Goal: Task Accomplishment & Management: Manage account settings

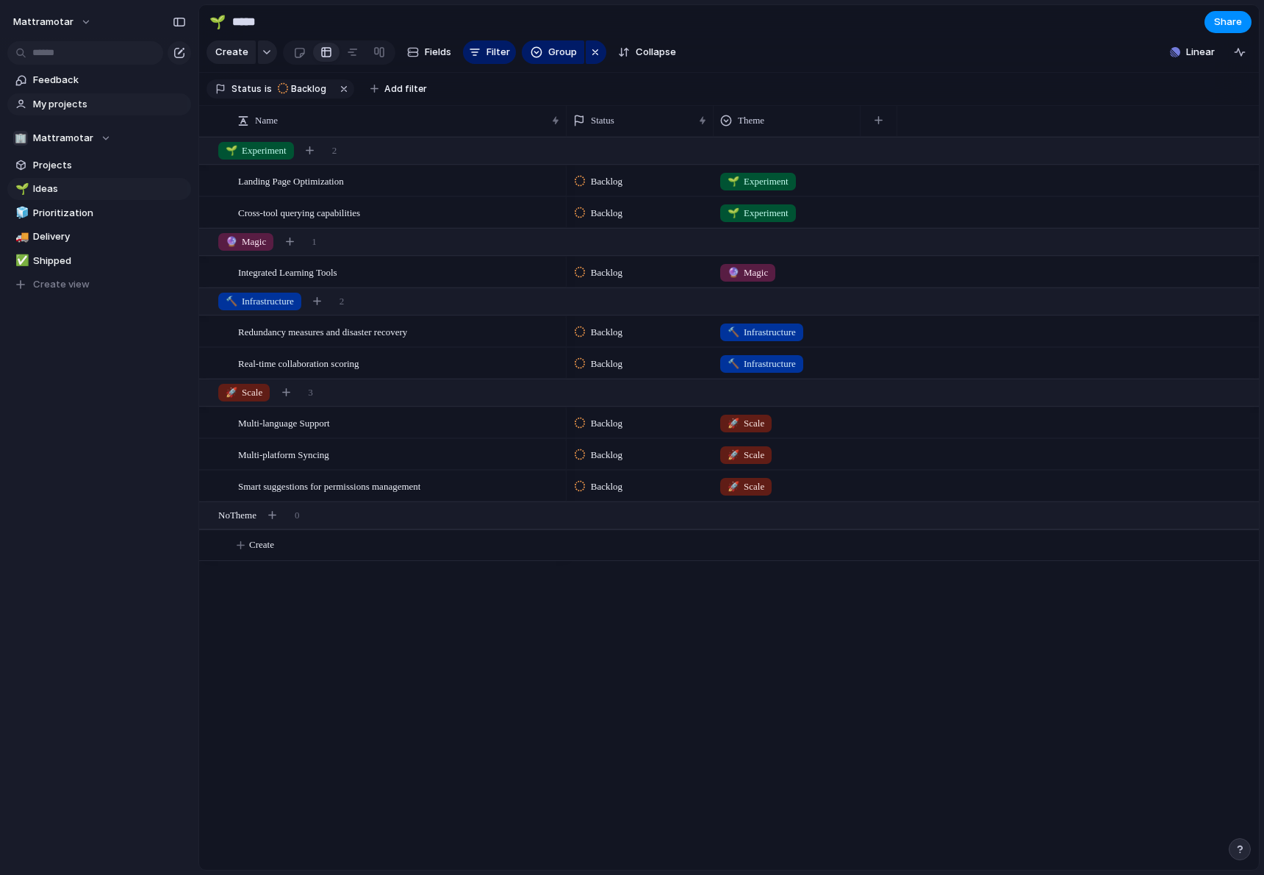
click at [65, 100] on span "My projects" at bounding box center [109, 104] width 153 height 15
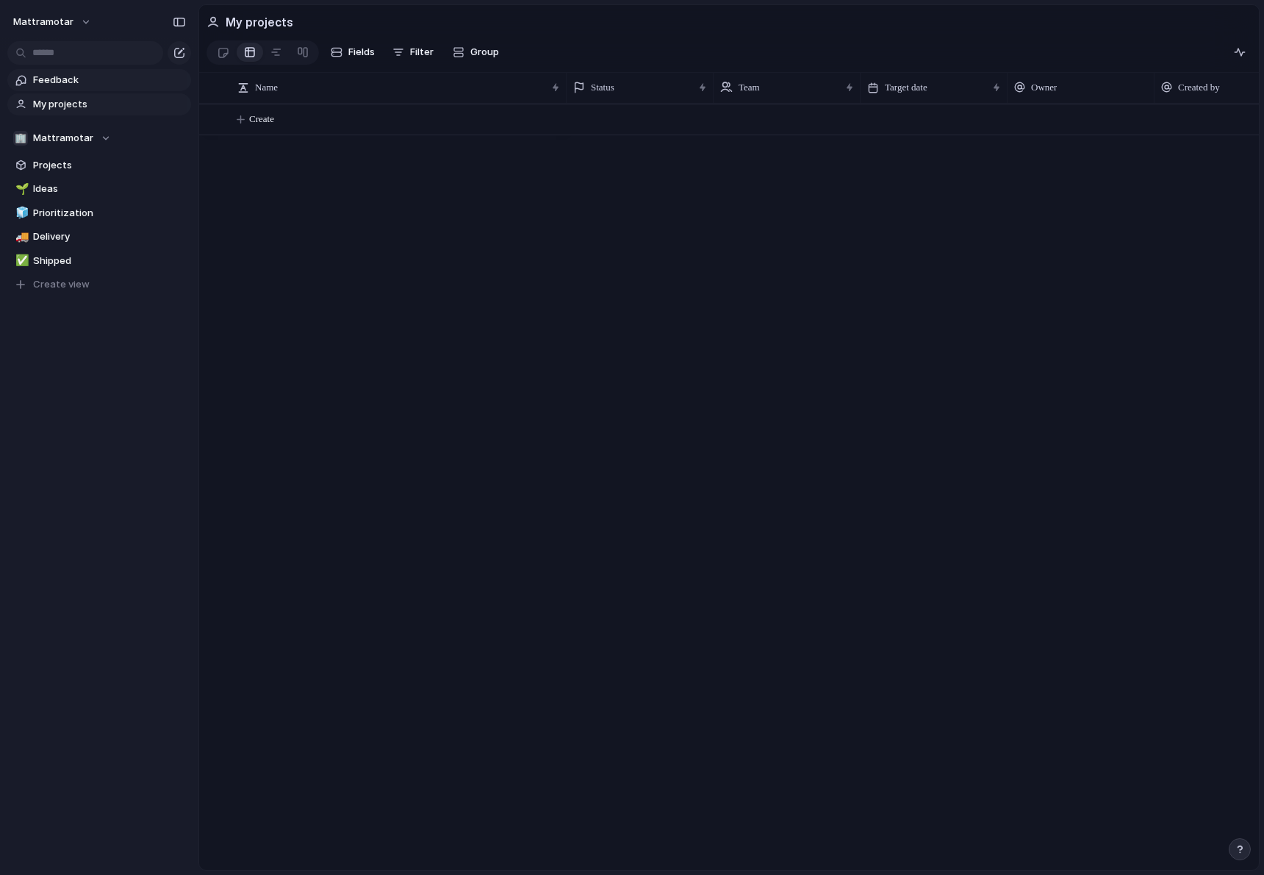
click at [64, 86] on span "Feedback" at bounding box center [109, 80] width 153 height 15
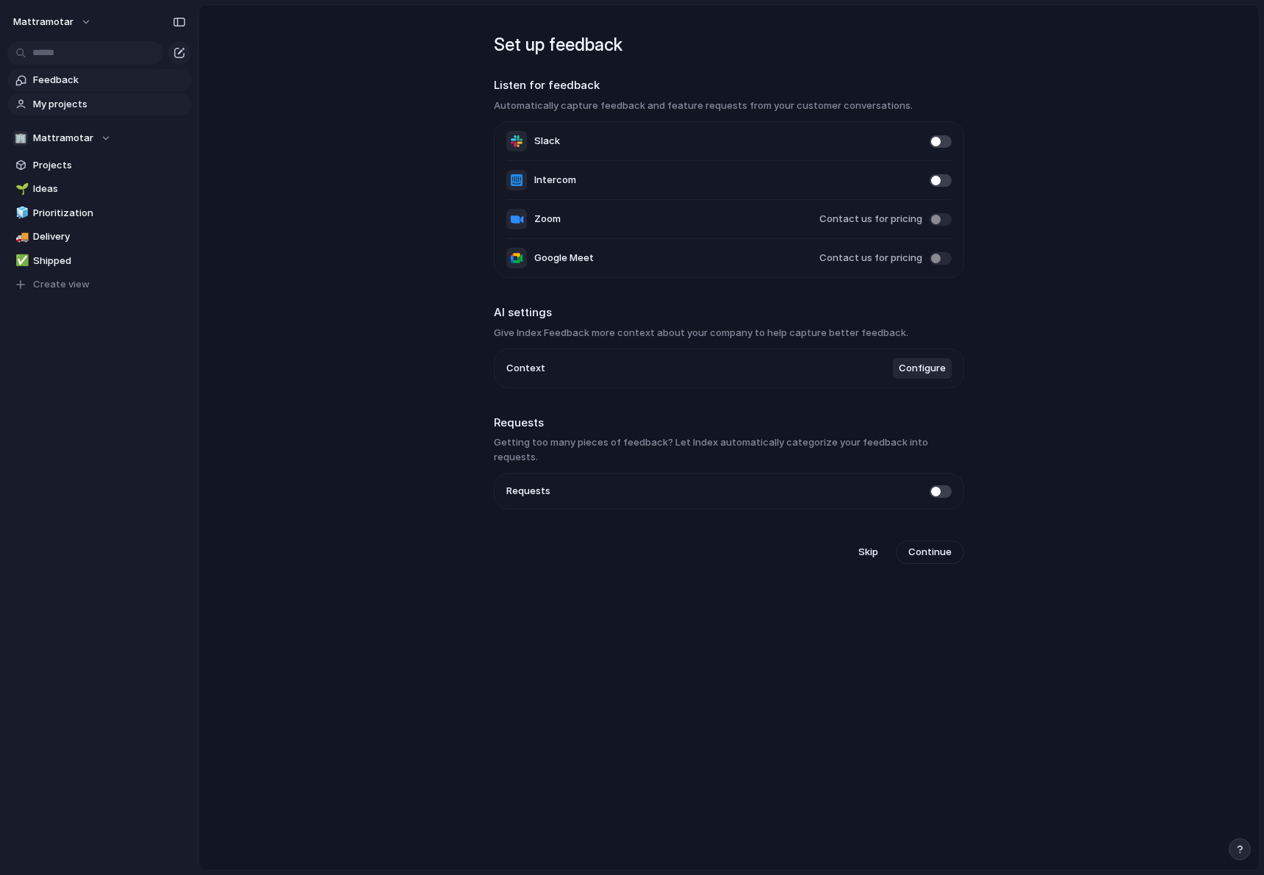
click at [65, 97] on span "My projects" at bounding box center [109, 104] width 153 height 15
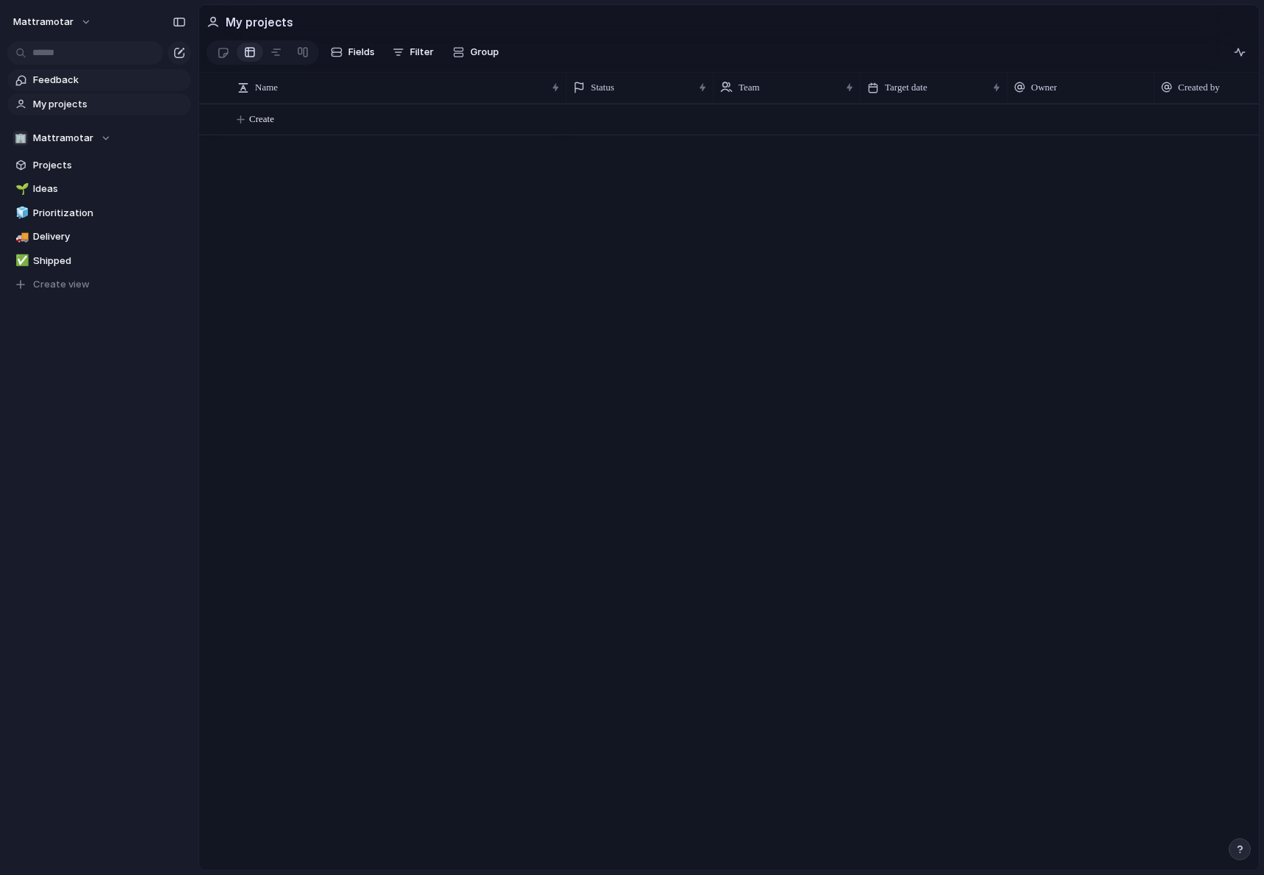
click at [62, 87] on link "Feedback" at bounding box center [99, 80] width 184 height 22
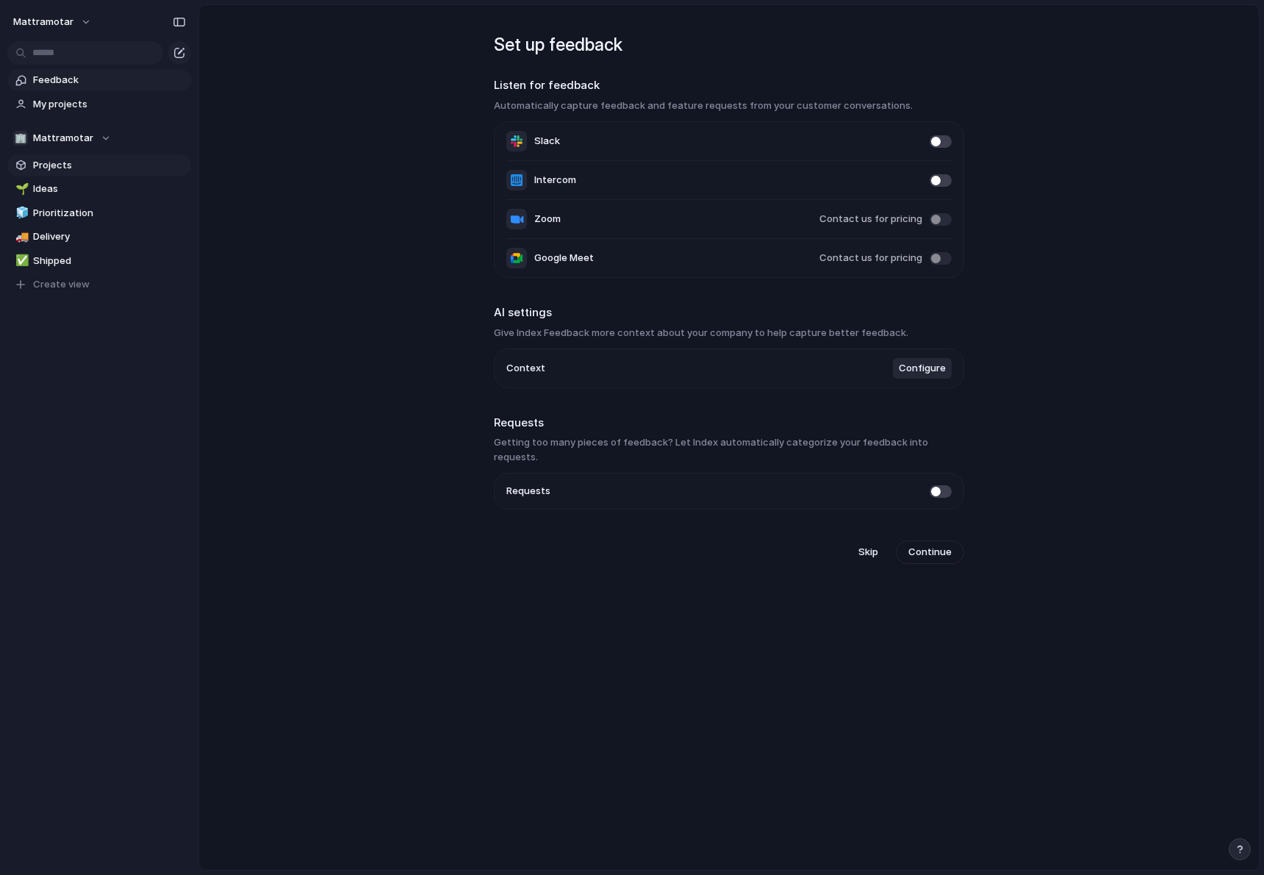
click at [63, 162] on span "Projects" at bounding box center [109, 165] width 153 height 15
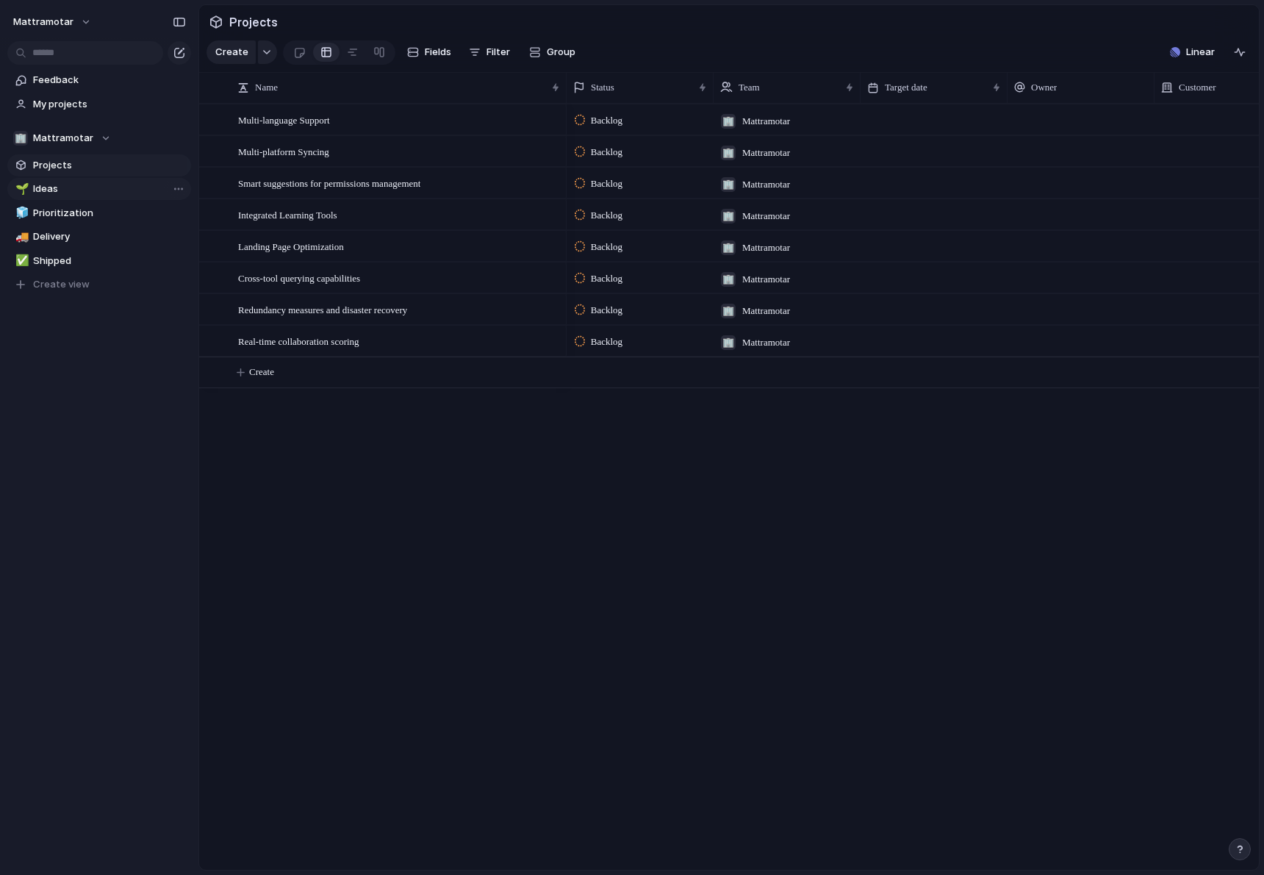
click at [63, 184] on span "Ideas" at bounding box center [109, 189] width 153 height 15
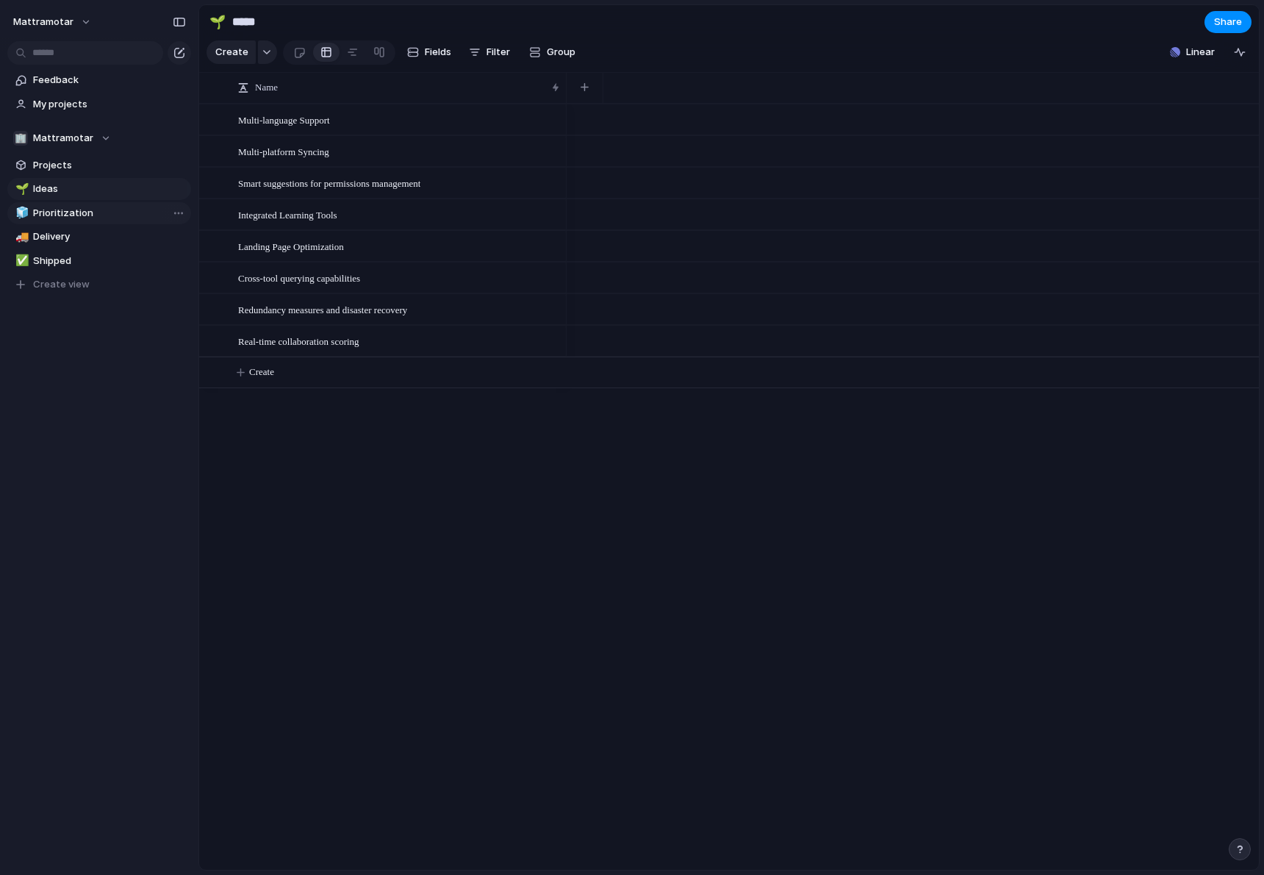
click at [72, 220] on link "🧊 Prioritization" at bounding box center [99, 213] width 184 height 22
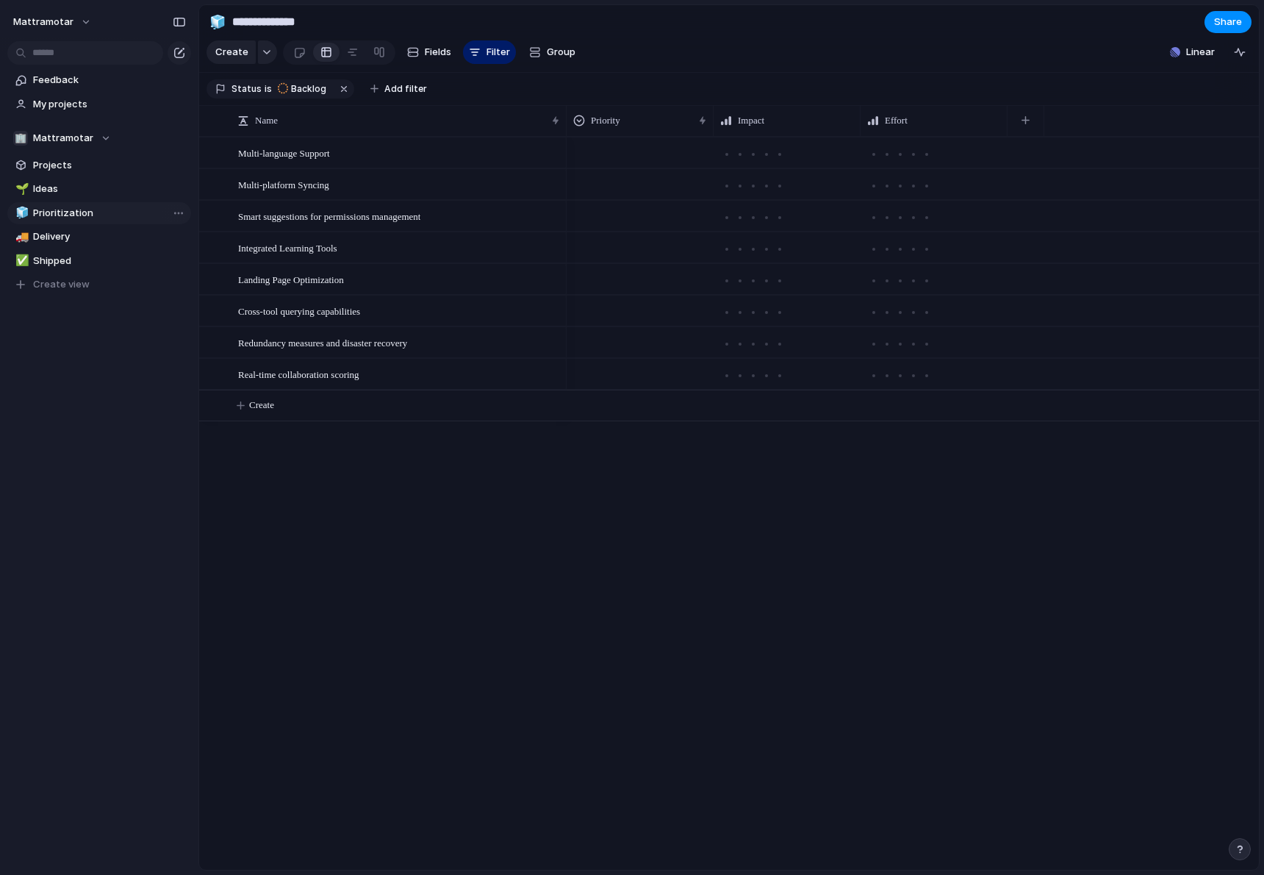
type input "**********"
click at [53, 139] on span "Mattramotar" at bounding box center [63, 138] width 60 height 15
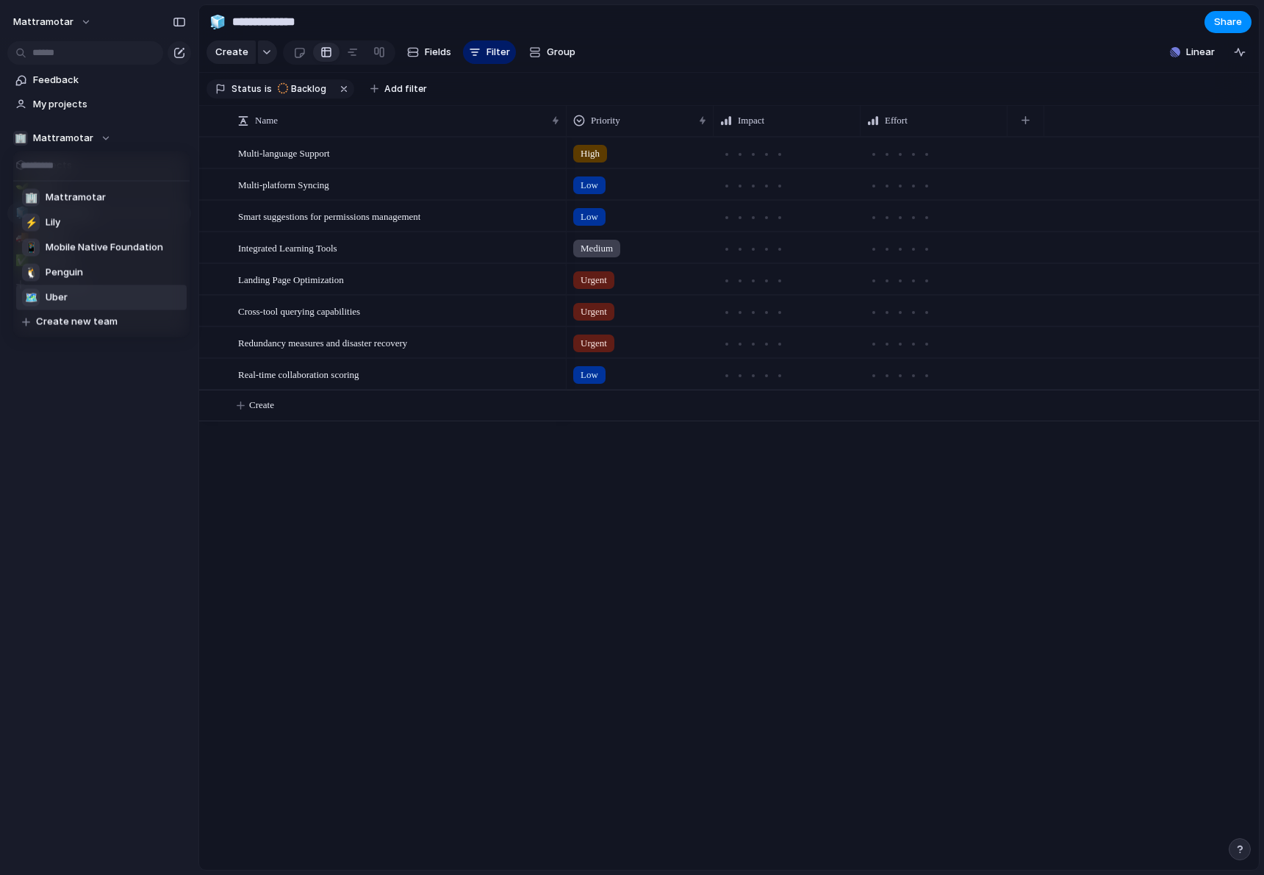
click at [79, 288] on li "🗺 Uber" at bounding box center [101, 297] width 171 height 25
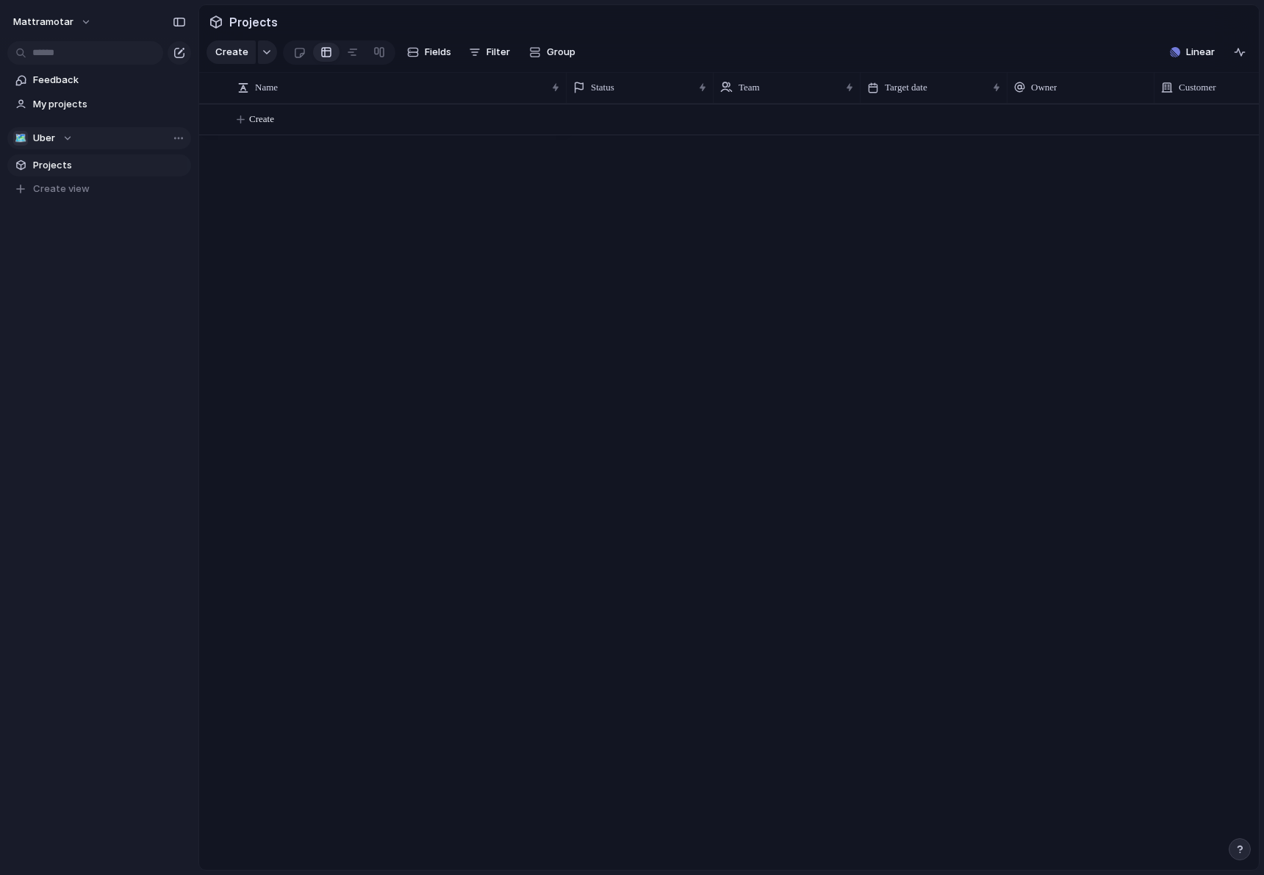
click at [64, 142] on div "🗺 Uber" at bounding box center [43, 138] width 60 height 15
click at [76, 268] on span "Penguin" at bounding box center [64, 272] width 37 height 15
click at [56, 143] on span "Penguin" at bounding box center [51, 138] width 37 height 15
click at [80, 207] on li "🏢 Mattramotar" at bounding box center [101, 197] width 171 height 25
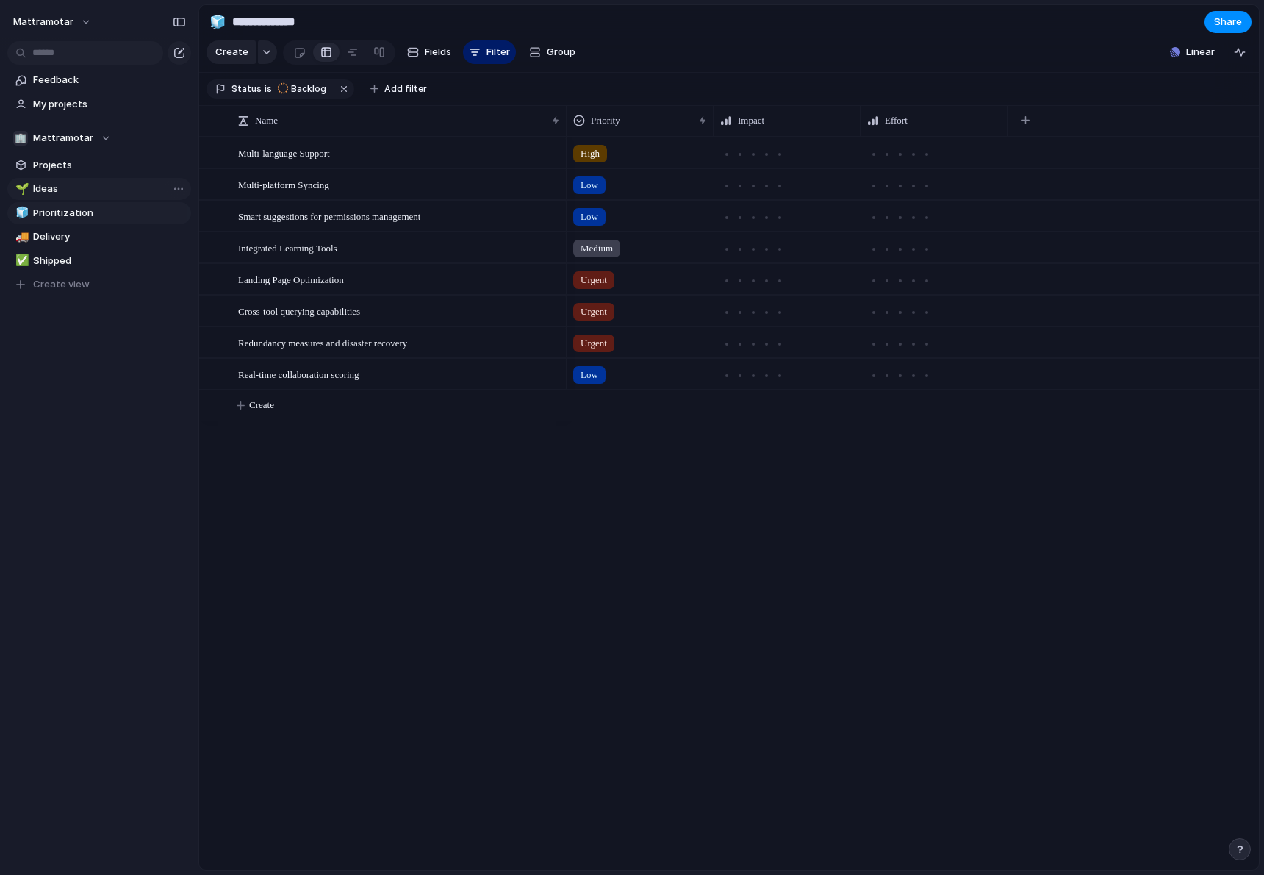
click at [82, 190] on span "Ideas" at bounding box center [109, 189] width 153 height 15
type input "*****"
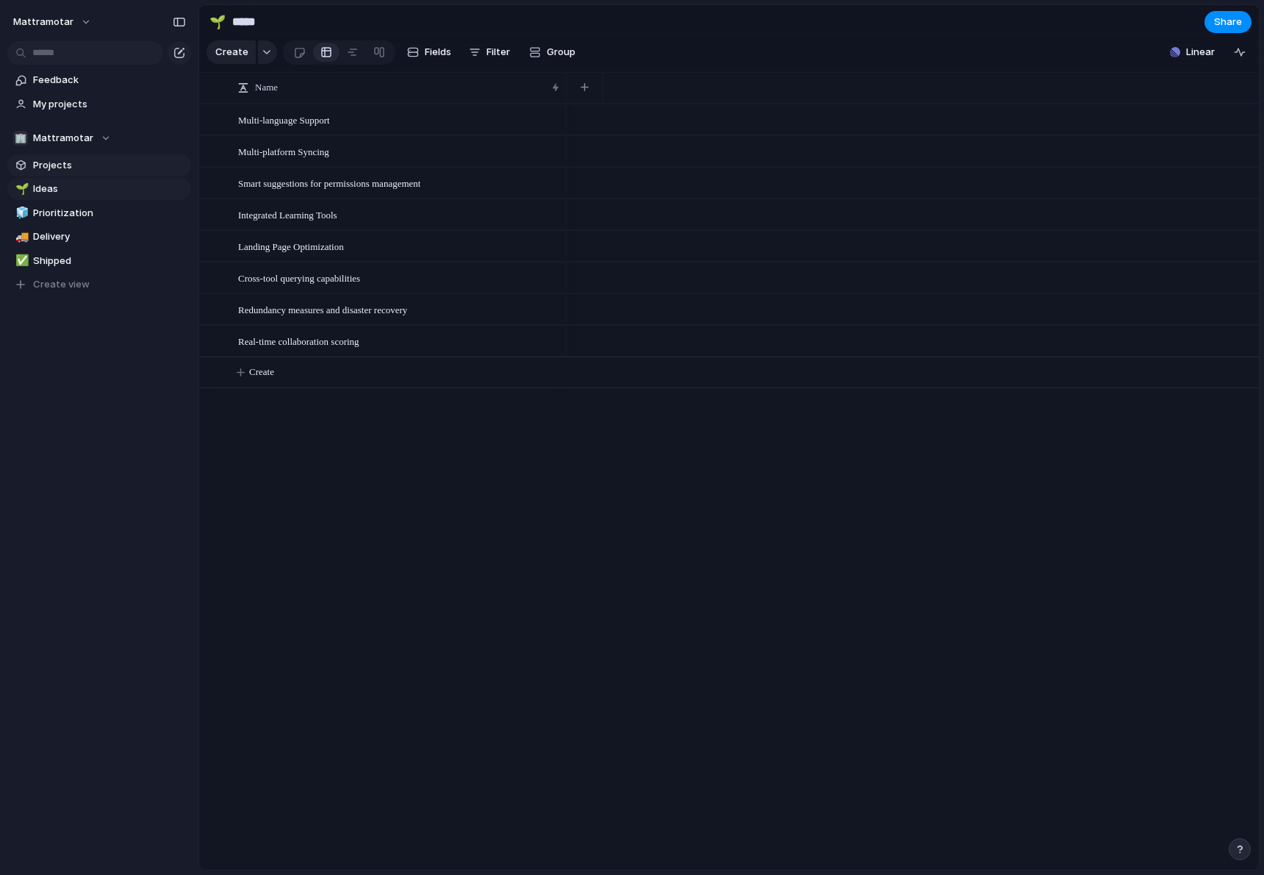
click at [76, 167] on span "Projects" at bounding box center [109, 165] width 153 height 15
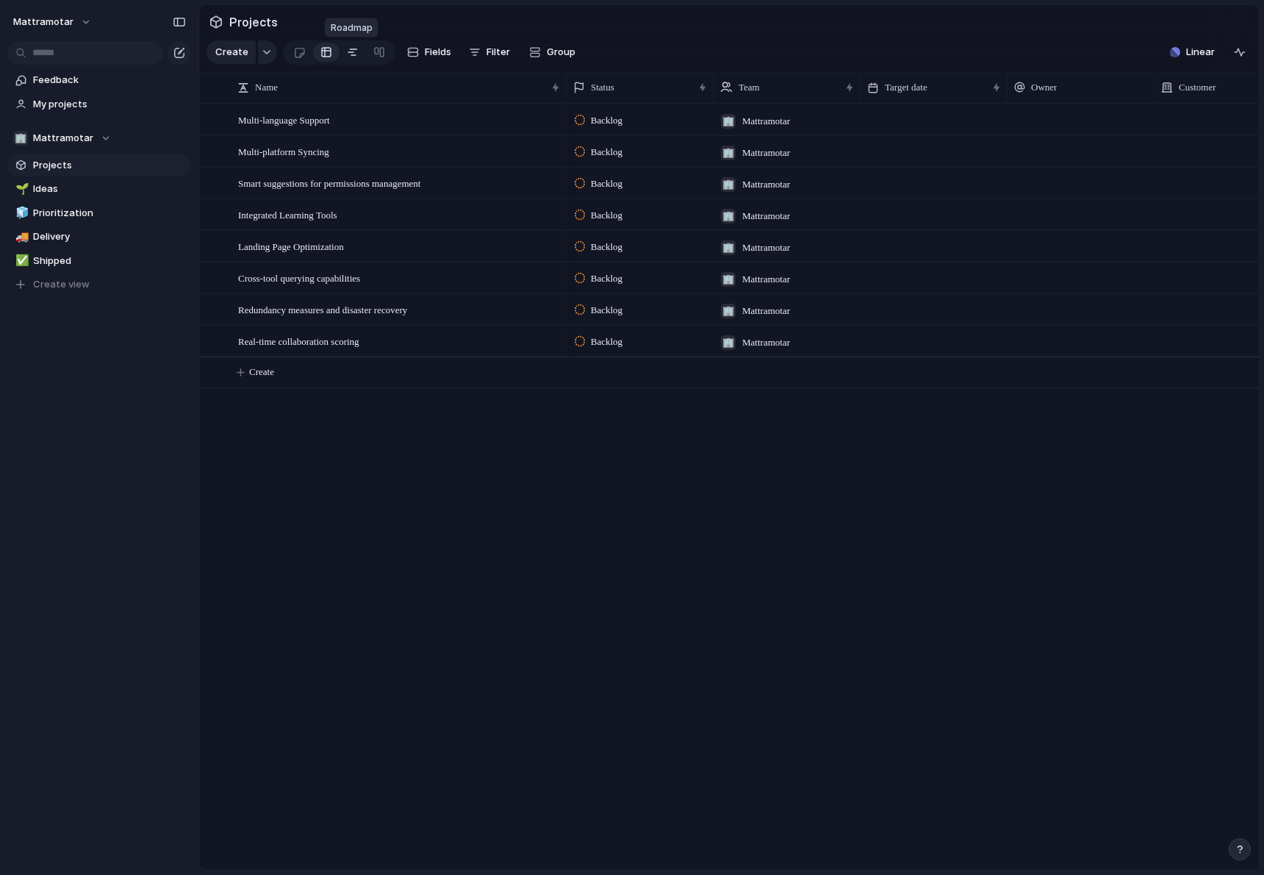
click at [347, 51] on div at bounding box center [353, 52] width 12 height 24
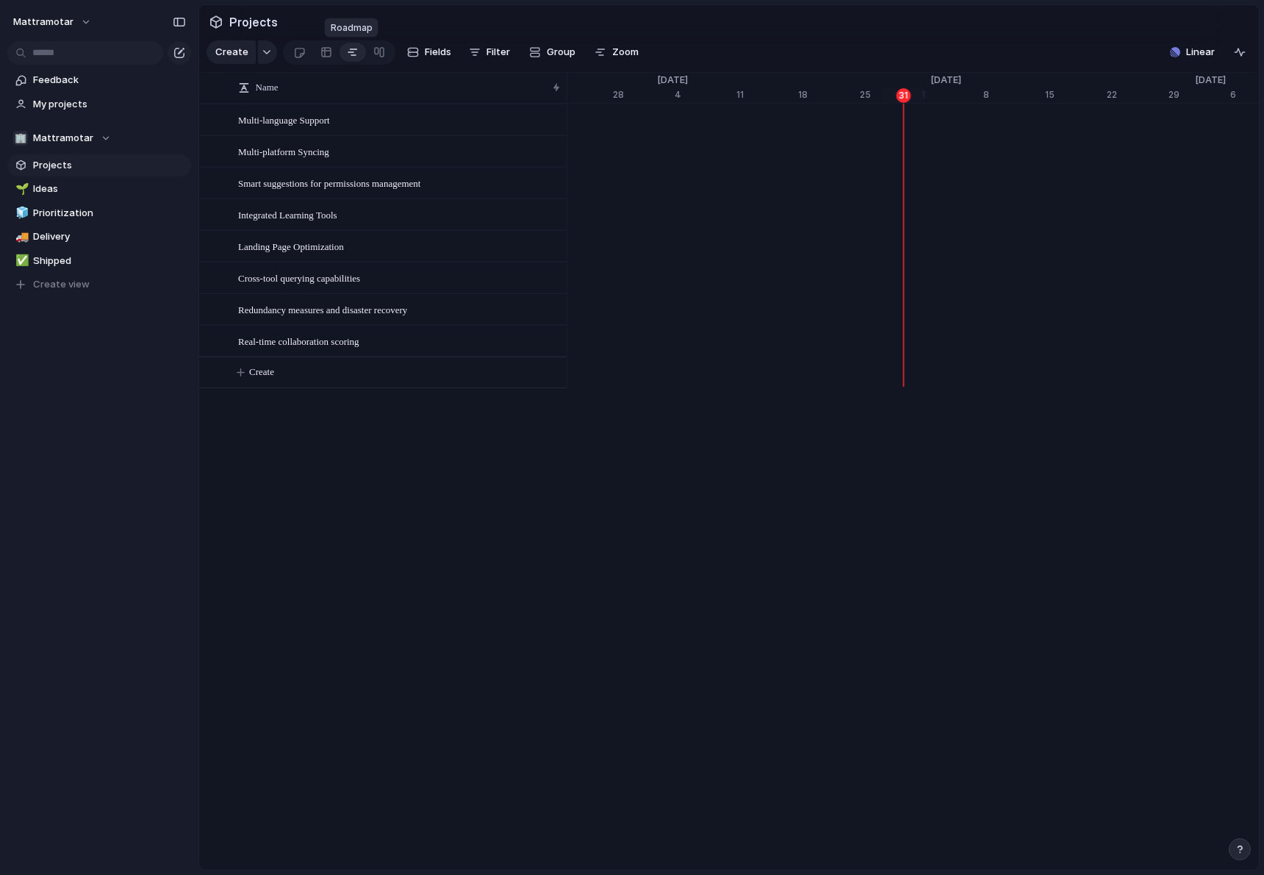
scroll to position [0, 9587]
click at [425, 55] on span "Fields" at bounding box center [438, 52] width 26 height 15
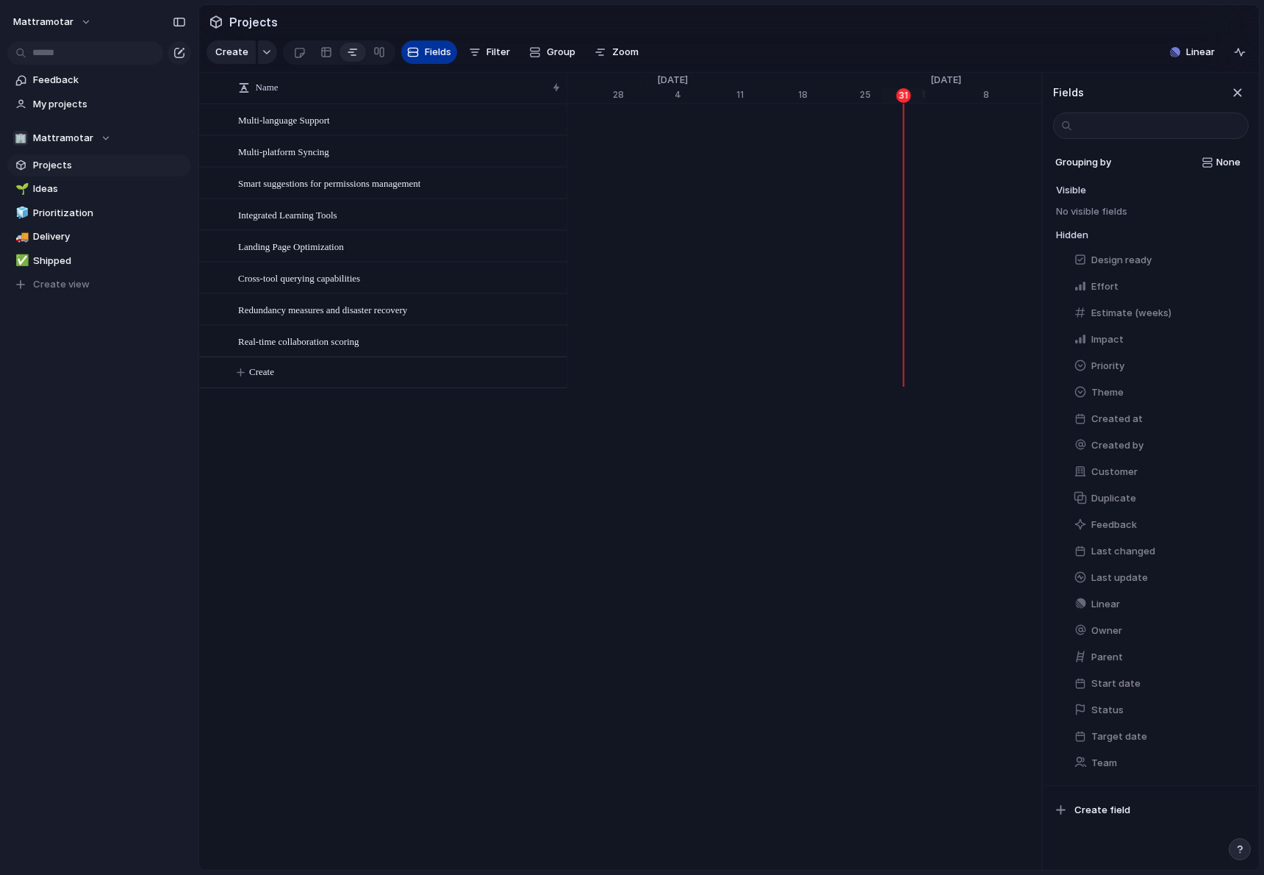
click at [425, 55] on span "Fields" at bounding box center [438, 52] width 26 height 15
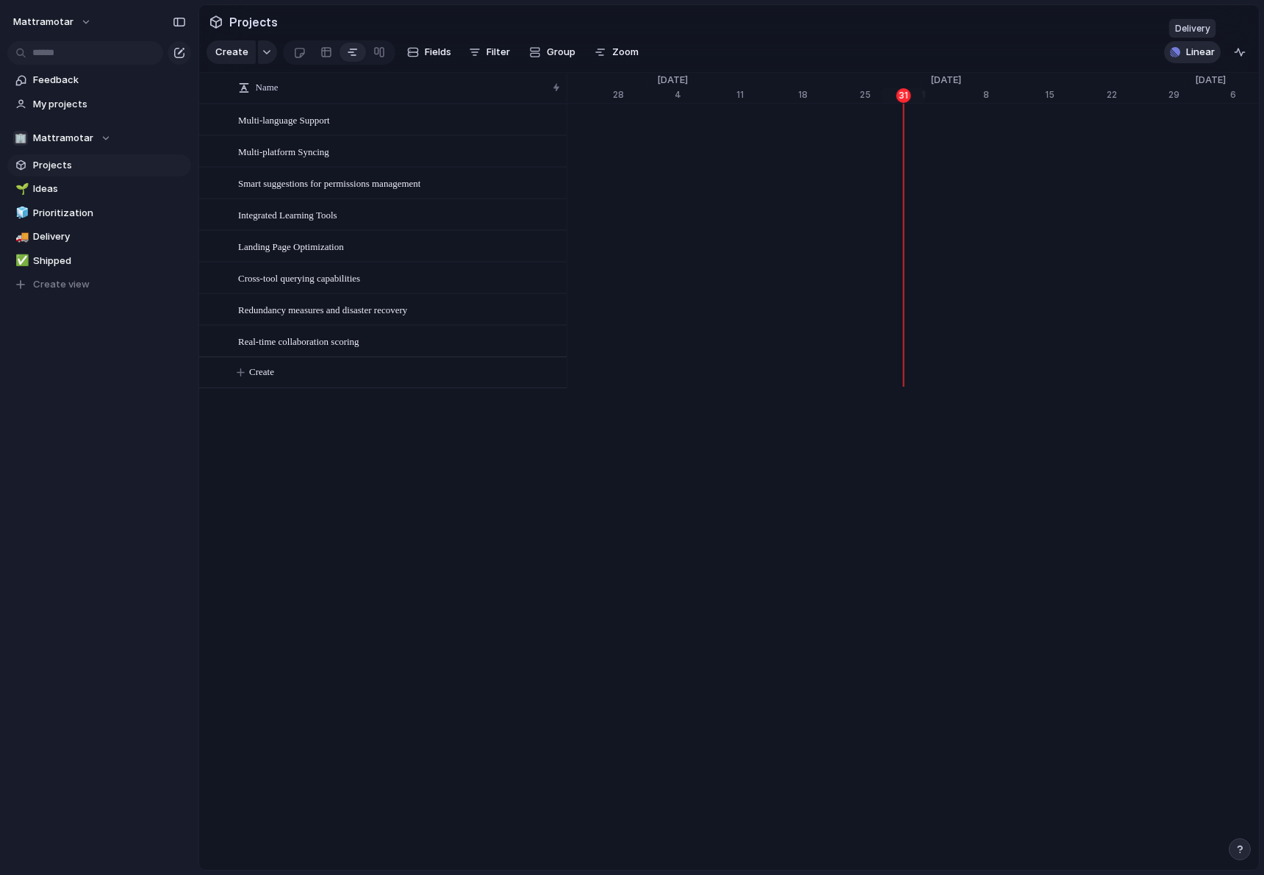
click at [1183, 50] on button "Linear" at bounding box center [1192, 52] width 57 height 22
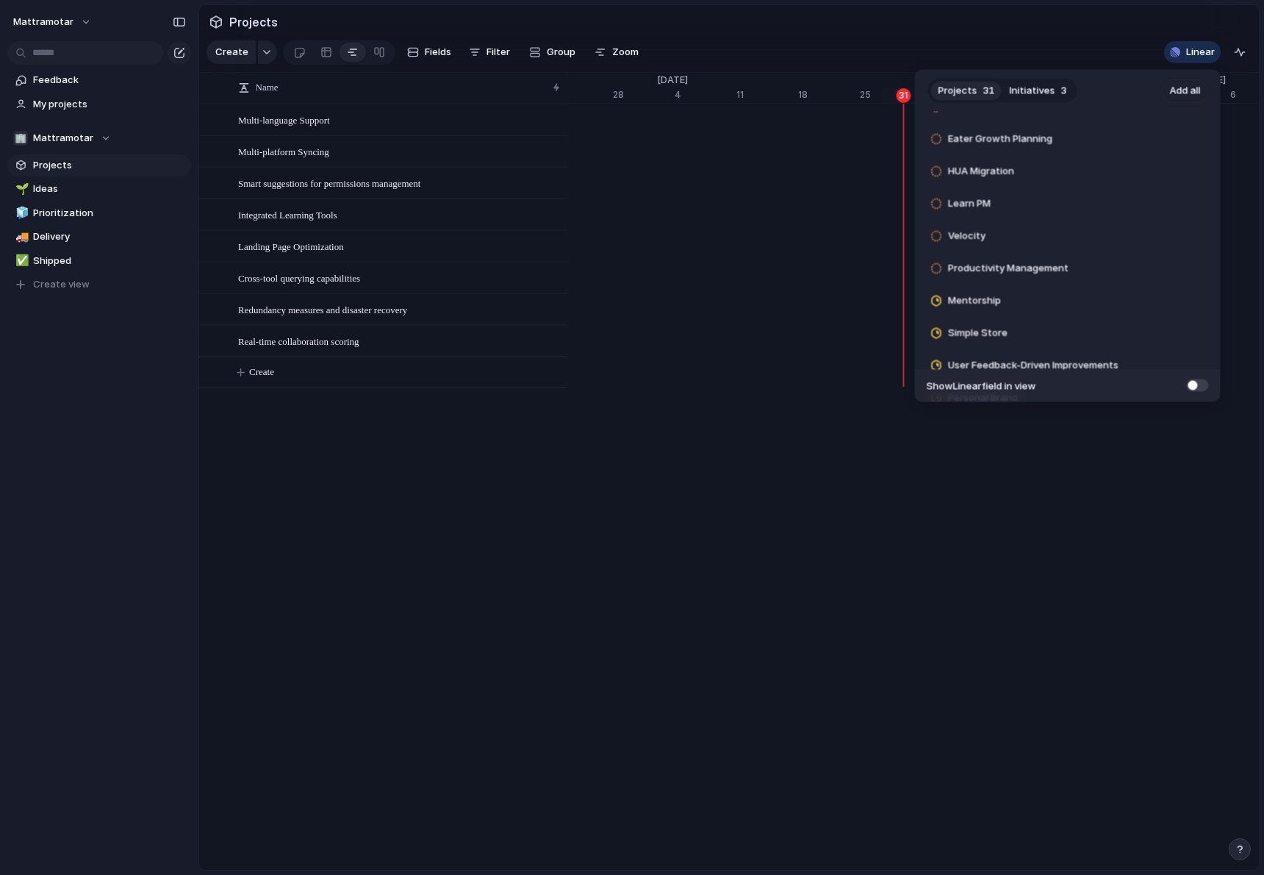
scroll to position [153, 0]
click at [1017, 88] on span "Initiatives" at bounding box center [1033, 90] width 46 height 15
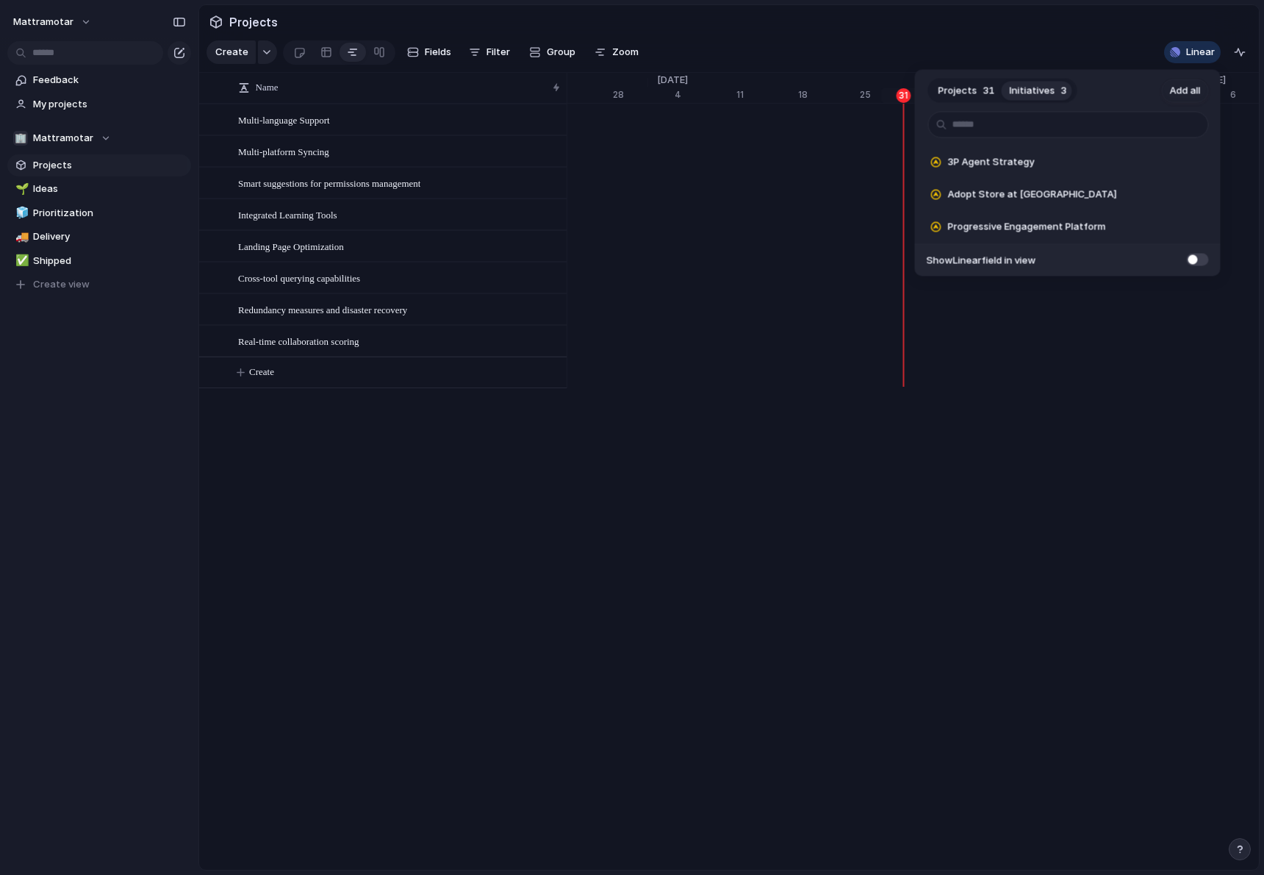
scroll to position [0, 0]
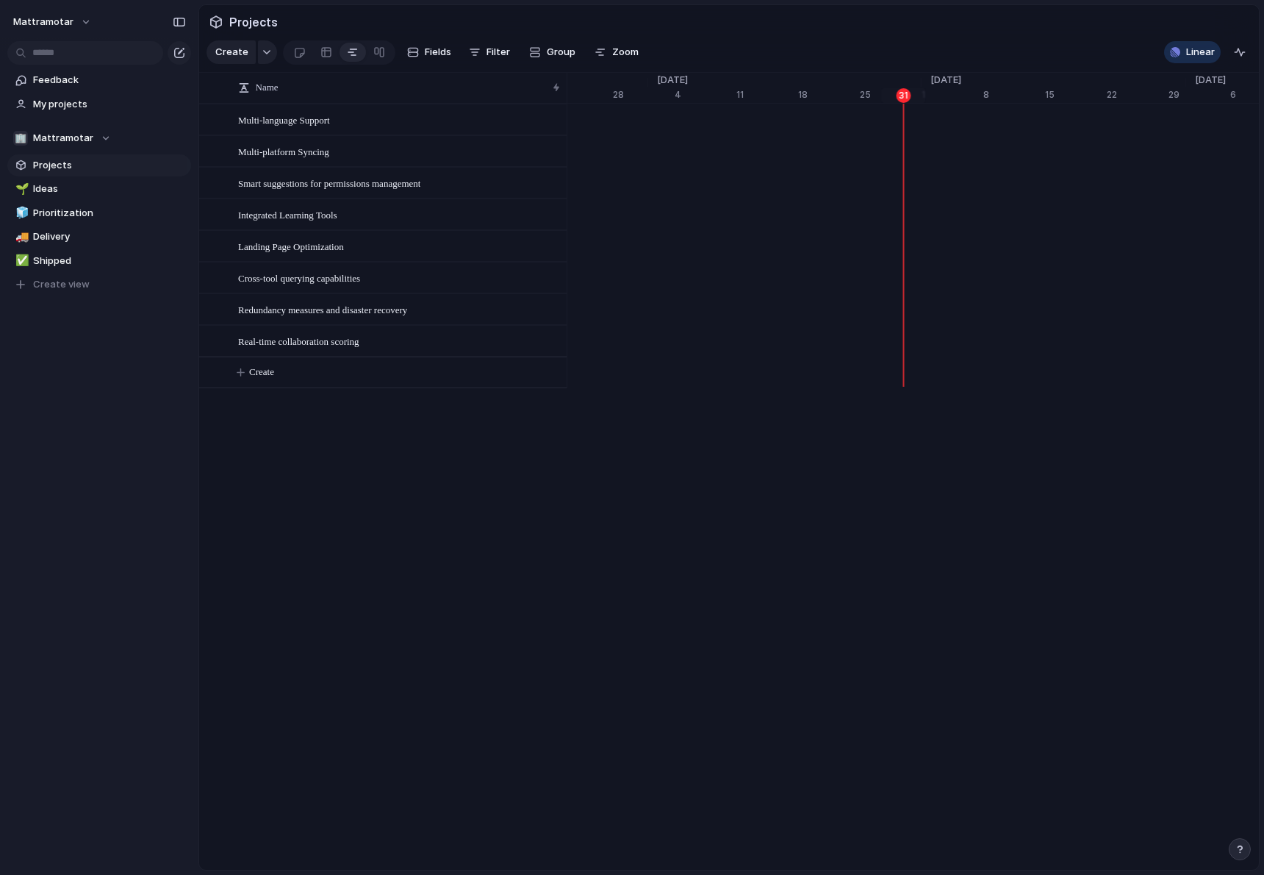
click at [69, 261] on div "Projects 31 Initiatives 3 Add all 3P Agent Strategy Add Adopt Store at Uber Add…" at bounding box center [632, 437] width 1264 height 875
click at [329, 145] on span "Multi-platform Syncing" at bounding box center [283, 151] width 91 height 17
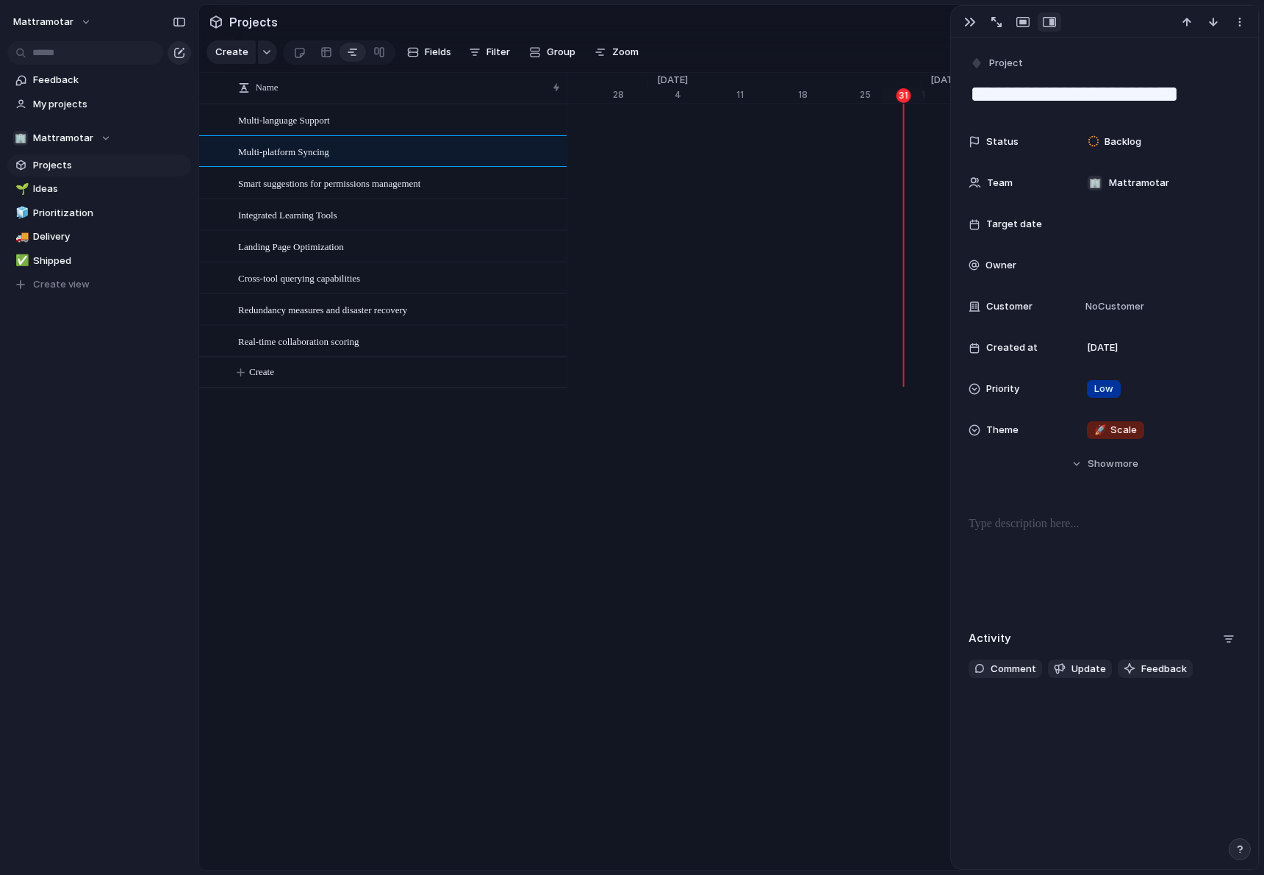
click at [179, 52] on div "button" at bounding box center [179, 53] width 12 height 12
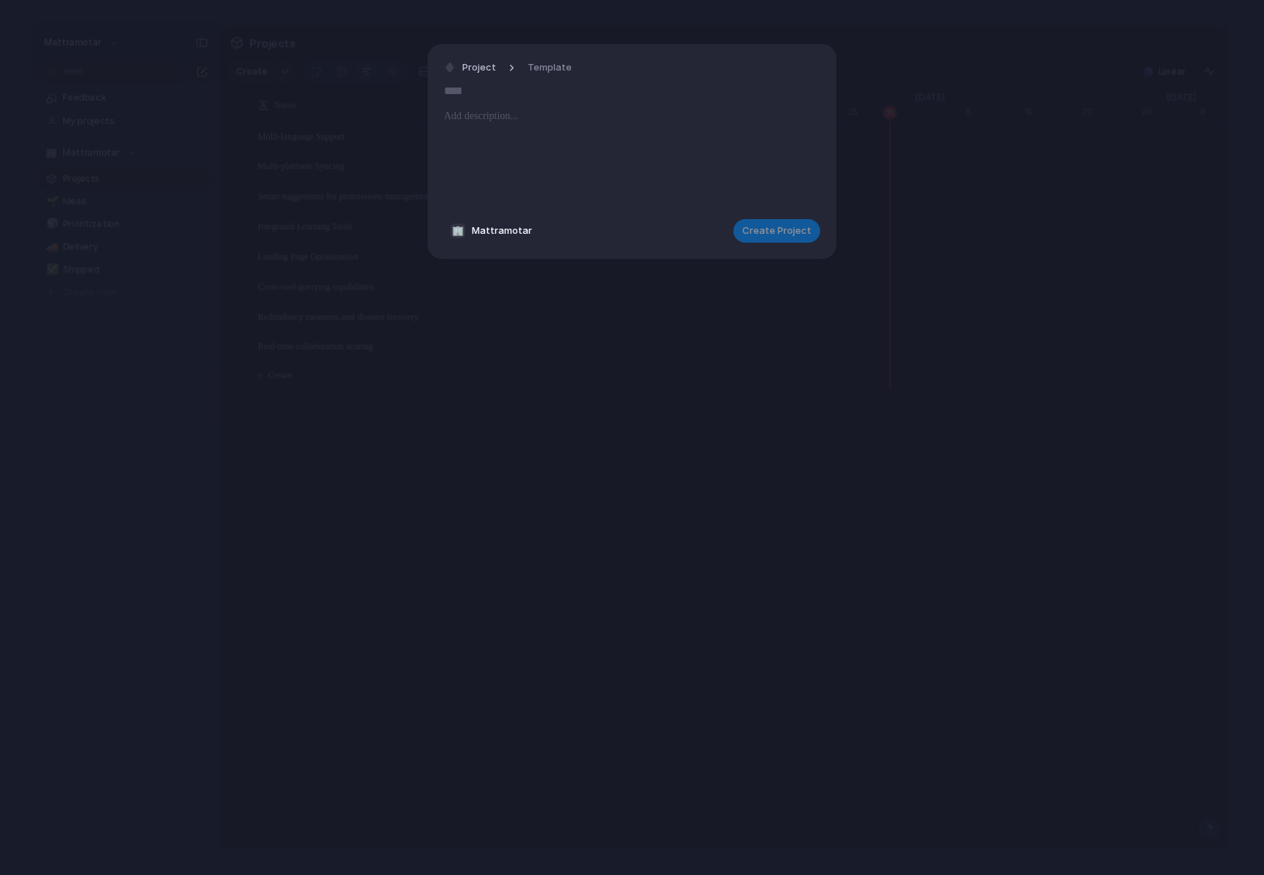
click at [504, 63] on div "Project Template" at bounding box center [512, 67] width 137 height 21
click at [458, 71] on button "Project" at bounding box center [470, 67] width 60 height 21
click at [474, 127] on span "Goal" at bounding box center [478, 130] width 21 height 15
click at [533, 60] on span "Template" at bounding box center [537, 67] width 44 height 15
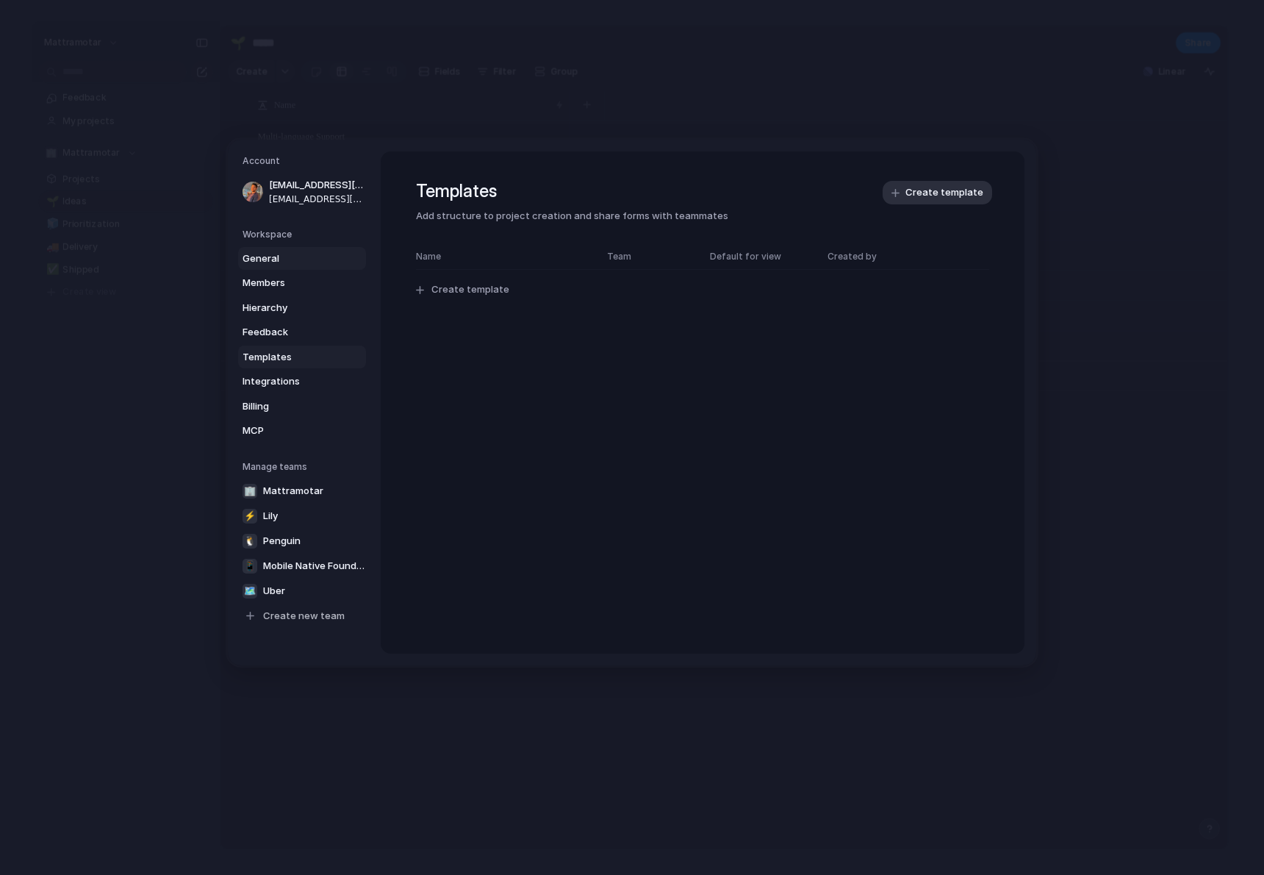
click at [246, 254] on span "General" at bounding box center [290, 258] width 94 height 15
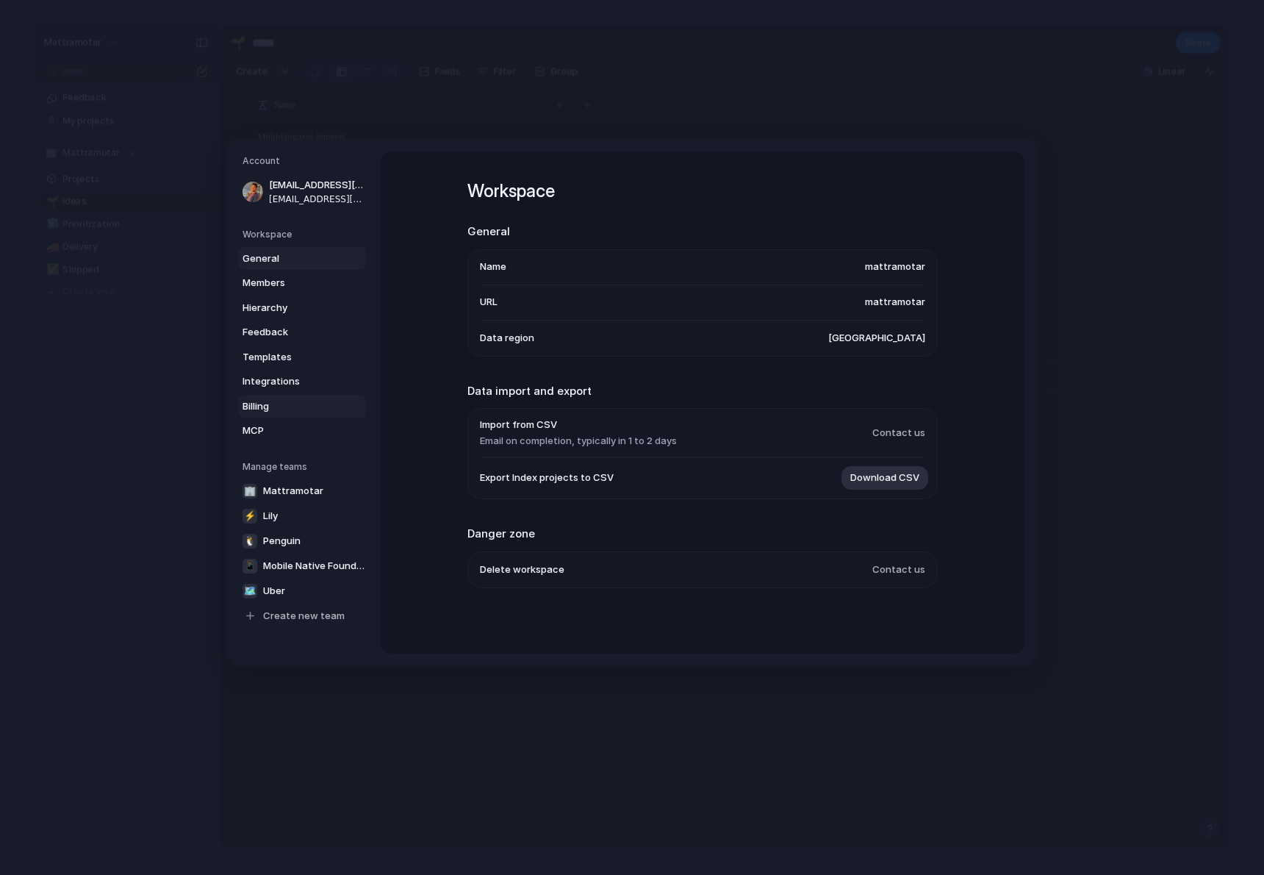
click at [271, 411] on span "Billing" at bounding box center [290, 405] width 94 height 15
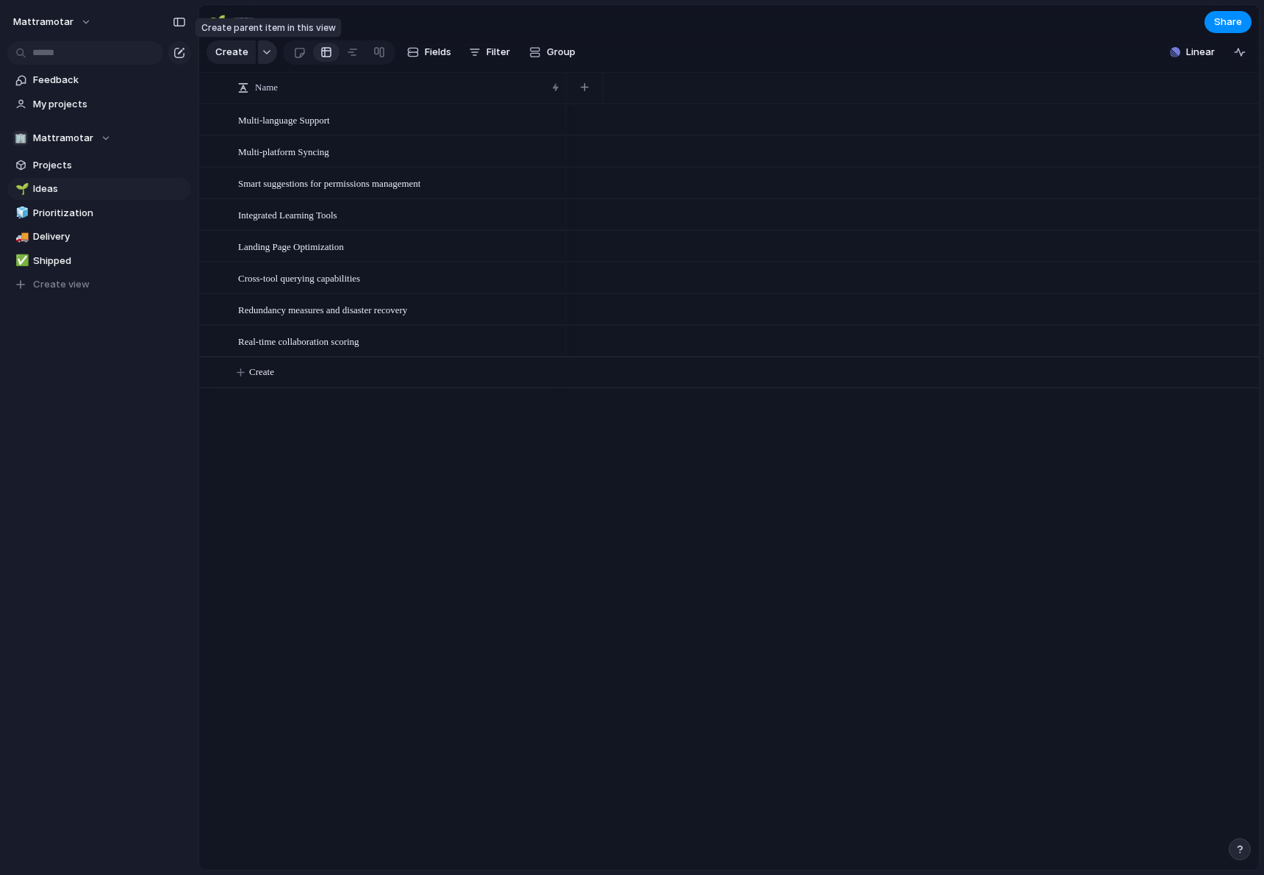
click at [262, 53] on div "button" at bounding box center [267, 52] width 10 height 6
click at [251, 250] on li "Customize" at bounding box center [270, 241] width 120 height 24
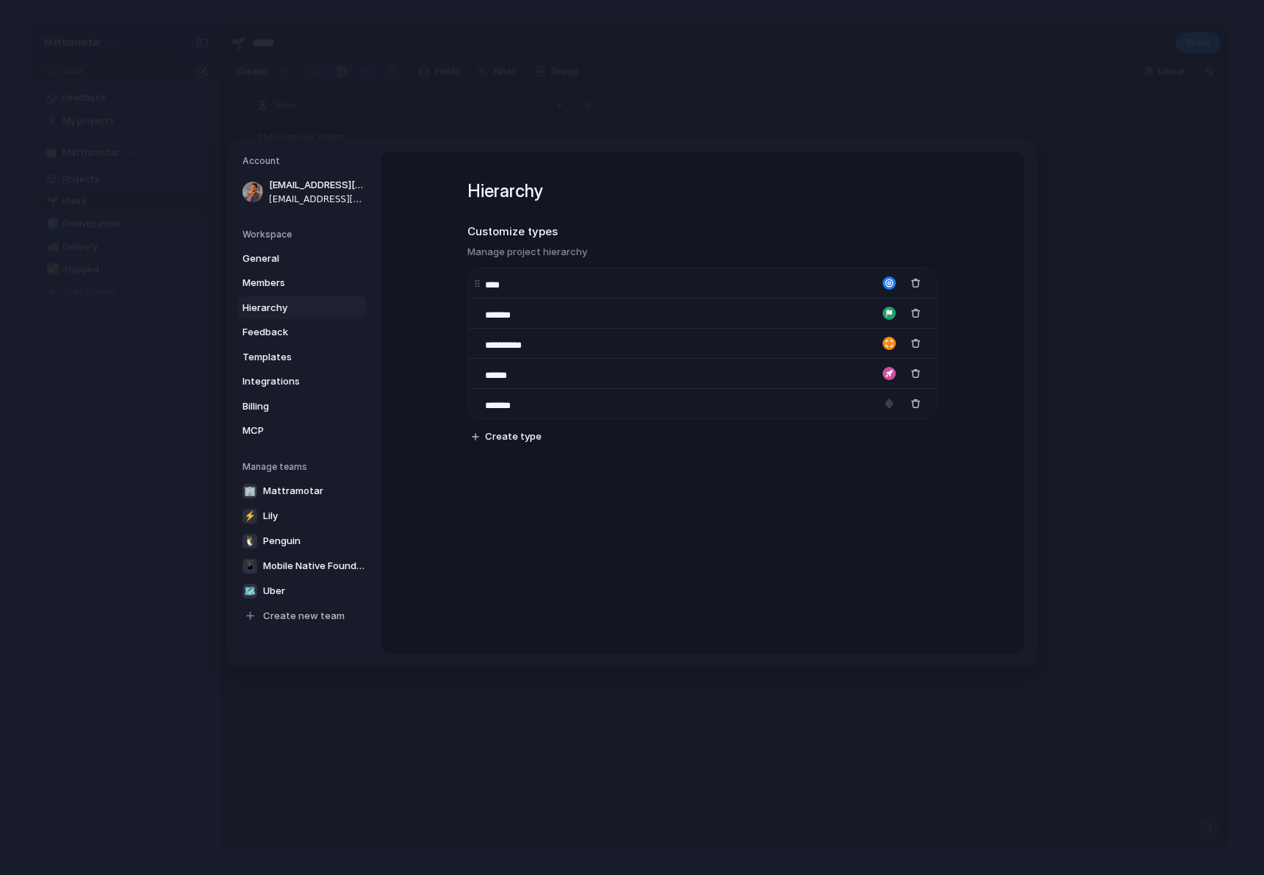
click at [883, 281] on div "button" at bounding box center [889, 282] width 13 height 13
click at [728, 283] on div "****" at bounding box center [702, 283] width 469 height 30
click at [525, 432] on span "Create type" at bounding box center [513, 436] width 57 height 15
click at [529, 529] on div "**********" at bounding box center [703, 340] width 470 height 379
type input "**"
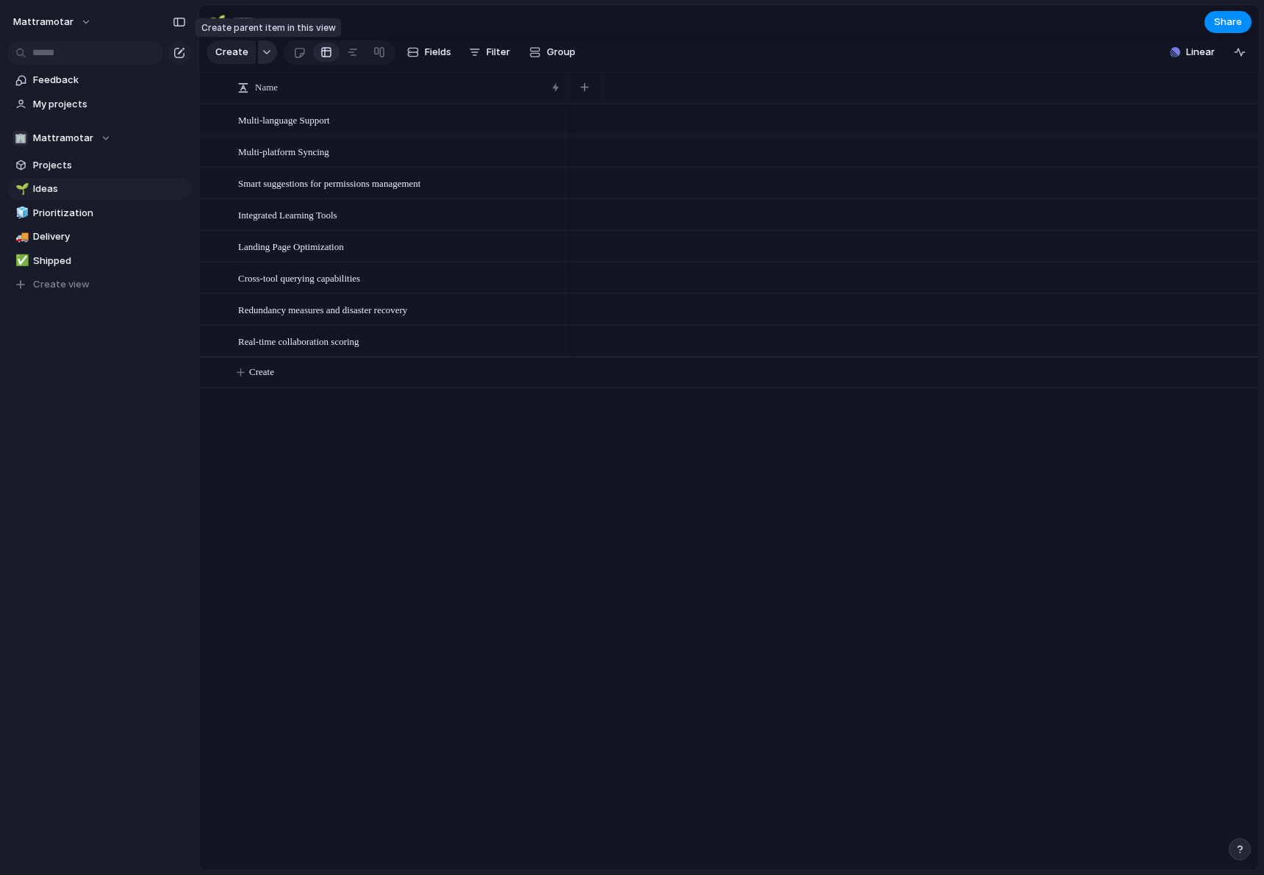
click at [265, 54] on div "button" at bounding box center [267, 52] width 10 height 6
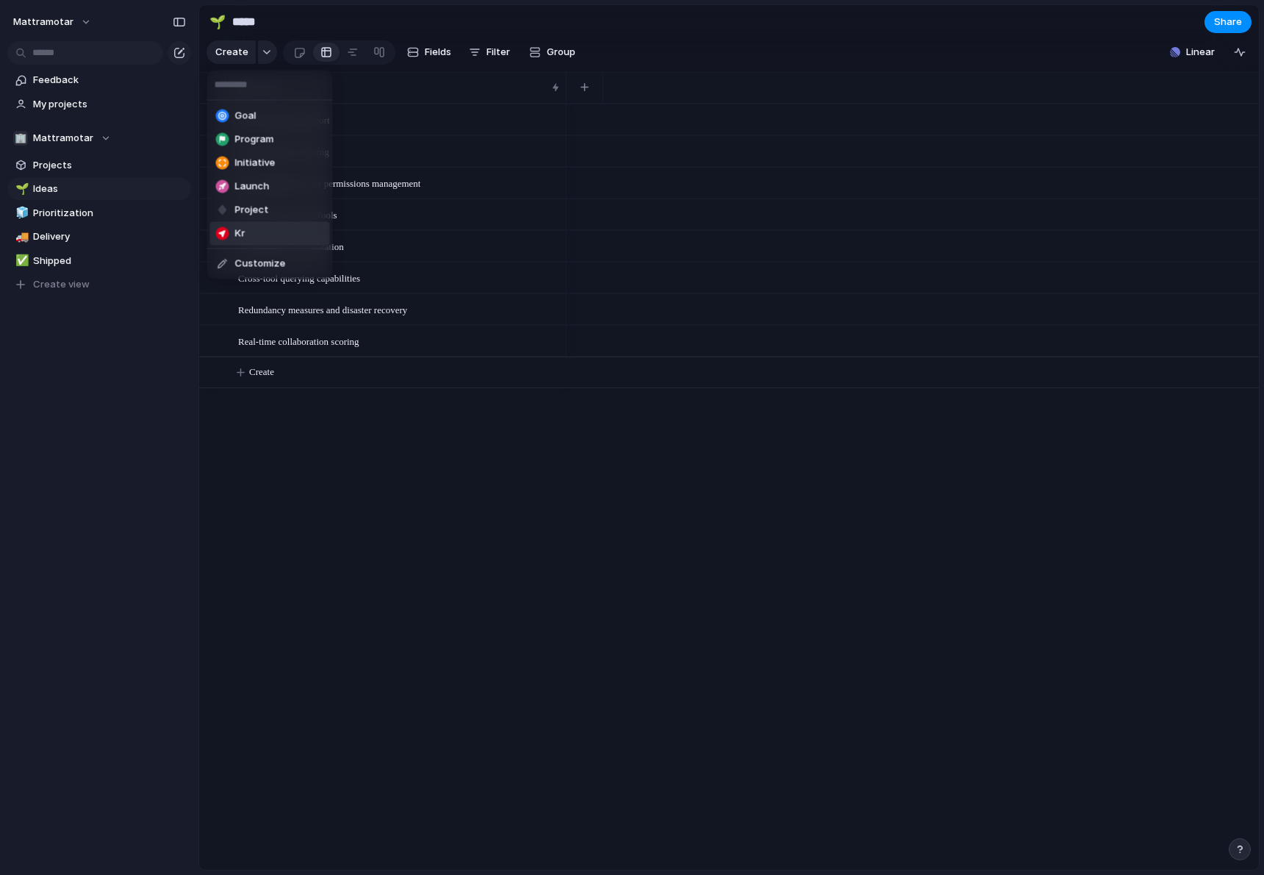
click at [257, 231] on li "Kr" at bounding box center [270, 234] width 120 height 24
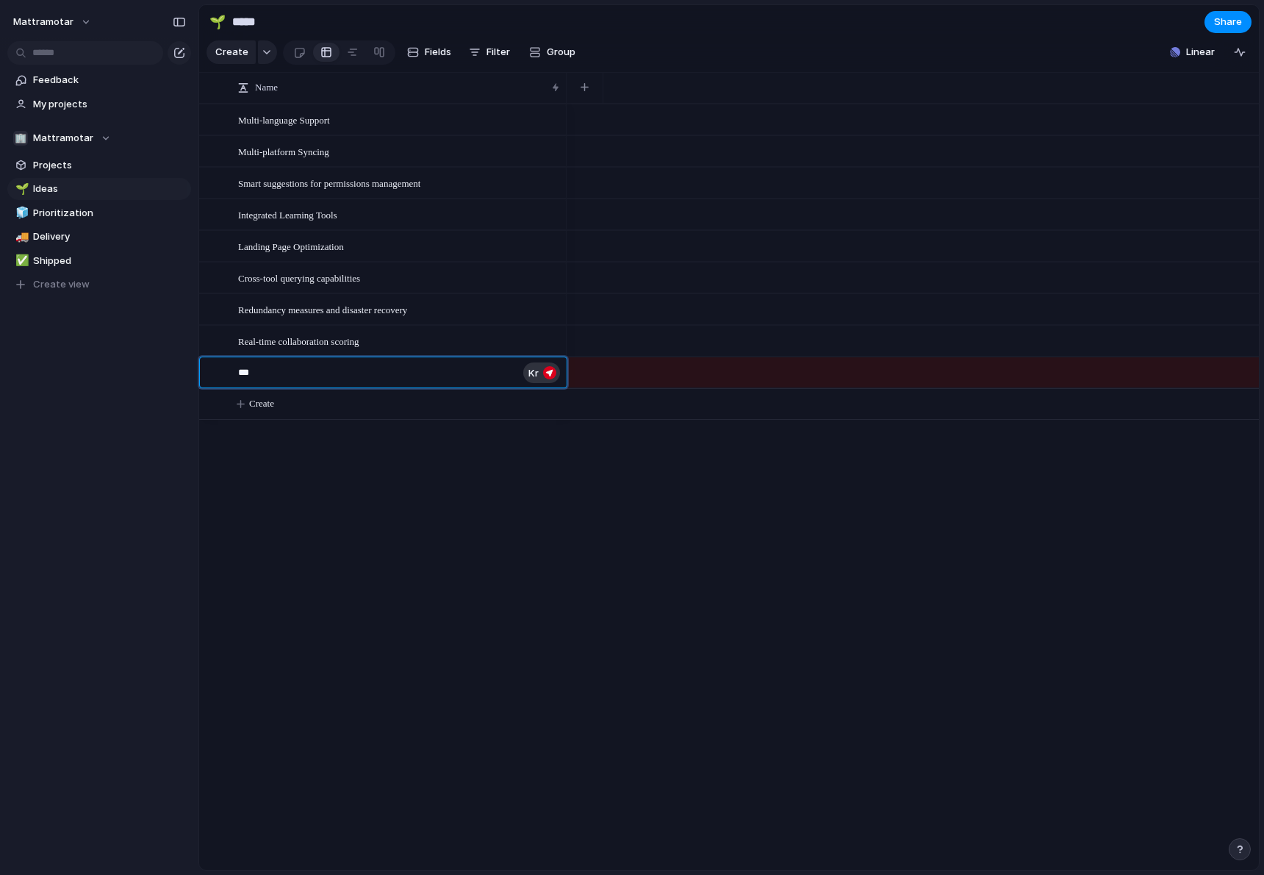
type textarea "****"
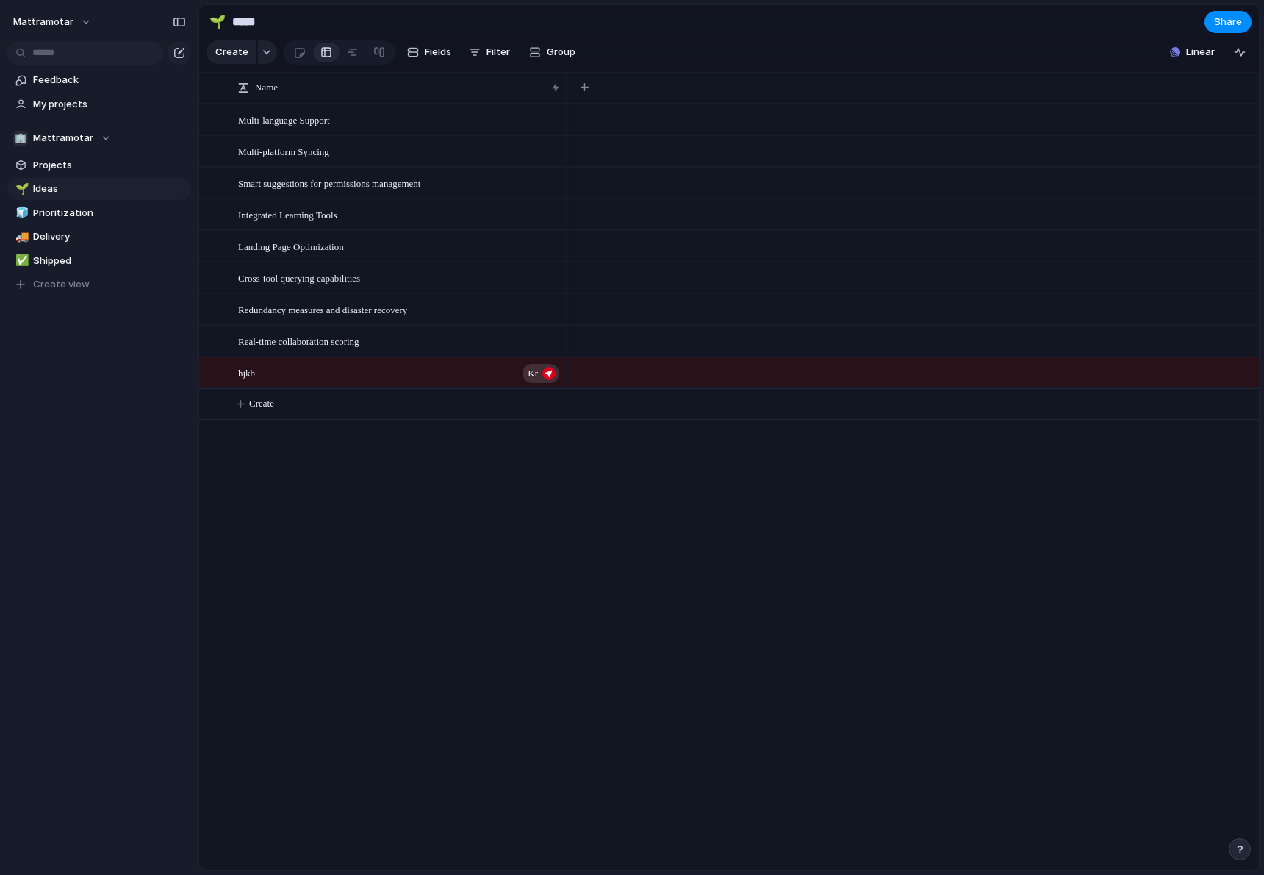
click at [589, 374] on div at bounding box center [913, 373] width 692 height 32
click at [262, 52] on div "button" at bounding box center [267, 52] width 10 height 6
click at [254, 112] on span "Goal" at bounding box center [245, 116] width 21 height 15
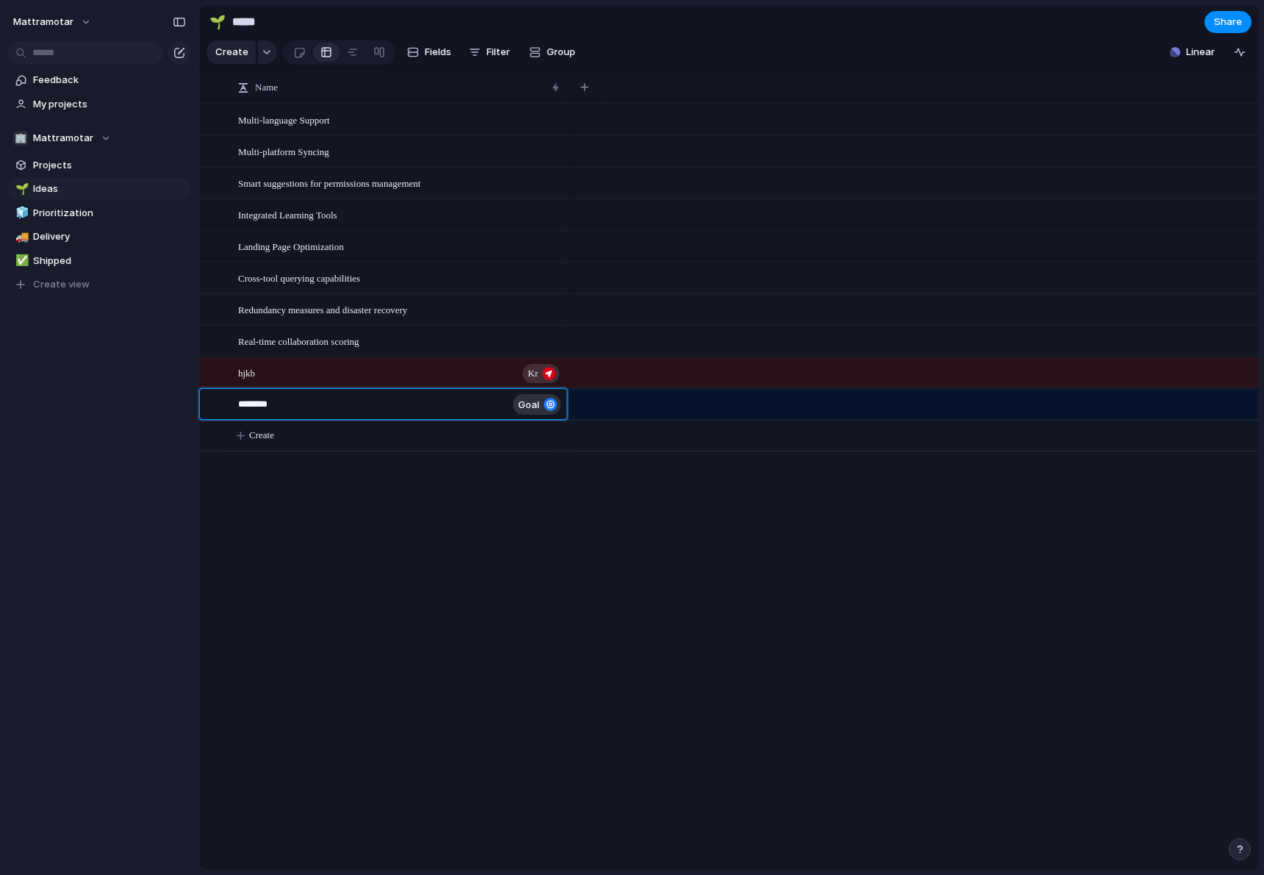
type textarea "*********"
click at [407, 403] on div "holljkhkj goal" at bounding box center [399, 405] width 323 height 30
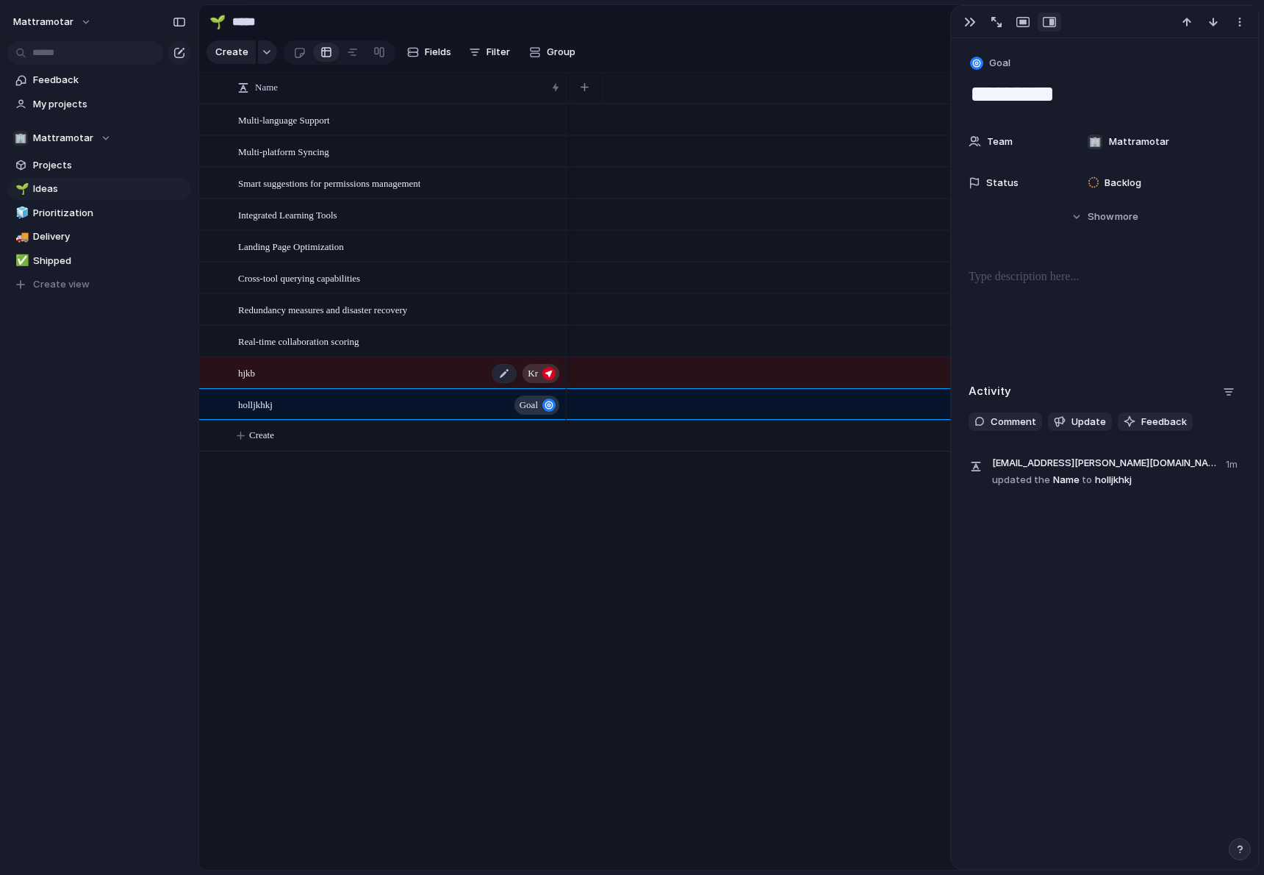
click at [447, 374] on div "hjkb kr" at bounding box center [399, 373] width 323 height 30
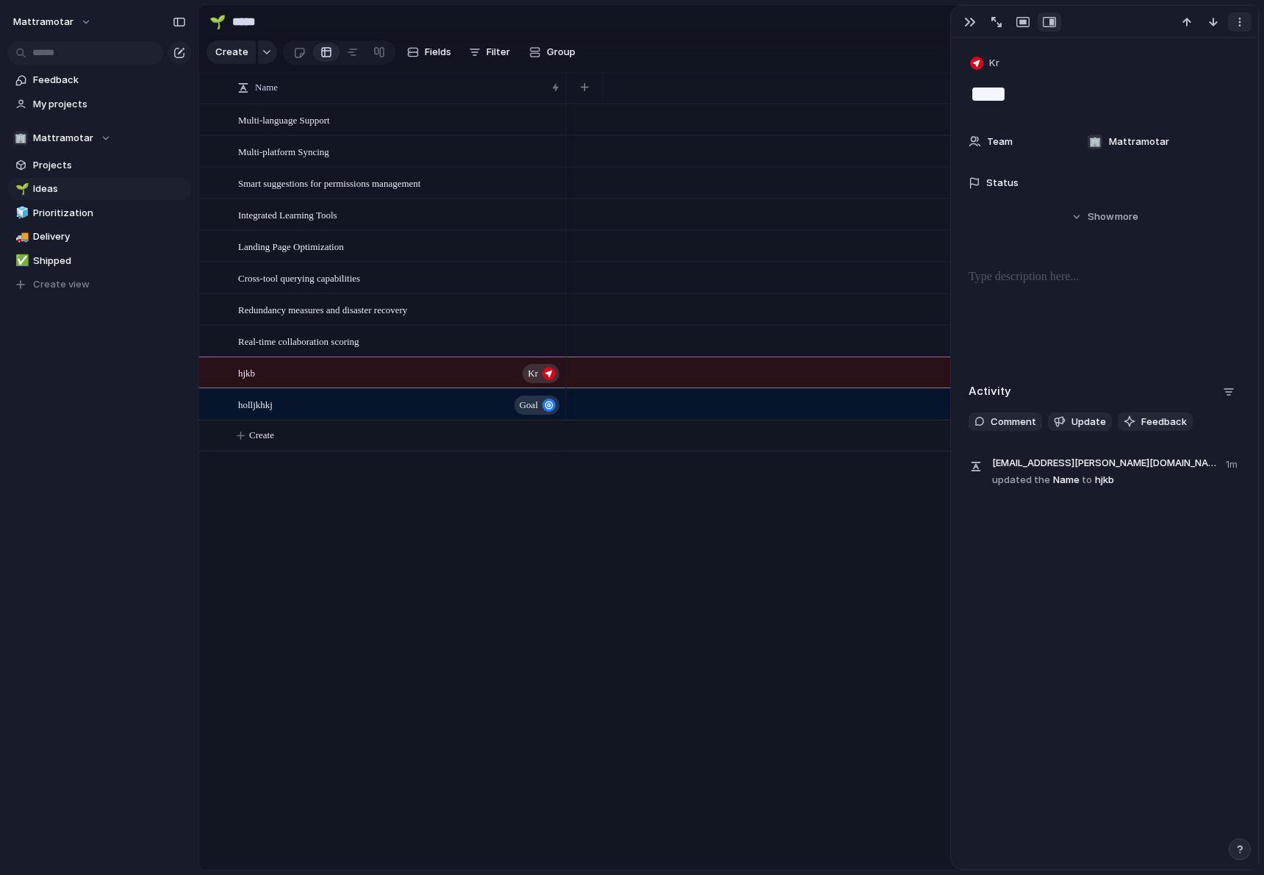
click at [1240, 22] on div "button" at bounding box center [1240, 22] width 12 height 12
click at [1240, 22] on div "Mark as duplicate Delete" at bounding box center [632, 437] width 1264 height 875
click at [1093, 223] on span "Show" at bounding box center [1101, 217] width 26 height 15
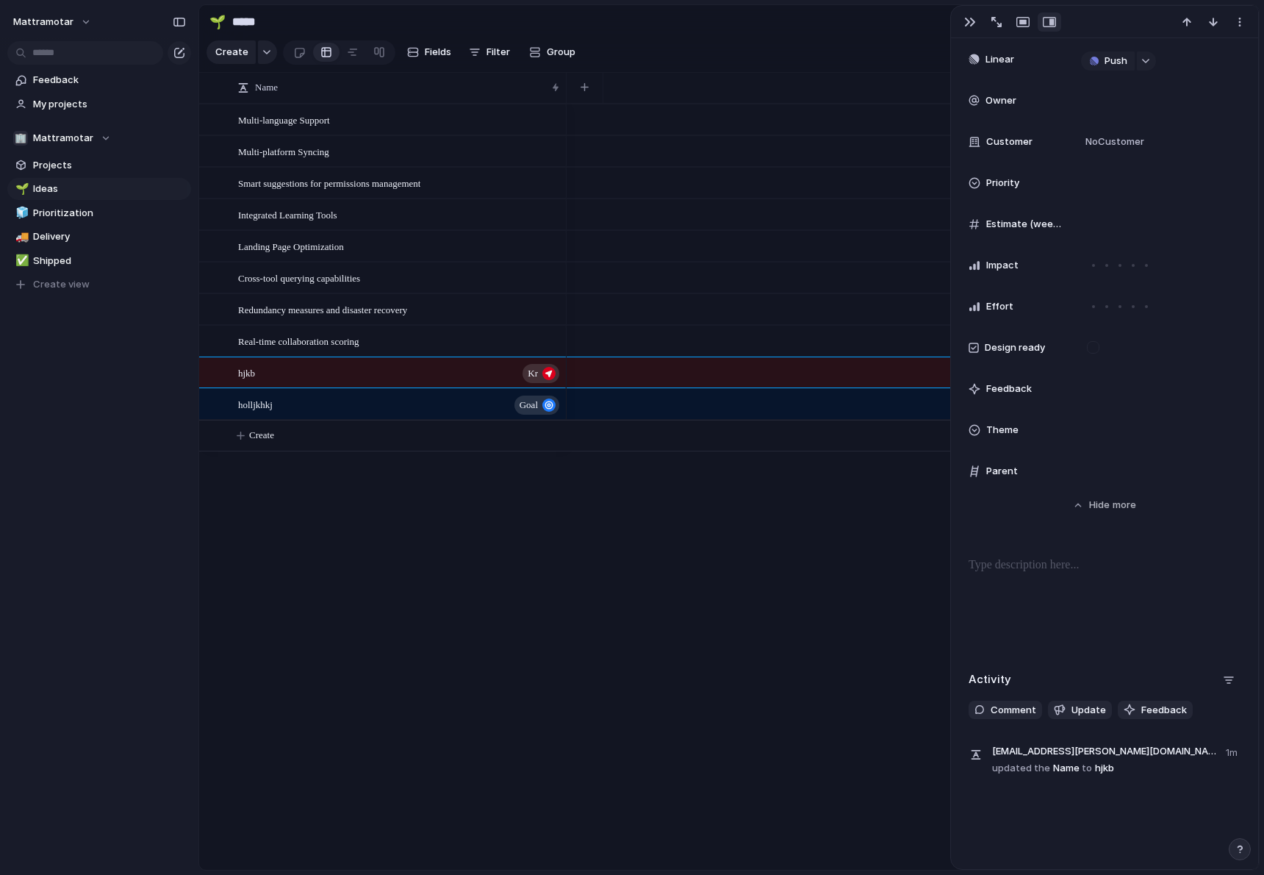
scroll to position [395, 0]
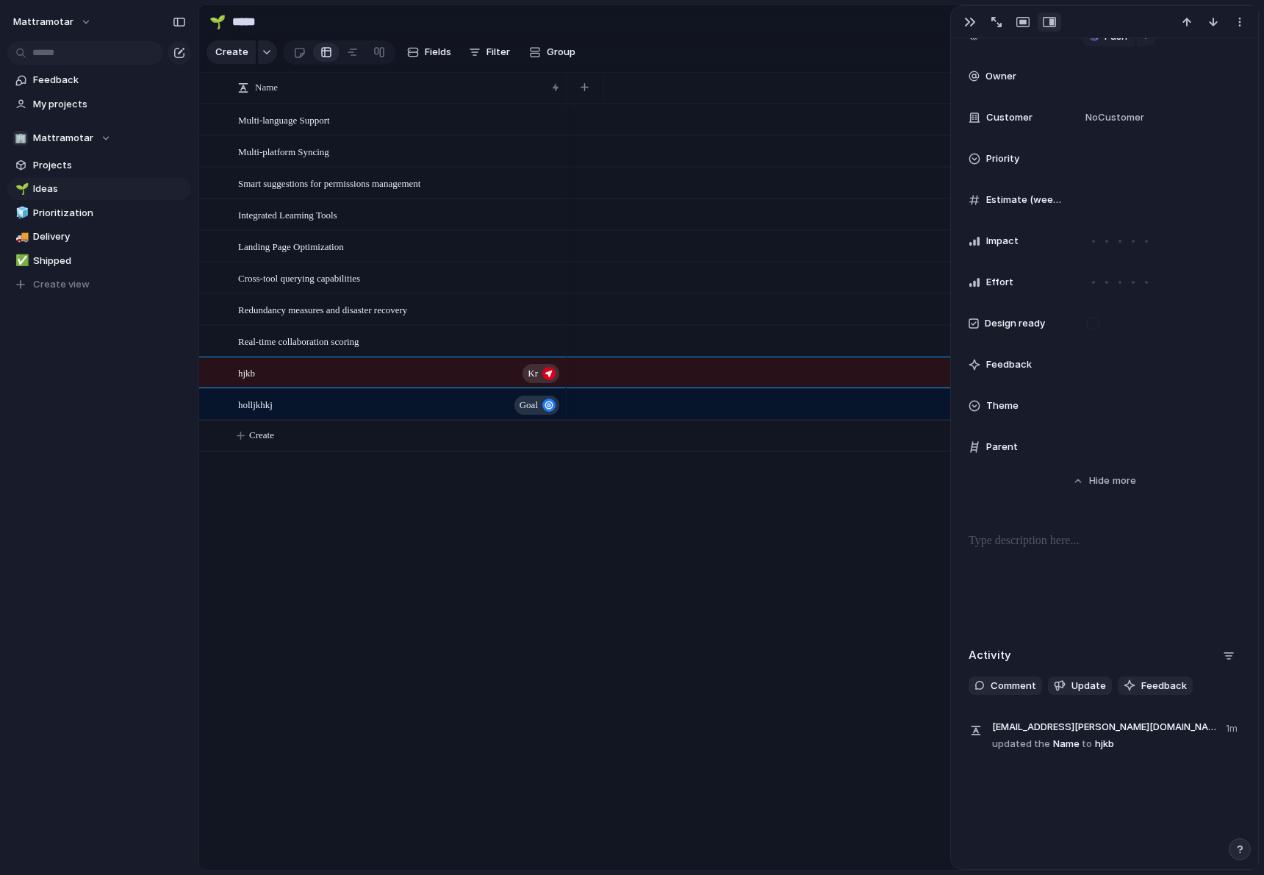
click at [1001, 408] on span "Theme" at bounding box center [1002, 405] width 32 height 15
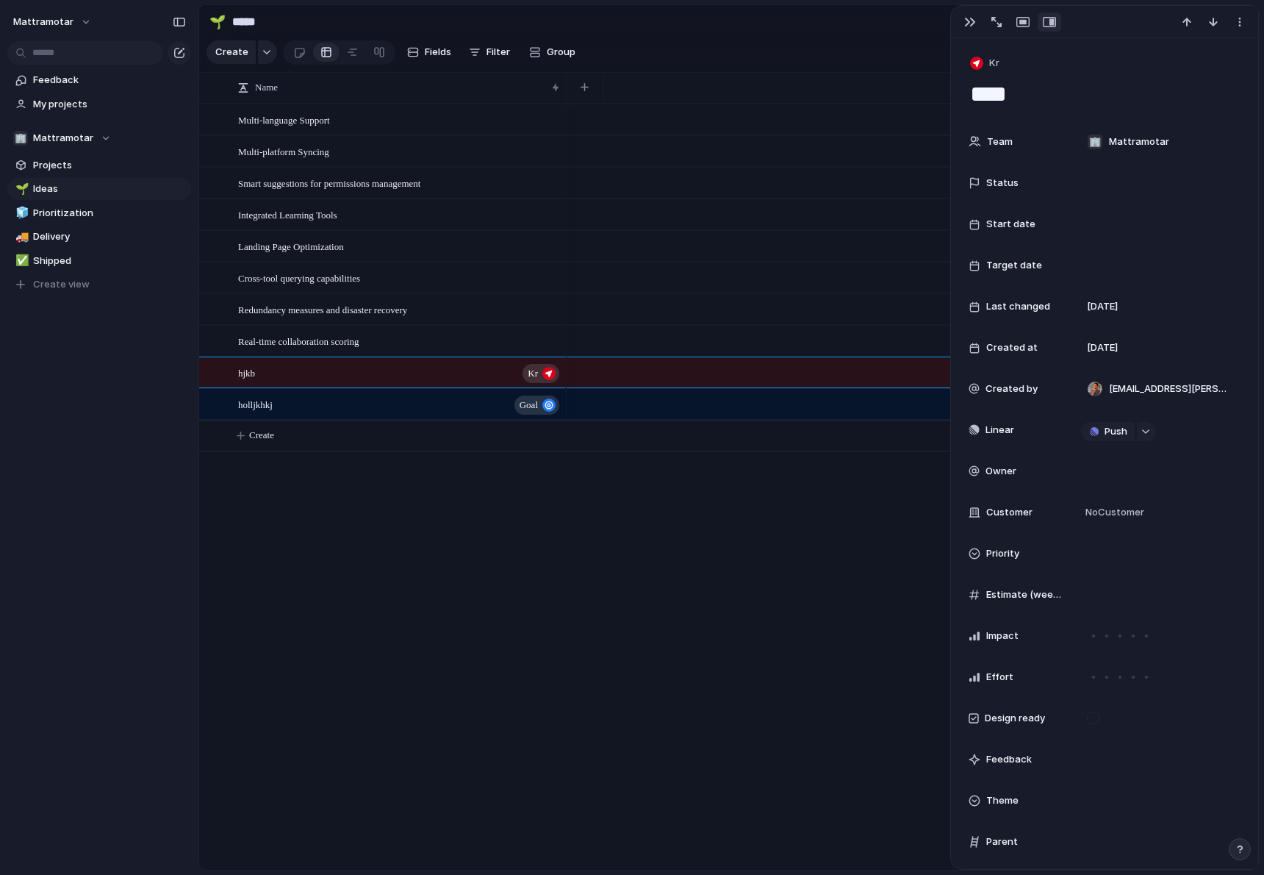
scroll to position [10, 0]
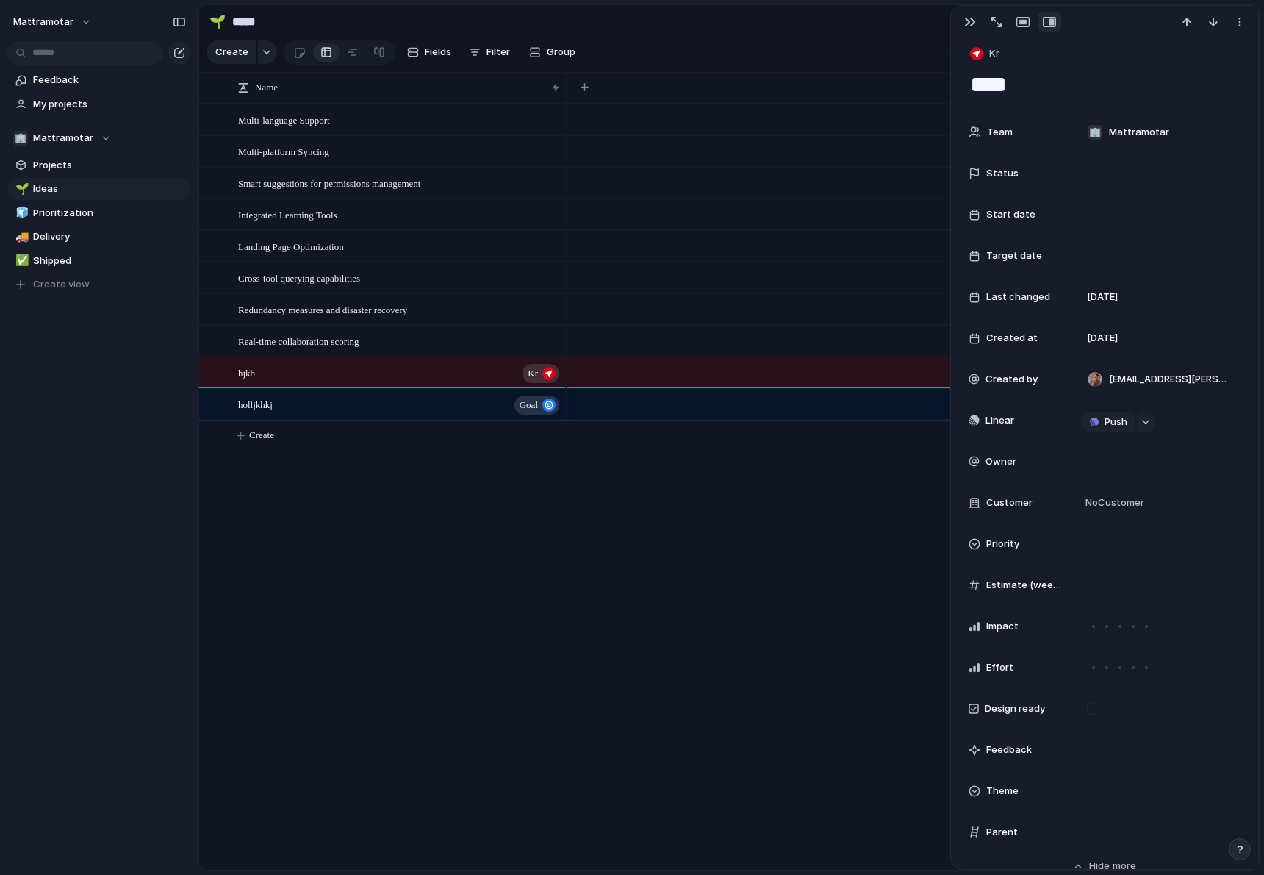
click at [639, 414] on div at bounding box center [913, 404] width 692 height 32
click at [433, 405] on div "holljkhkj goal" at bounding box center [399, 405] width 323 height 30
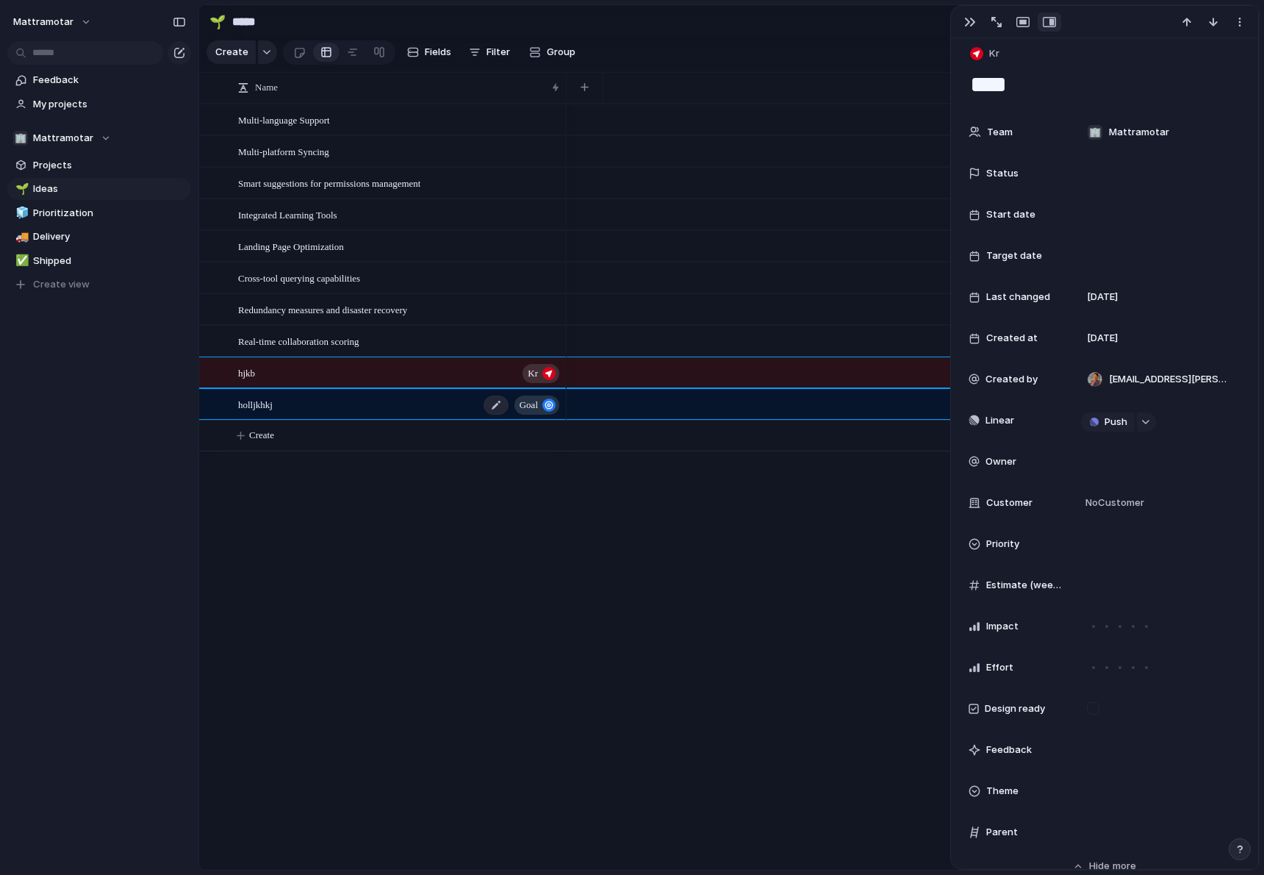
type textarea "*********"
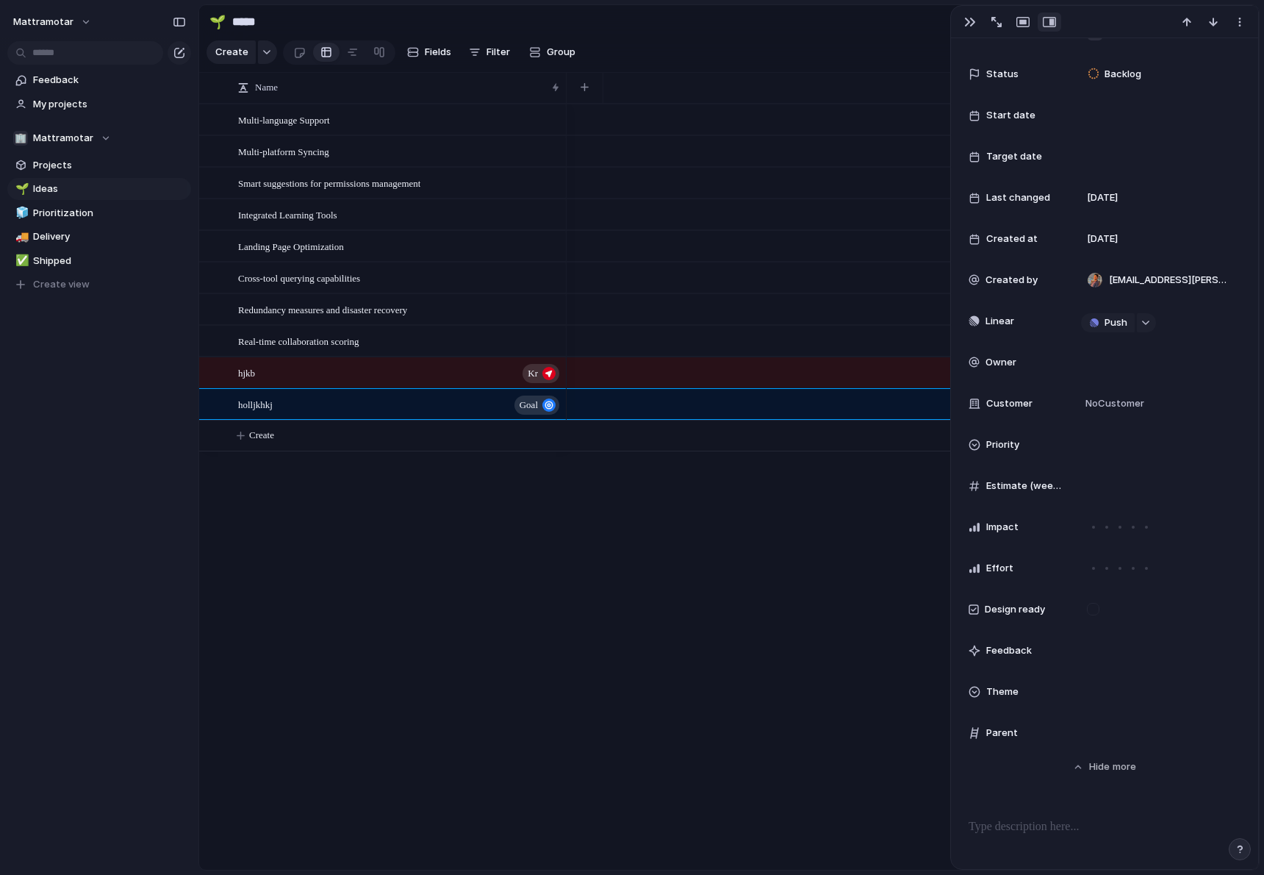
scroll to position [395, 0]
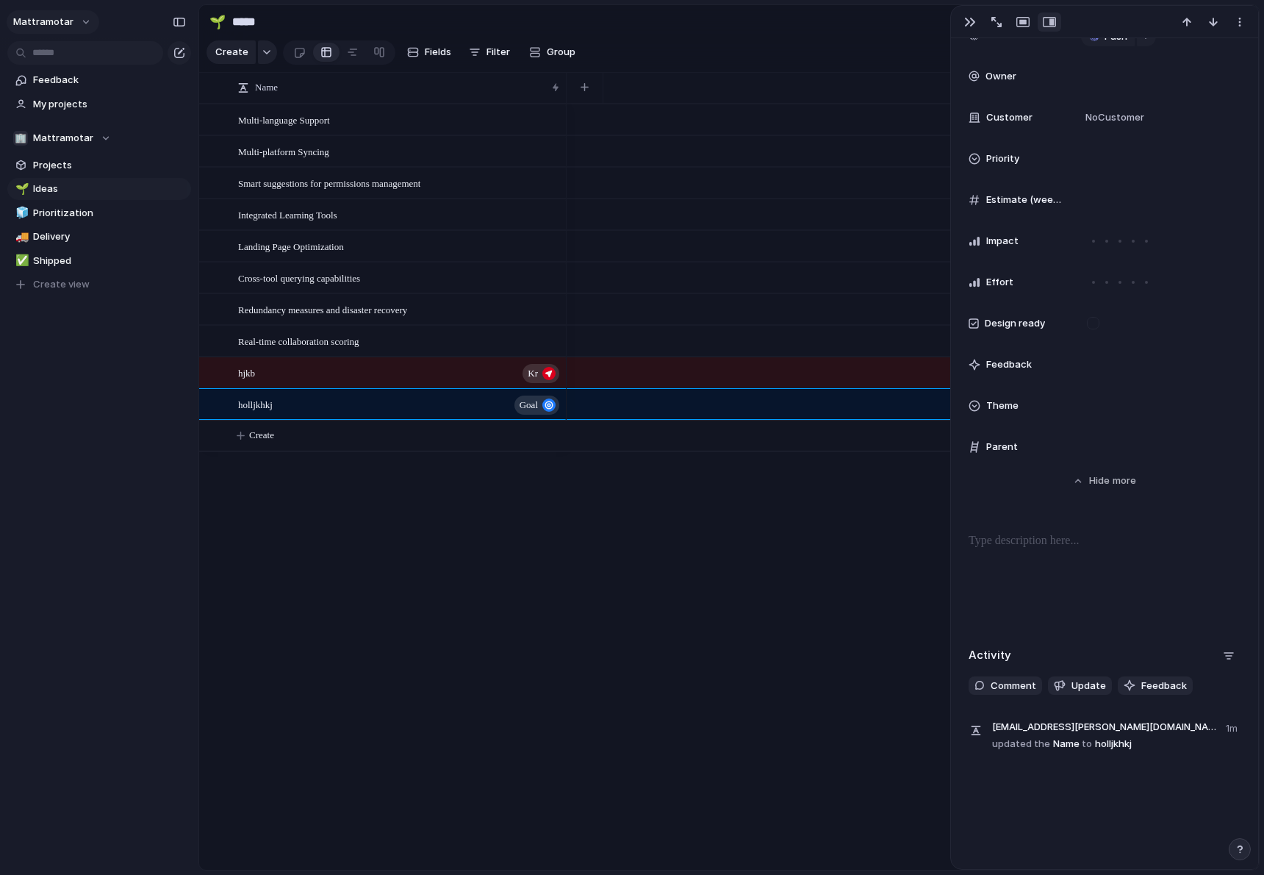
click at [54, 18] on span "mattramotar" at bounding box center [43, 22] width 60 height 15
click at [57, 56] on span "Settings" at bounding box center [54, 55] width 40 height 15
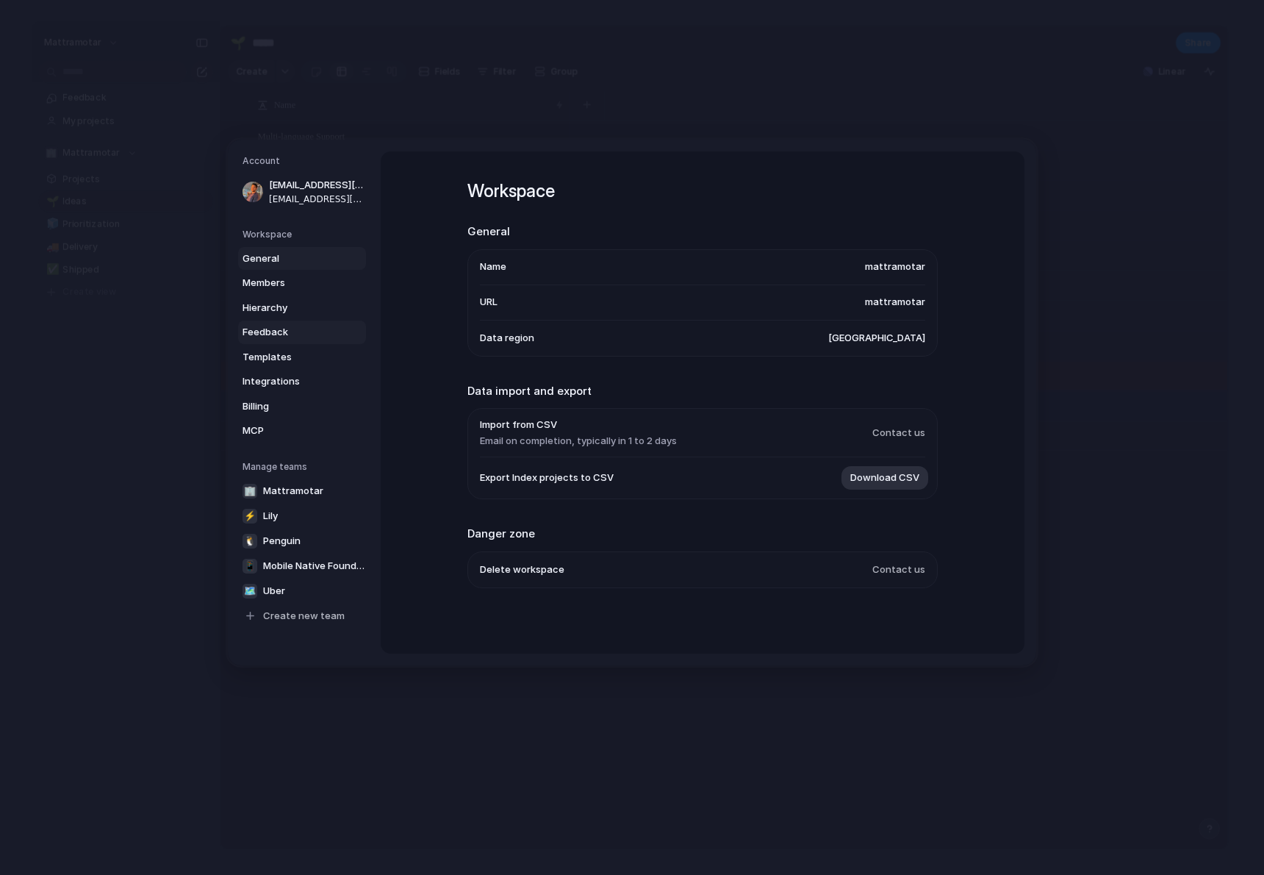
click at [279, 325] on span "Feedback" at bounding box center [290, 332] width 94 height 15
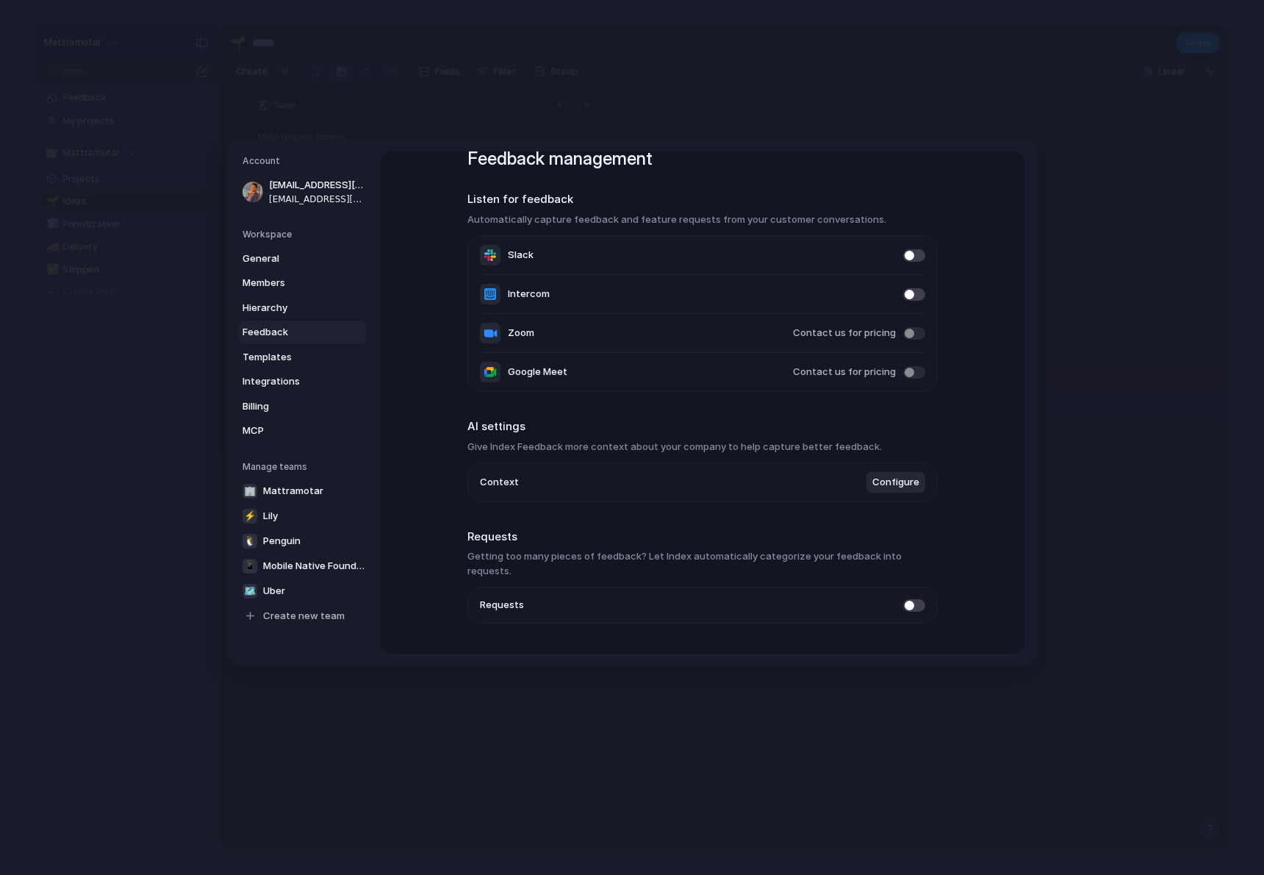
scroll to position [57, 0]
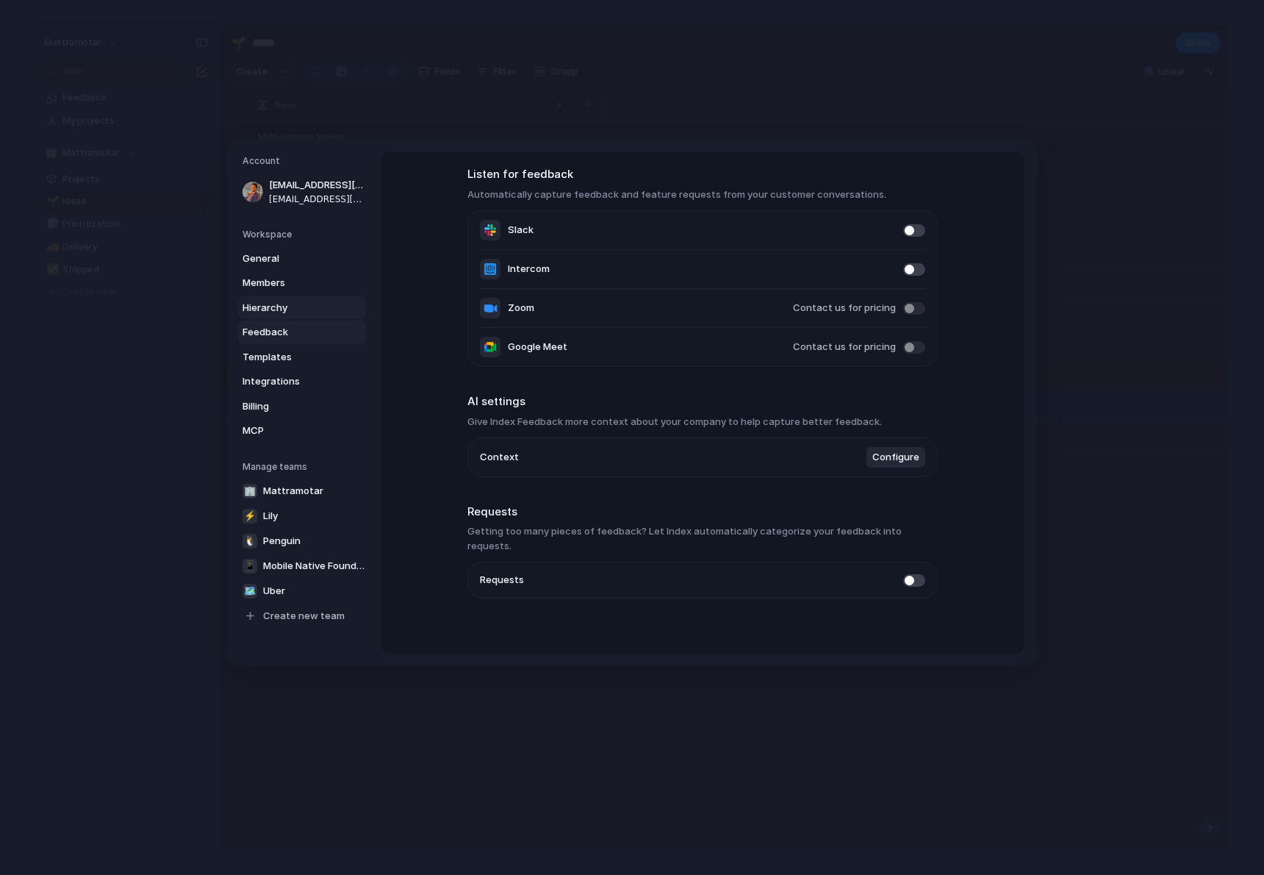
click at [266, 298] on link "Hierarchy" at bounding box center [302, 308] width 128 height 24
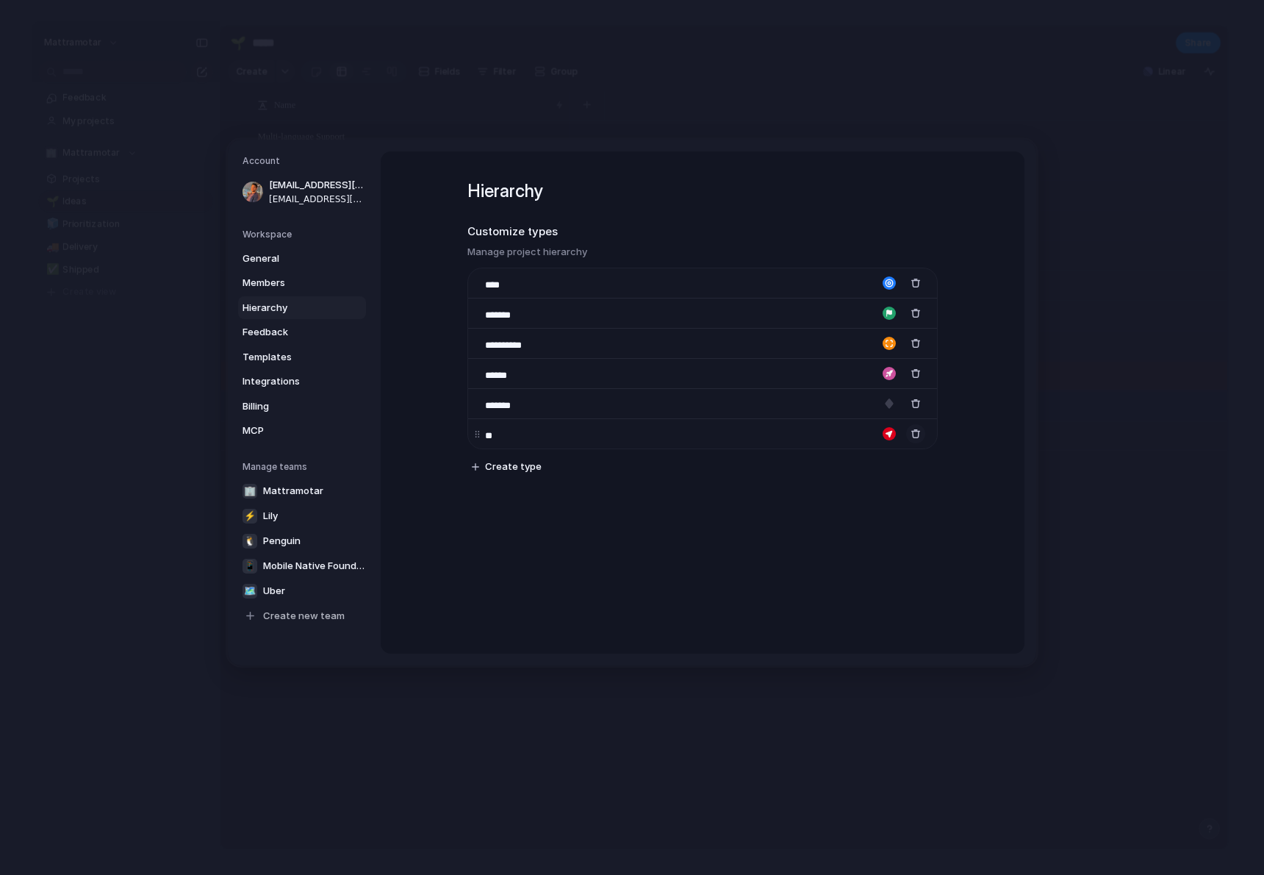
click at [917, 426] on button "button" at bounding box center [915, 433] width 19 height 19
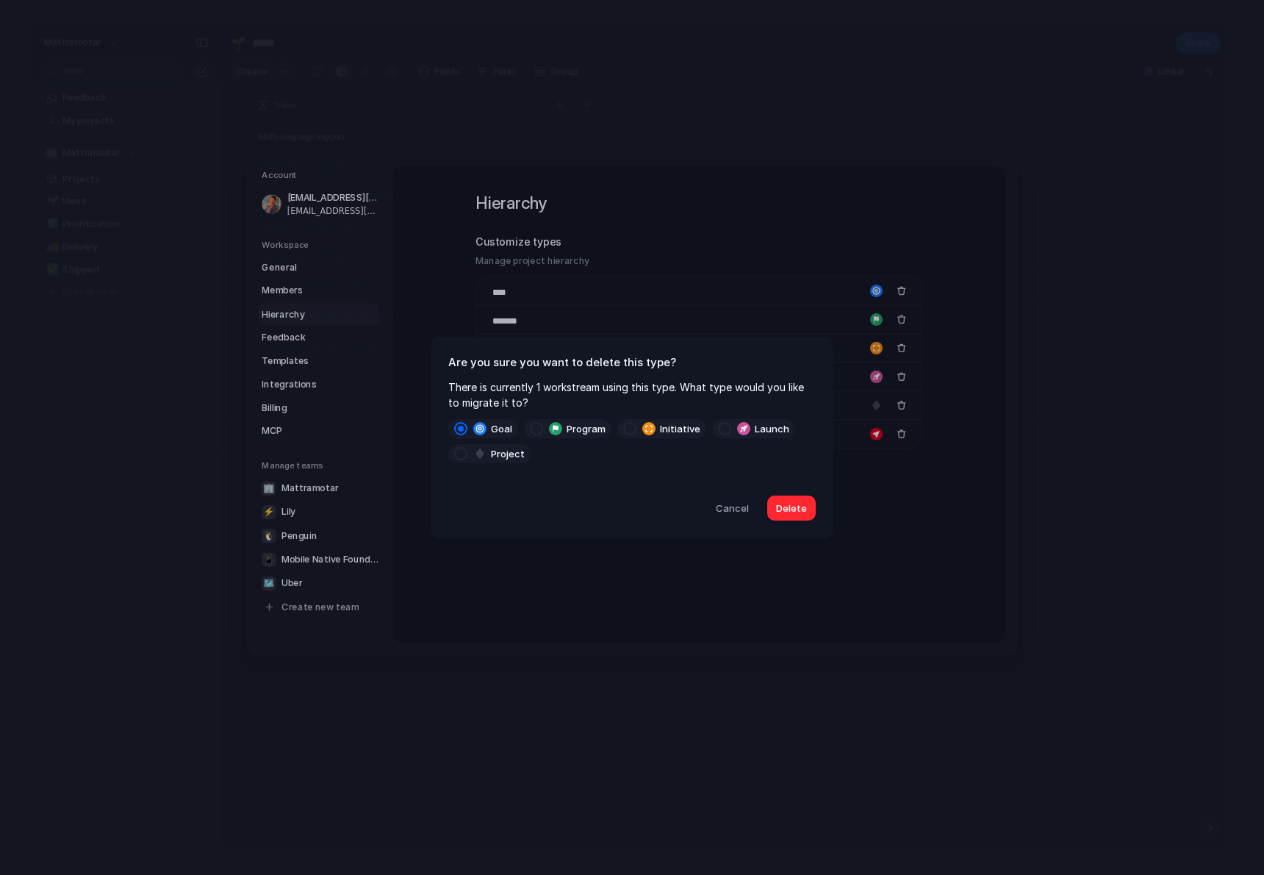
click at [795, 509] on span "Delete" at bounding box center [791, 508] width 31 height 15
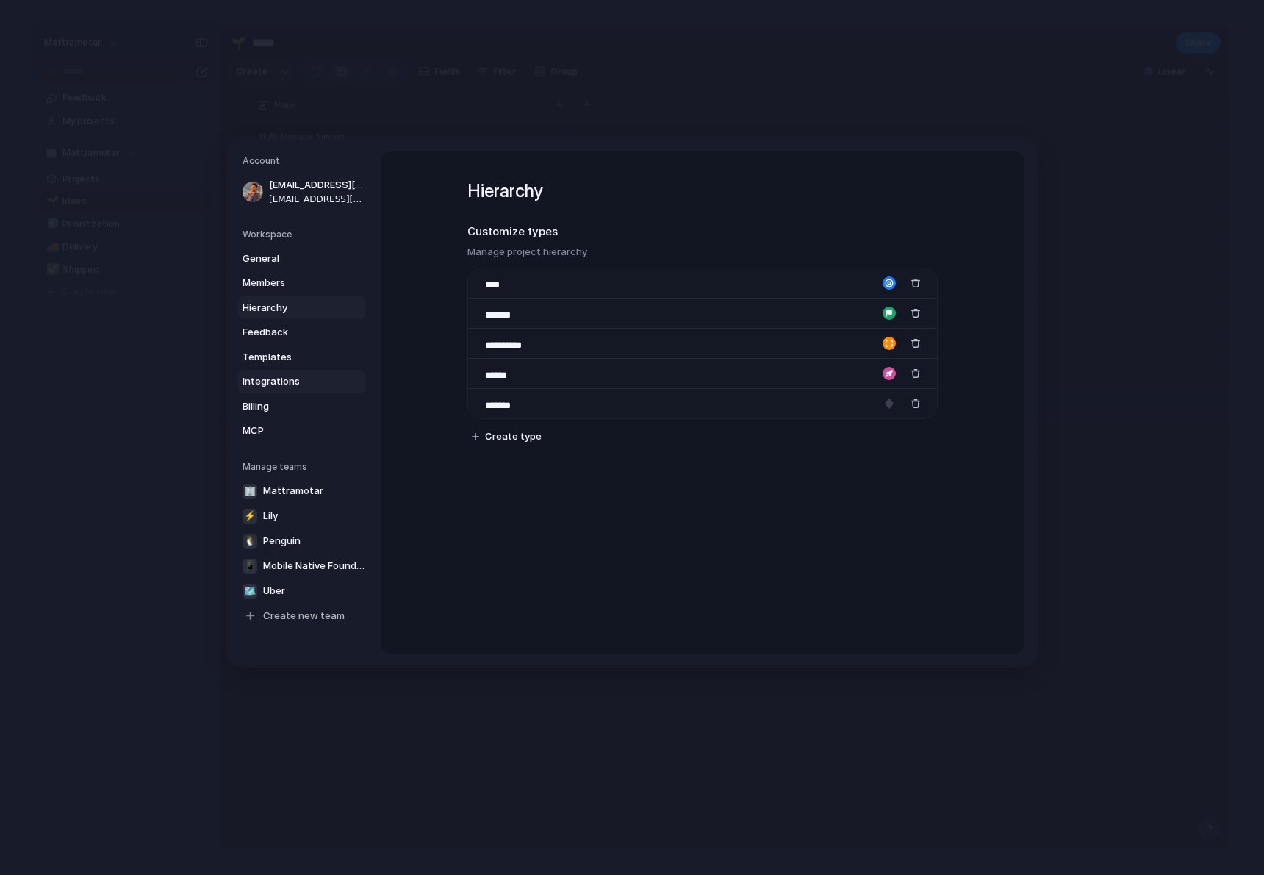
click at [262, 386] on span "Integrations" at bounding box center [290, 381] width 94 height 15
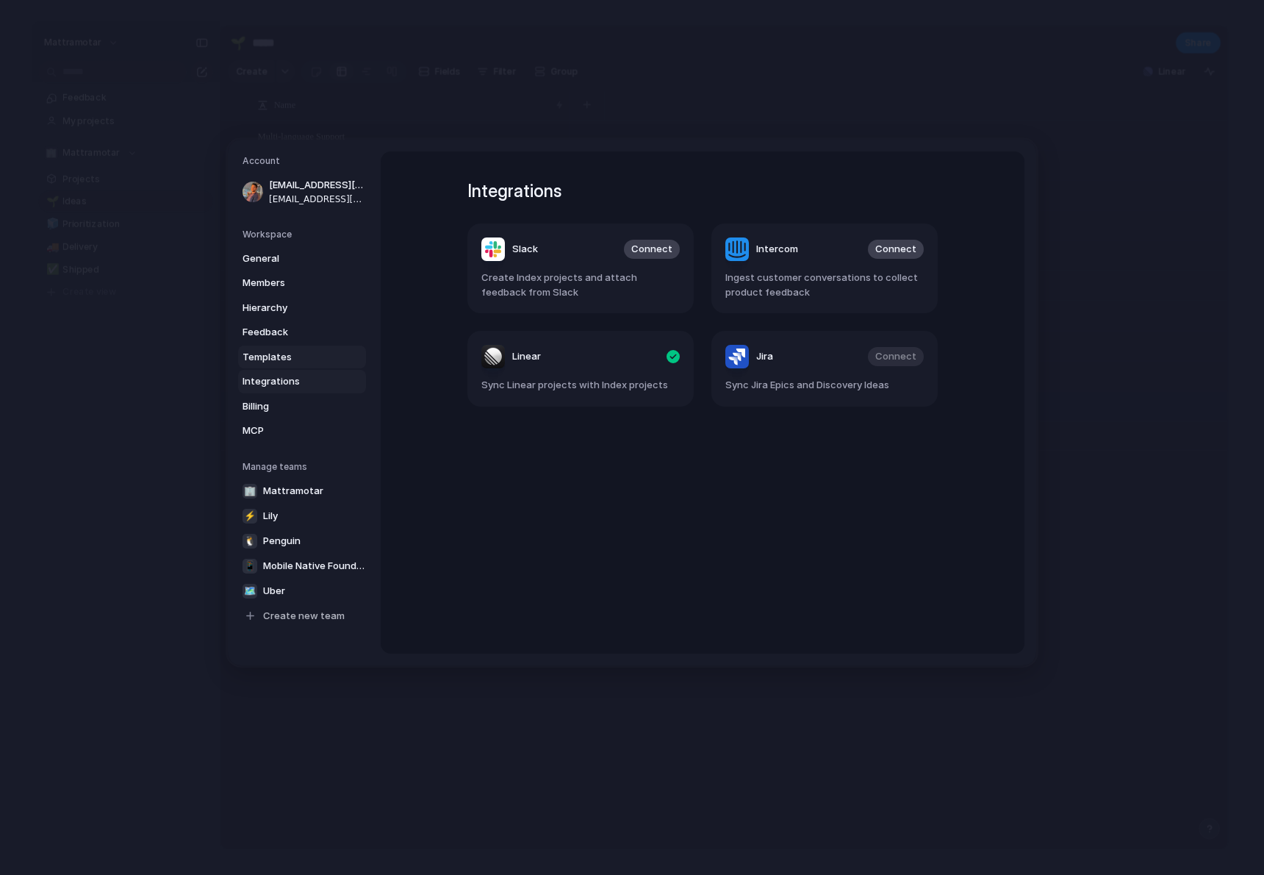
click at [298, 351] on span "Templates" at bounding box center [290, 356] width 94 height 15
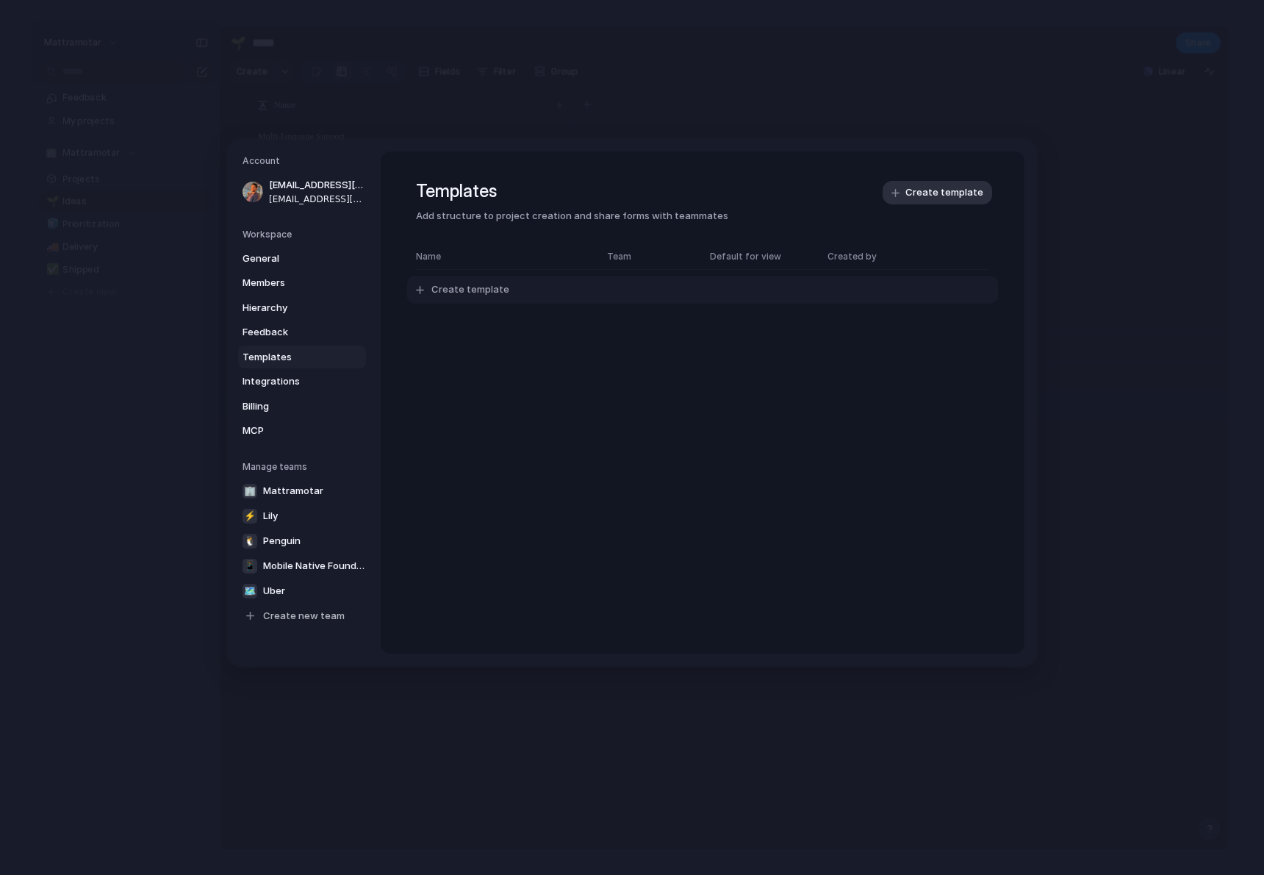
click at [465, 290] on span "Create template" at bounding box center [471, 289] width 78 height 15
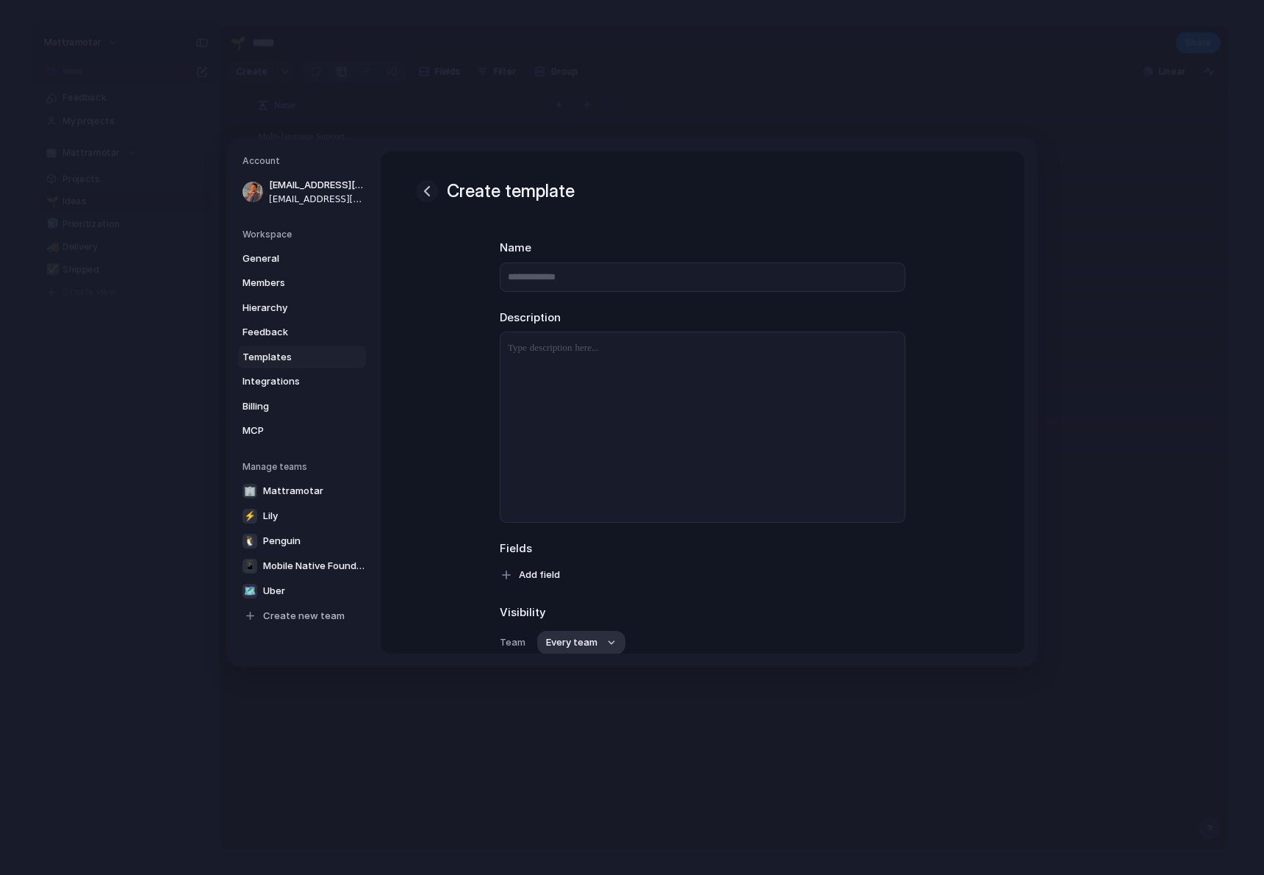
click at [427, 190] on div "button" at bounding box center [427, 191] width 18 height 18
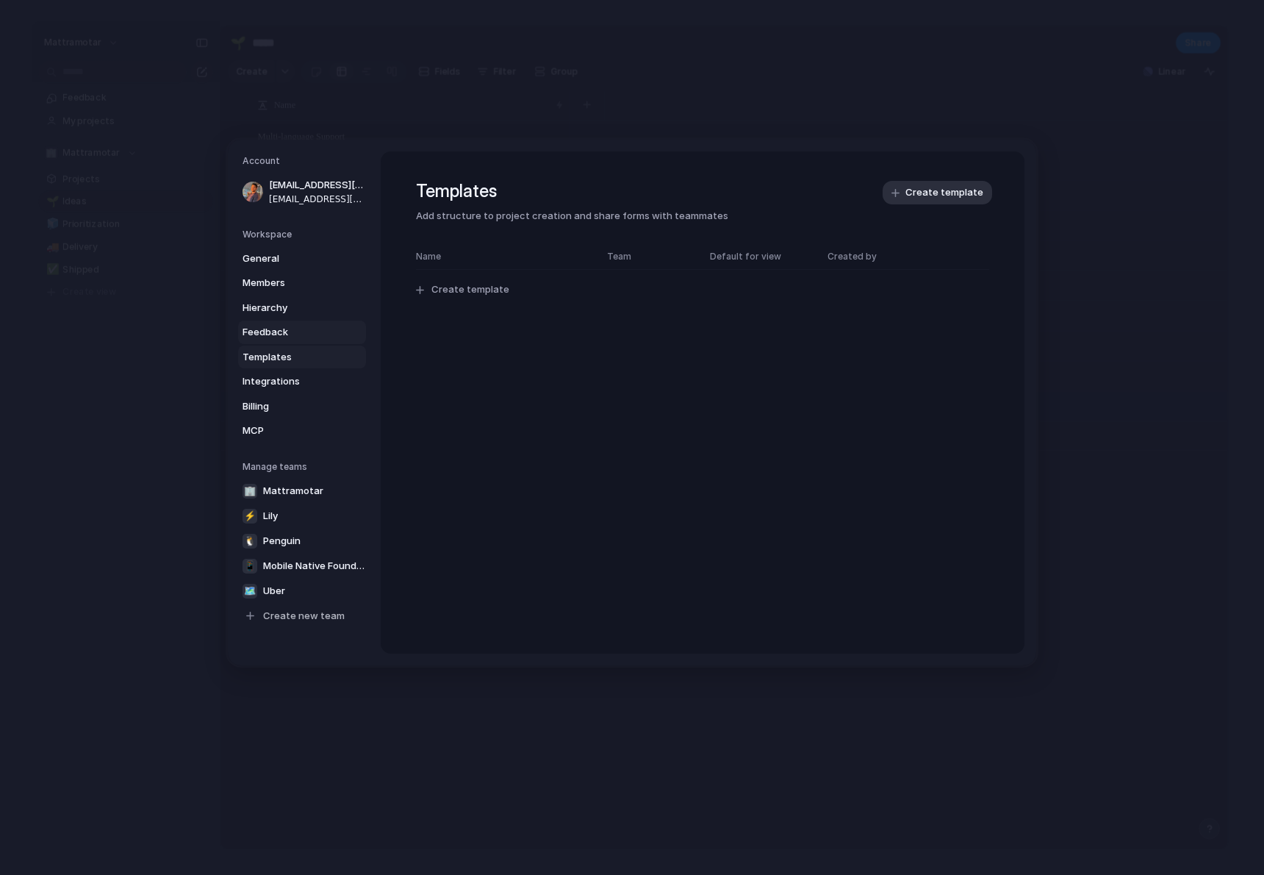
click at [294, 332] on span "Feedback" at bounding box center [290, 332] width 94 height 15
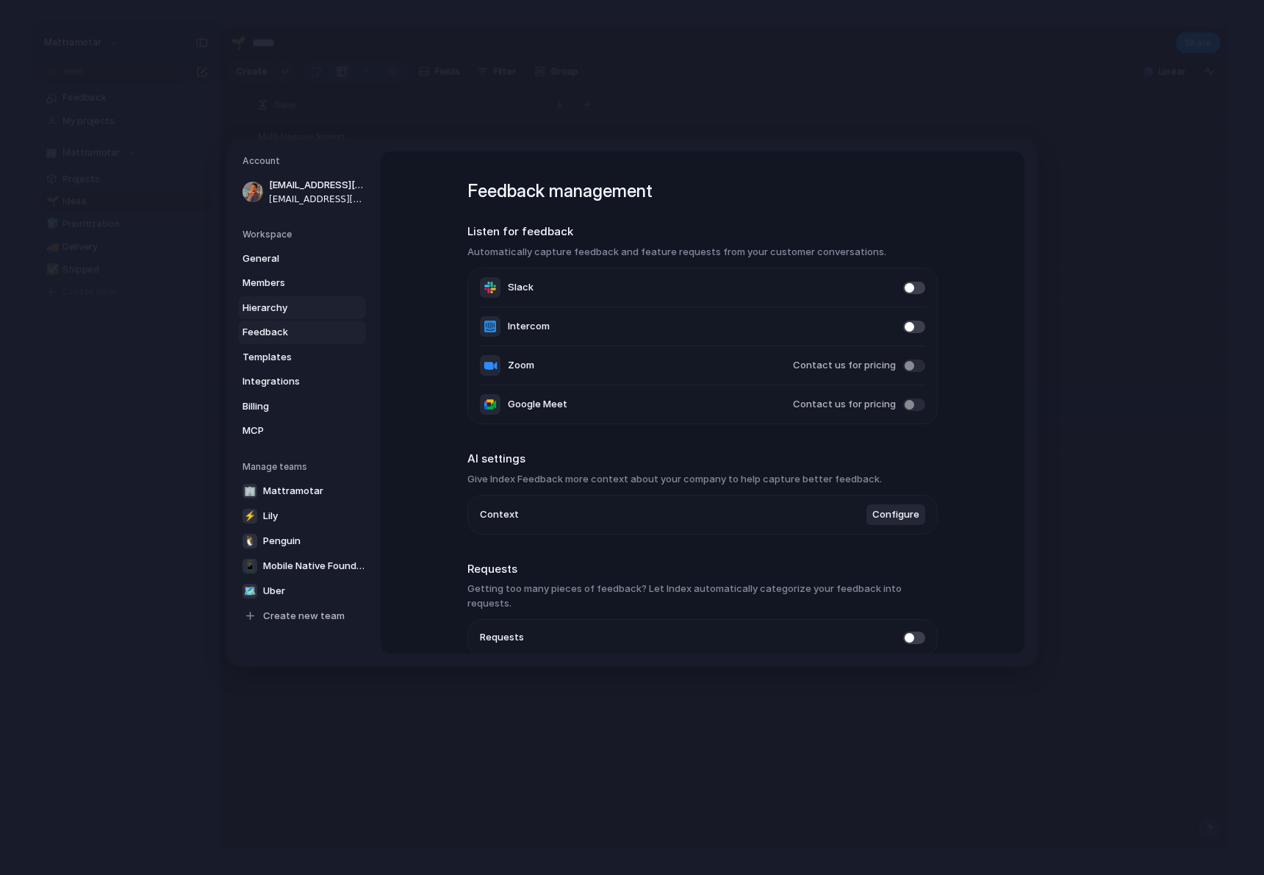
click at [289, 307] on span "Hierarchy" at bounding box center [290, 307] width 94 height 15
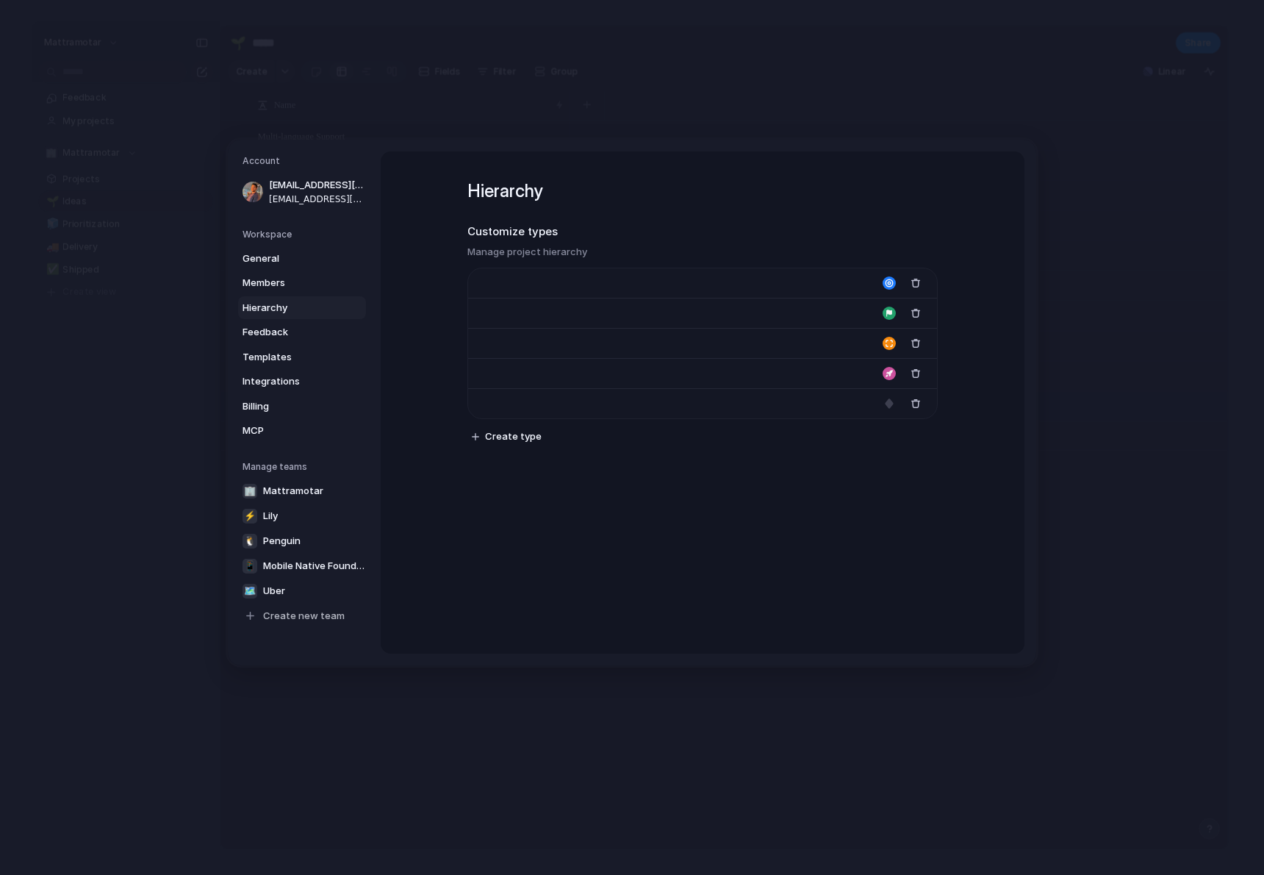
type input "****"
type input "*******"
type input "**********"
type input "******"
type input "*******"
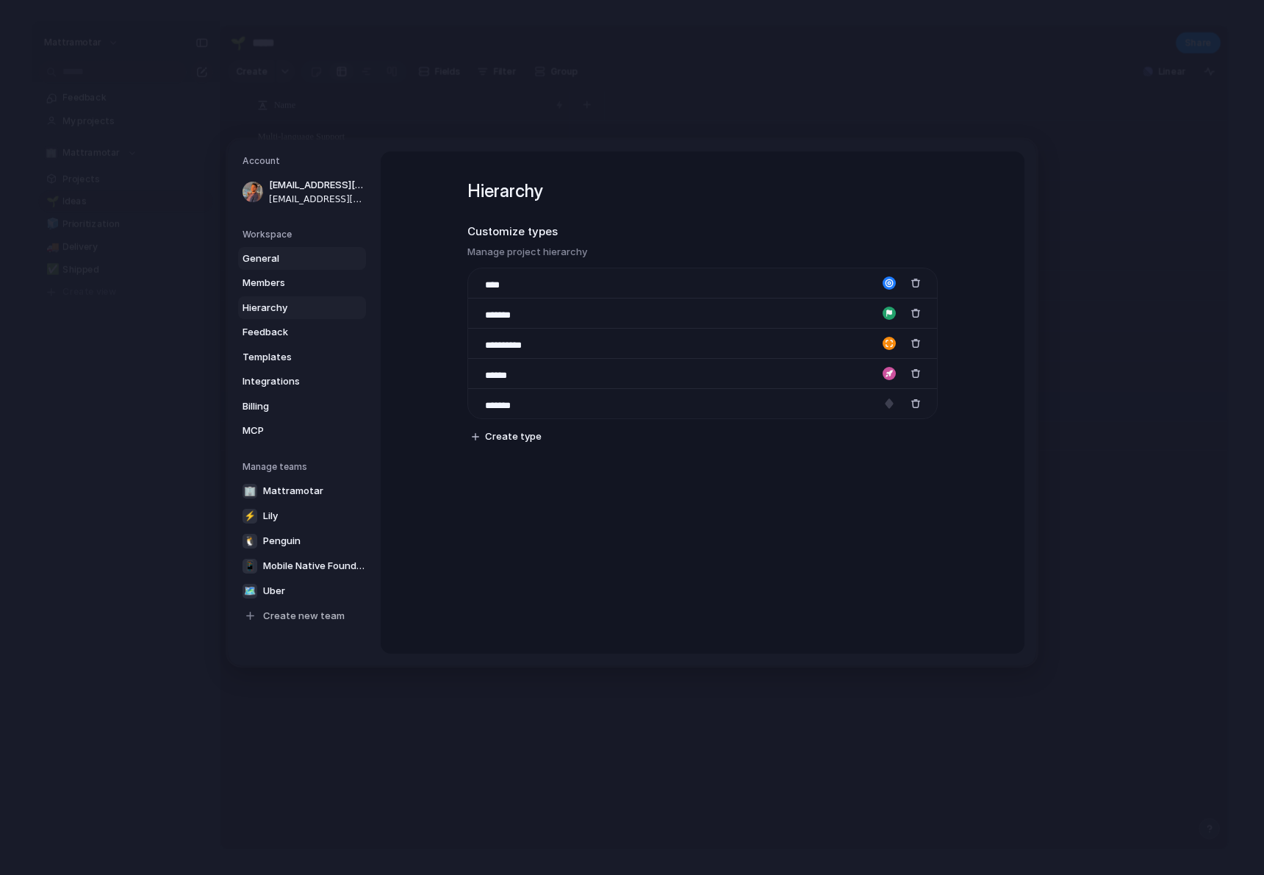
click at [276, 258] on span "General" at bounding box center [290, 258] width 94 height 15
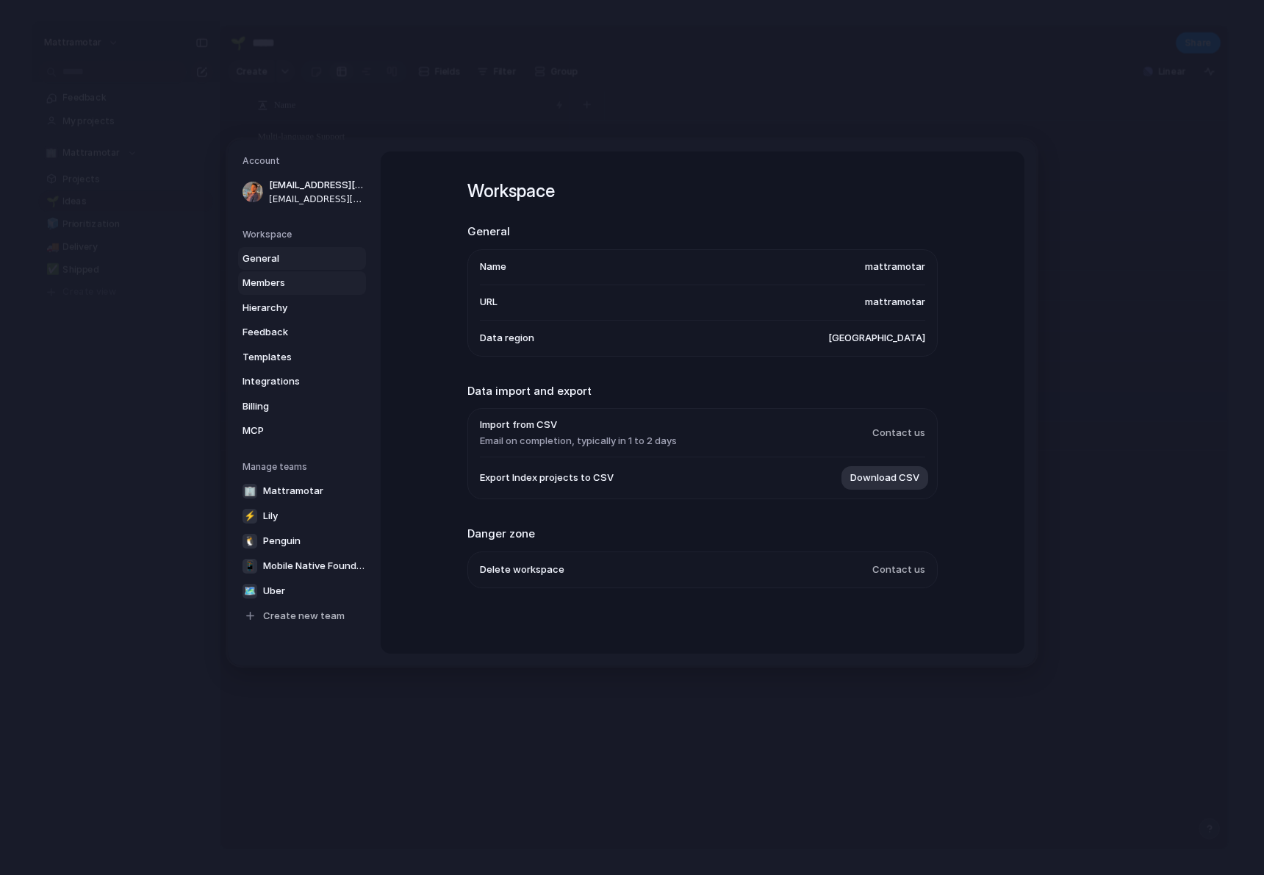
click at [275, 280] on span "Members" at bounding box center [290, 283] width 94 height 15
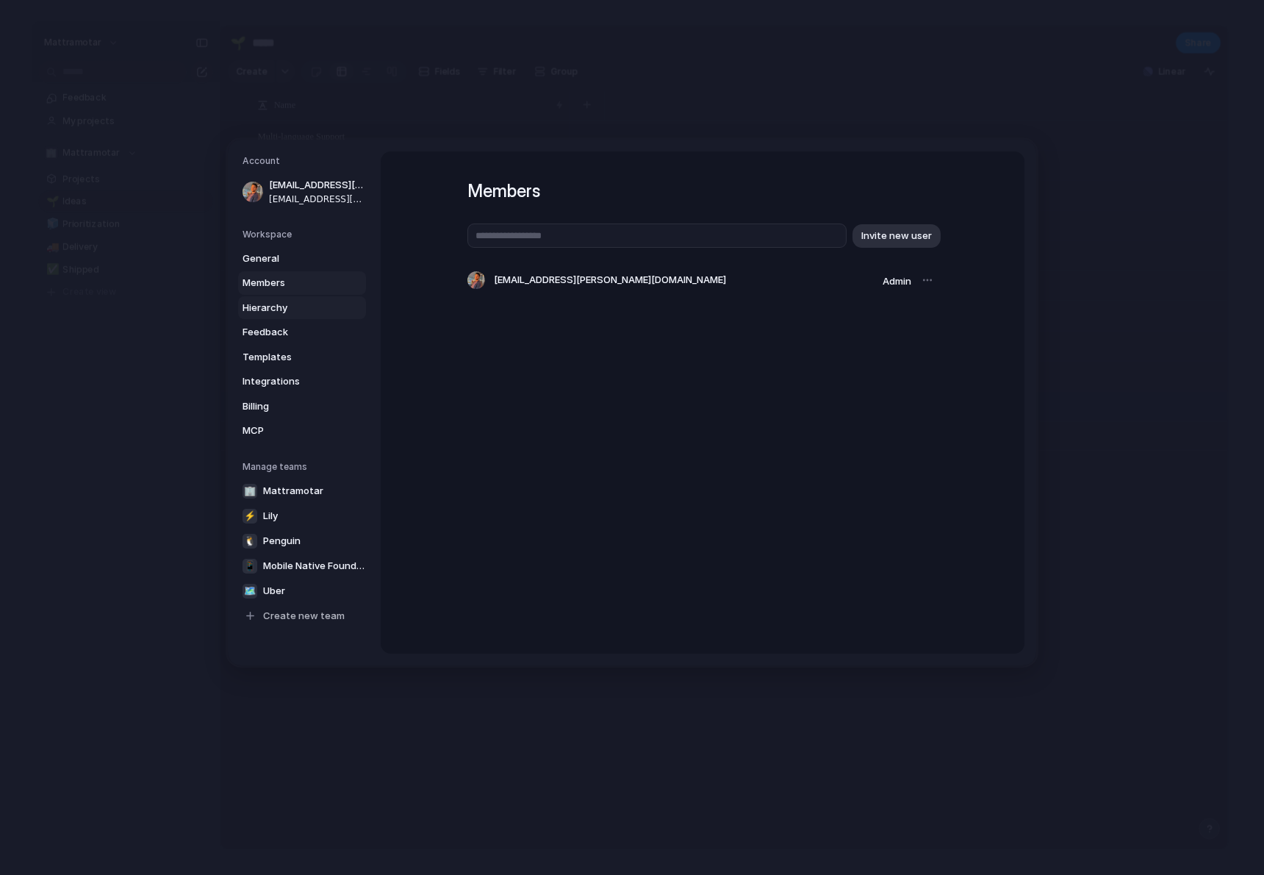
click at [287, 297] on link "Hierarchy" at bounding box center [302, 308] width 128 height 24
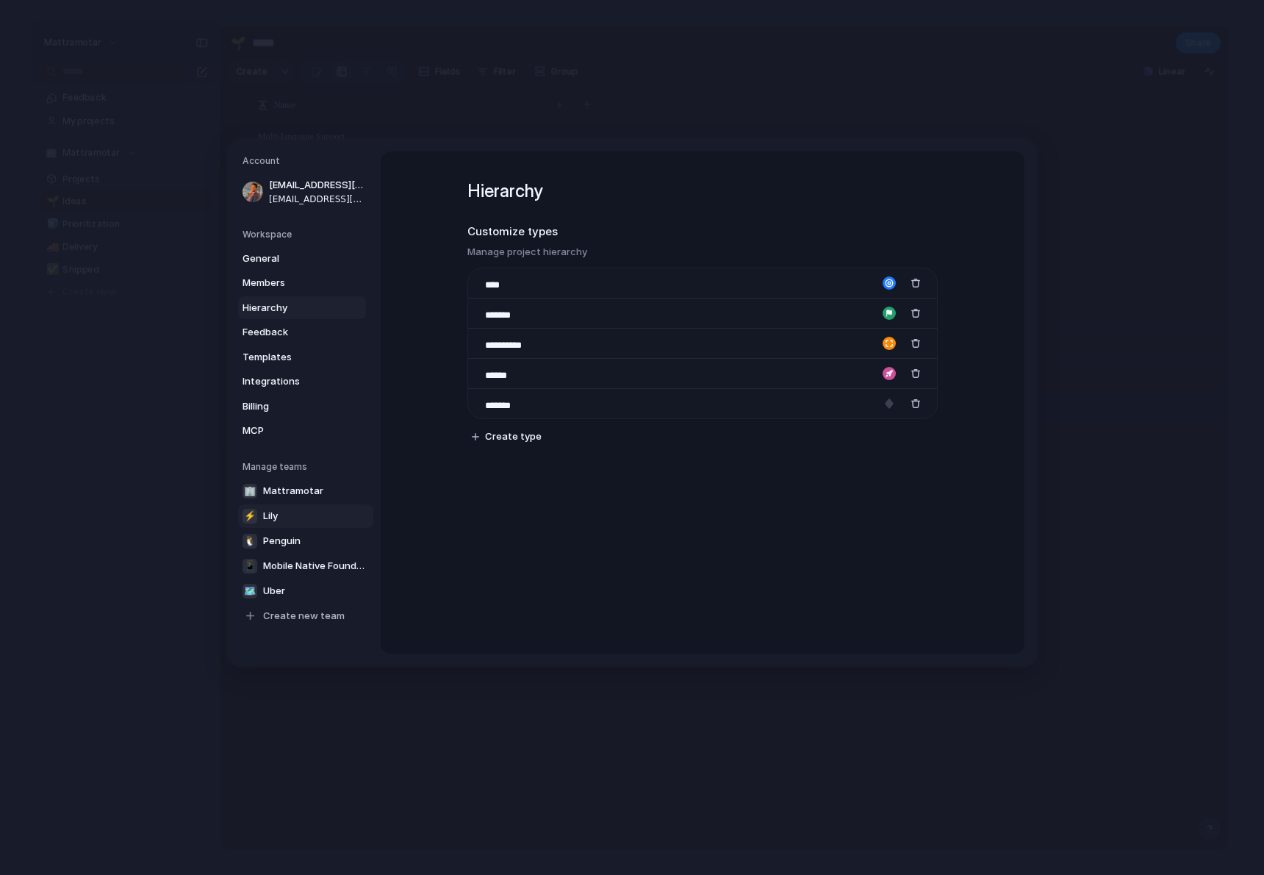
click at [276, 518] on span "Lily" at bounding box center [270, 516] width 15 height 15
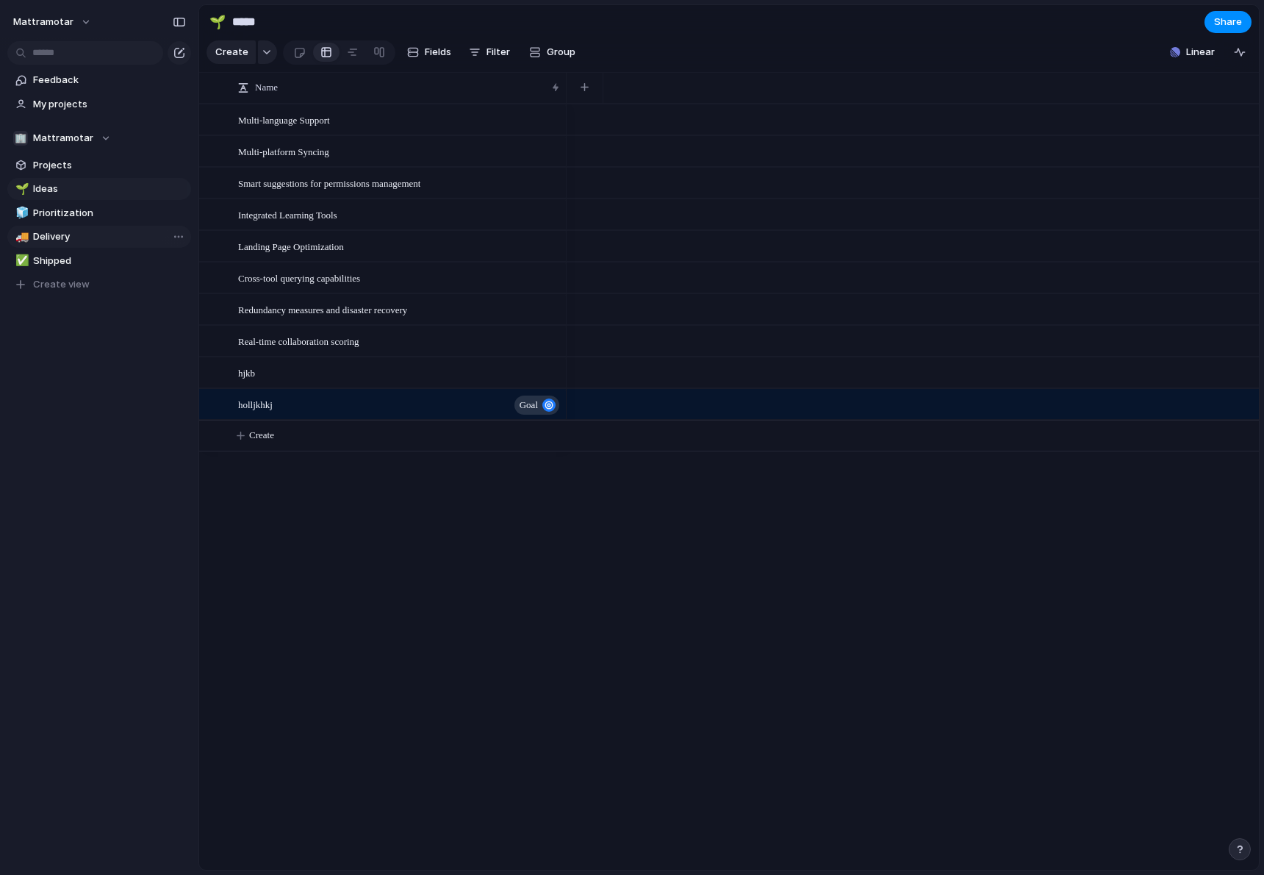
click at [58, 233] on span "Delivery" at bounding box center [109, 236] width 153 height 15
type input "********"
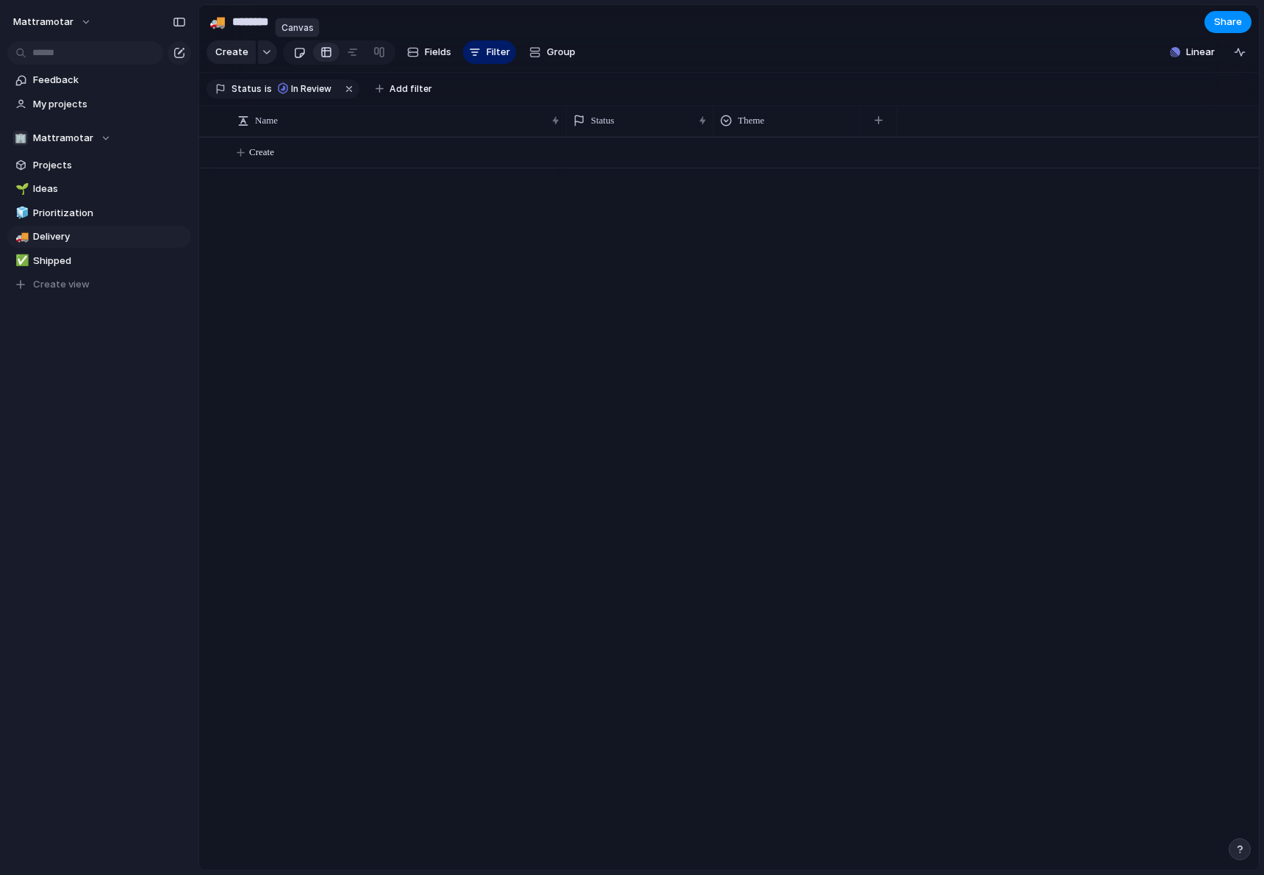
click at [286, 57] on link at bounding box center [299, 52] width 27 height 24
click at [326, 58] on div at bounding box center [327, 52] width 12 height 24
click at [36, 154] on link "Projects" at bounding box center [99, 165] width 184 height 22
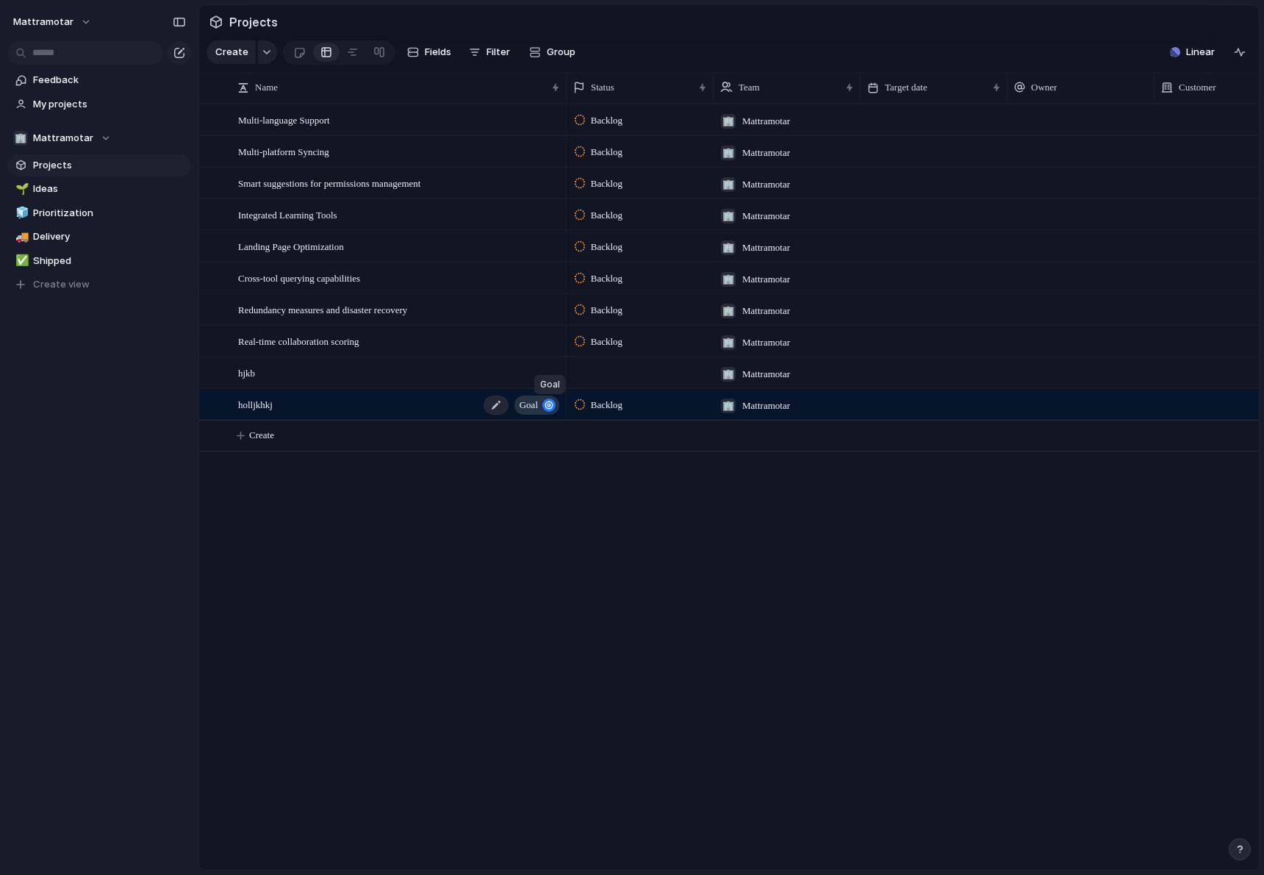
click at [543, 406] on div "button" at bounding box center [549, 404] width 13 height 13
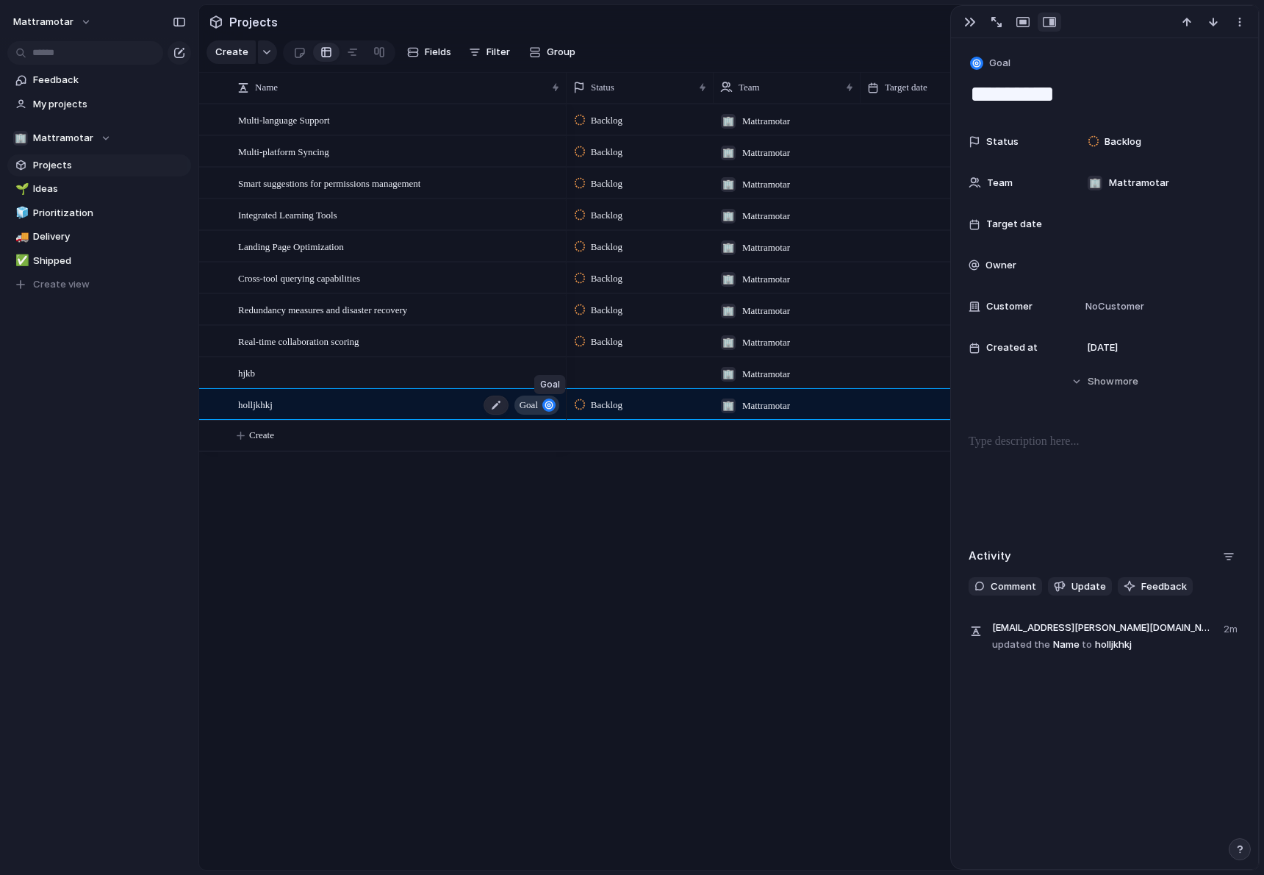
click at [543, 406] on div "button" at bounding box center [549, 404] width 13 height 13
click at [978, 64] on div "button" at bounding box center [976, 63] width 13 height 13
click at [999, 252] on span "Customize" at bounding box center [1022, 250] width 51 height 15
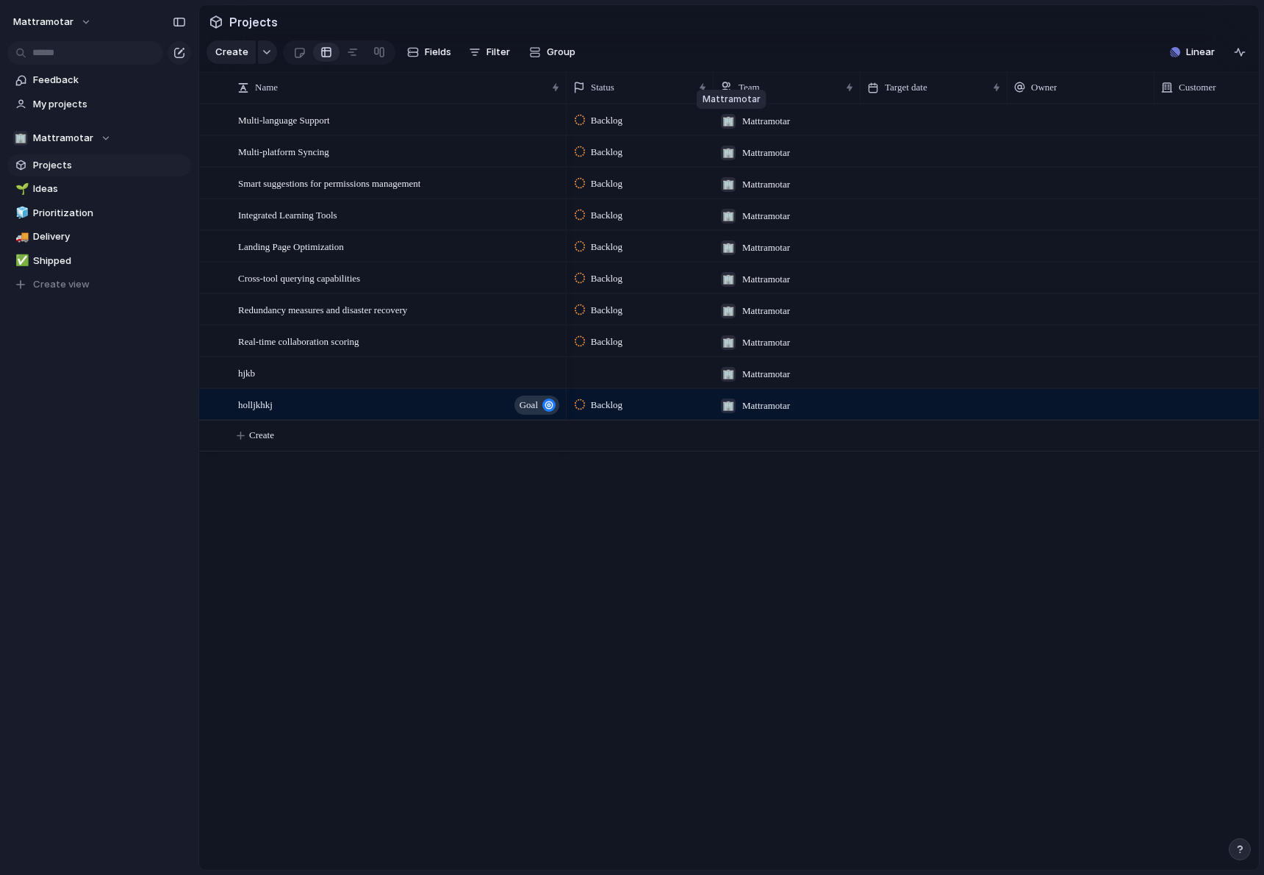
click at [733, 119] on div "🏢" at bounding box center [728, 121] width 15 height 15
click at [1243, 53] on div "button" at bounding box center [1240, 52] width 12 height 12
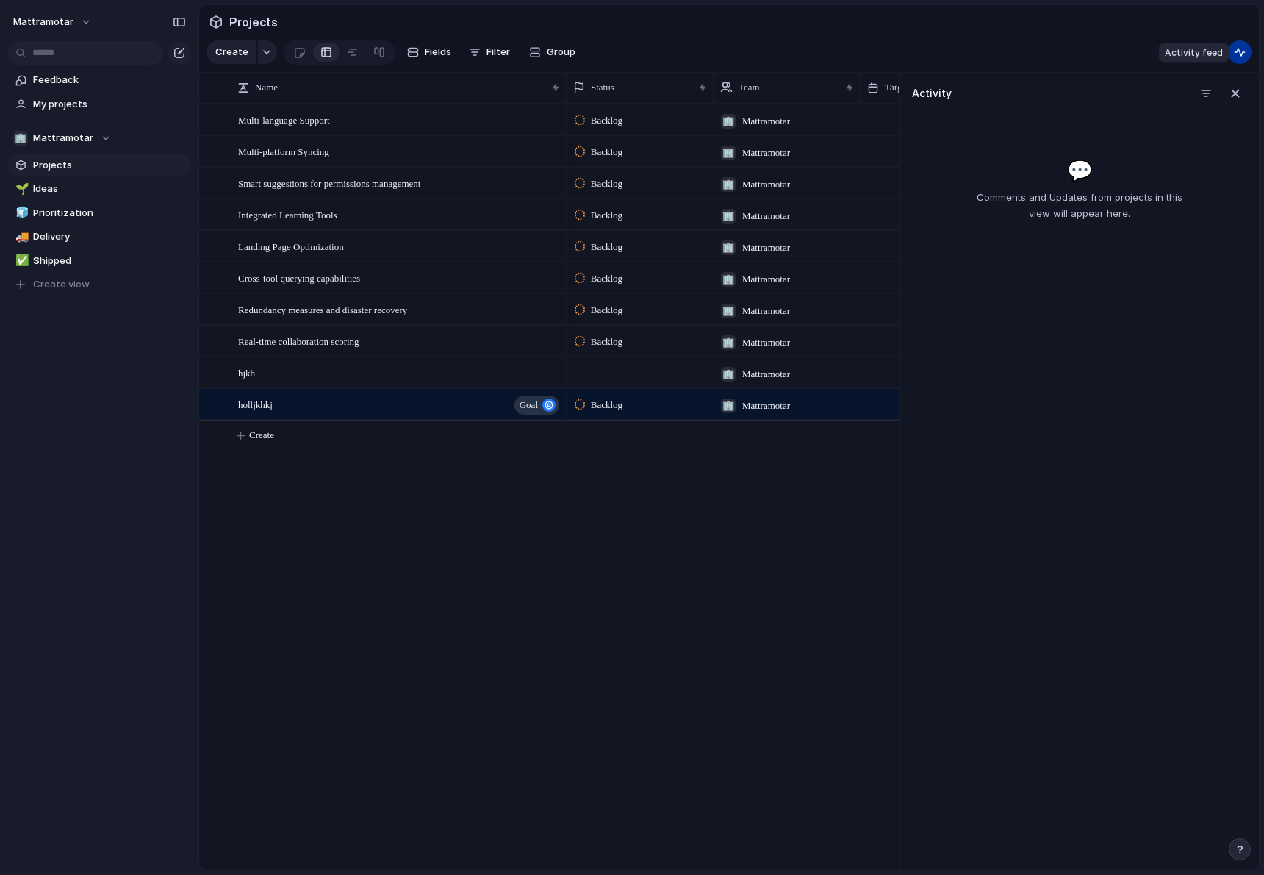
click at [1243, 53] on div "button" at bounding box center [1240, 52] width 12 height 12
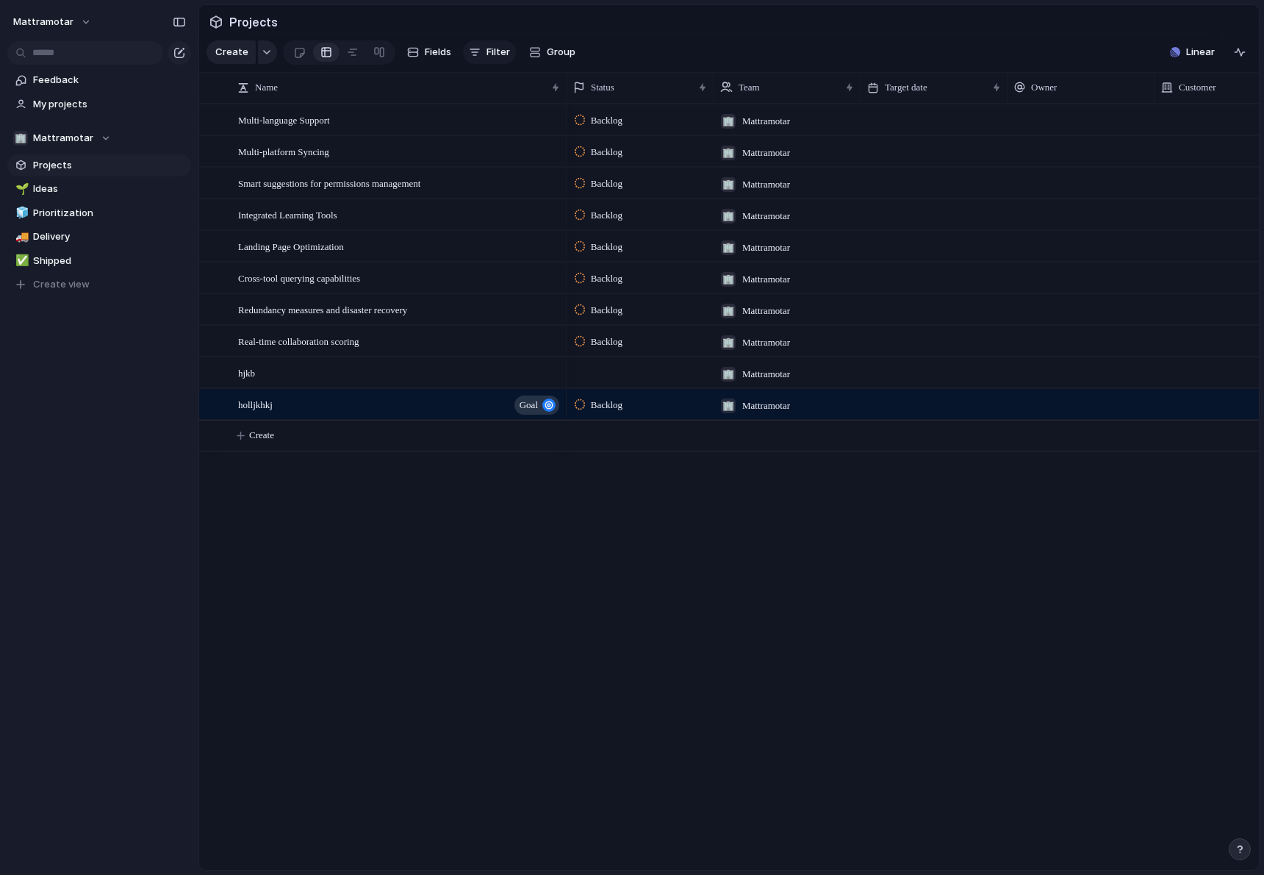
click at [494, 55] on span "Filter" at bounding box center [499, 52] width 24 height 15
click at [493, 55] on span "Filter" at bounding box center [499, 52] width 24 height 15
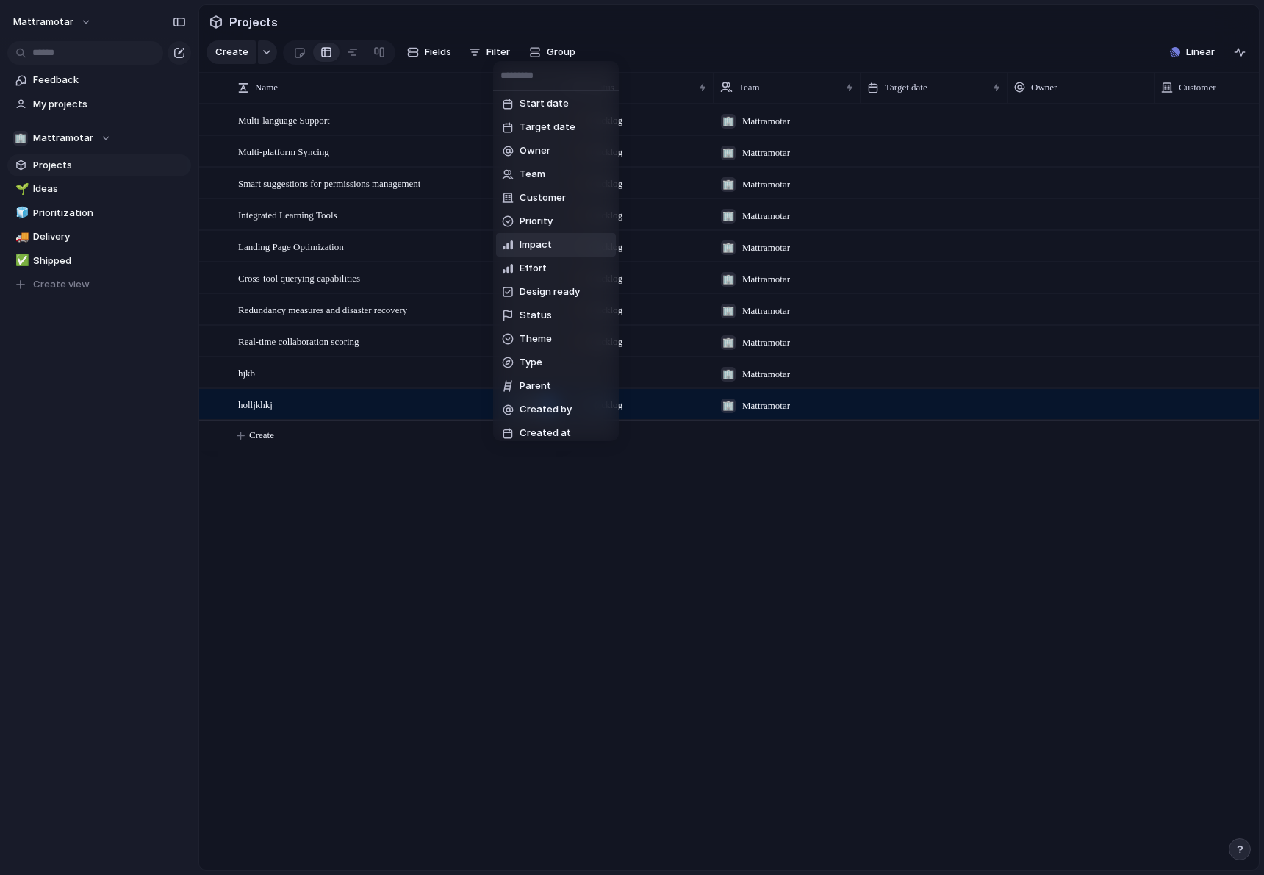
scroll to position [22, 0]
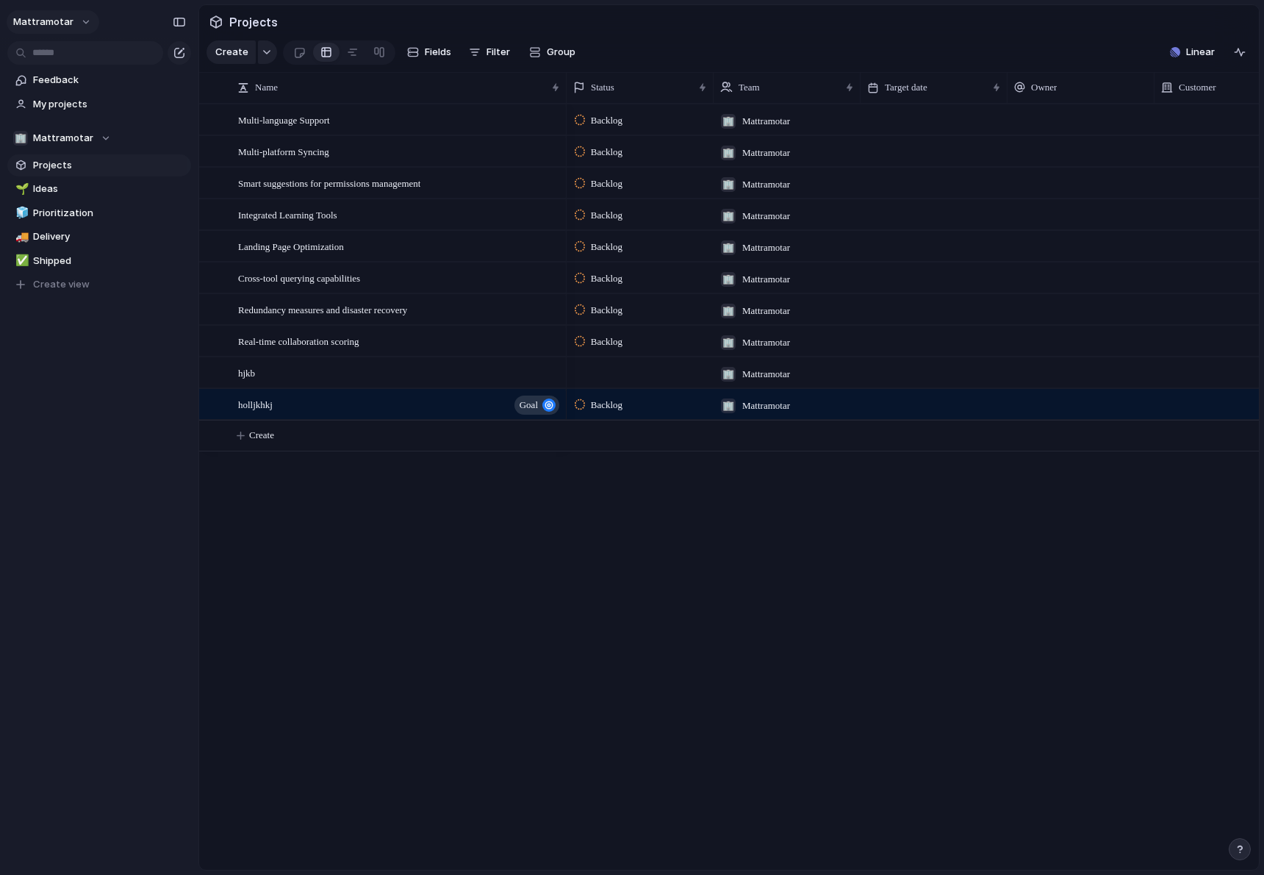
click at [51, 27] on span "mattramotar" at bounding box center [43, 22] width 60 height 15
click at [70, 43] on li "Settings" at bounding box center [71, 55] width 122 height 24
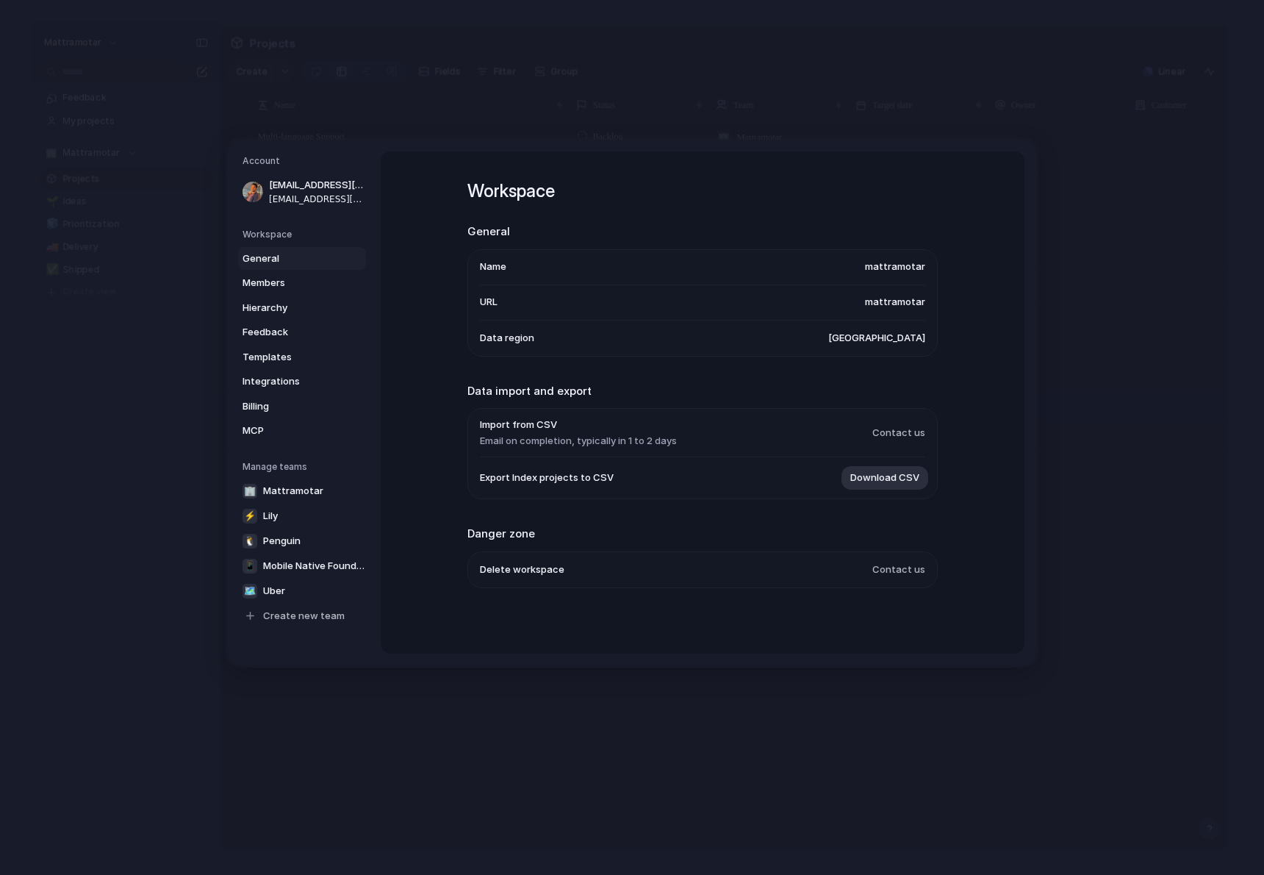
click at [880, 566] on span "Contact us" at bounding box center [899, 569] width 53 height 15
click at [891, 572] on span "Contact us" at bounding box center [899, 569] width 53 height 15
click at [786, 572] on li "Delete workspace Contact us" at bounding box center [702, 568] width 445 height 35
click at [276, 398] on link "Billing" at bounding box center [302, 406] width 128 height 24
